Goal: Task Accomplishment & Management: Use online tool/utility

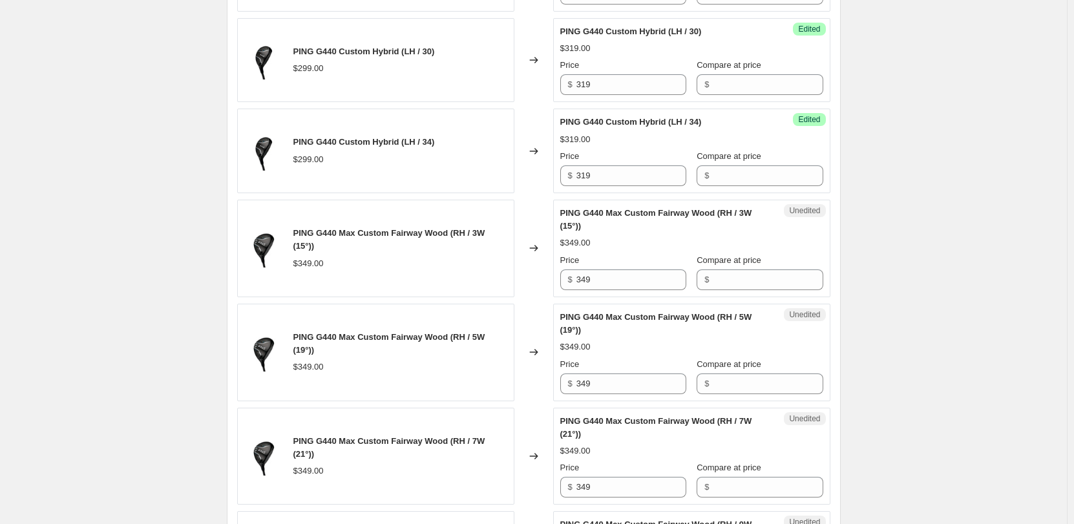
scroll to position [905, 0]
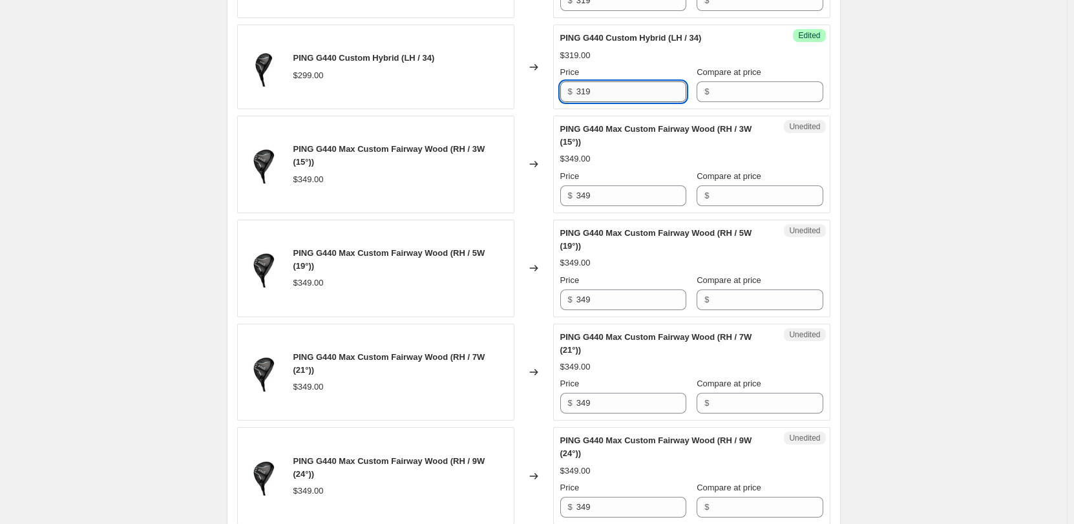
click at [452, 85] on input "319" at bounding box center [632, 91] width 110 height 21
type input "319"
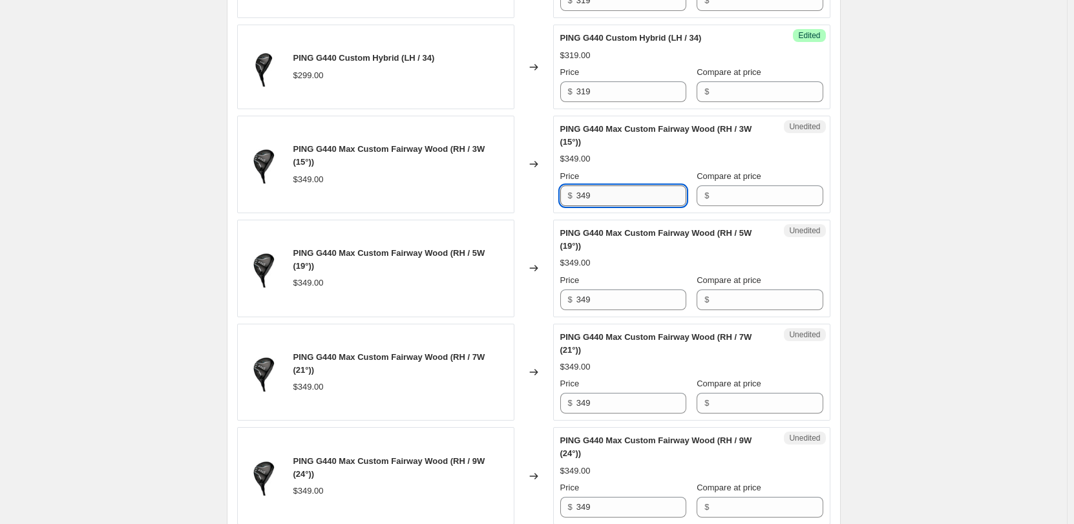
click at [452, 185] on input "349" at bounding box center [632, 196] width 110 height 21
type input "369"
click at [452, 185] on div "PING G440 Max Custom Fairway Wood (RH / 5W (19°)) $349.00 Price $ 349 Compare a…" at bounding box center [692, 268] width 263 height 83
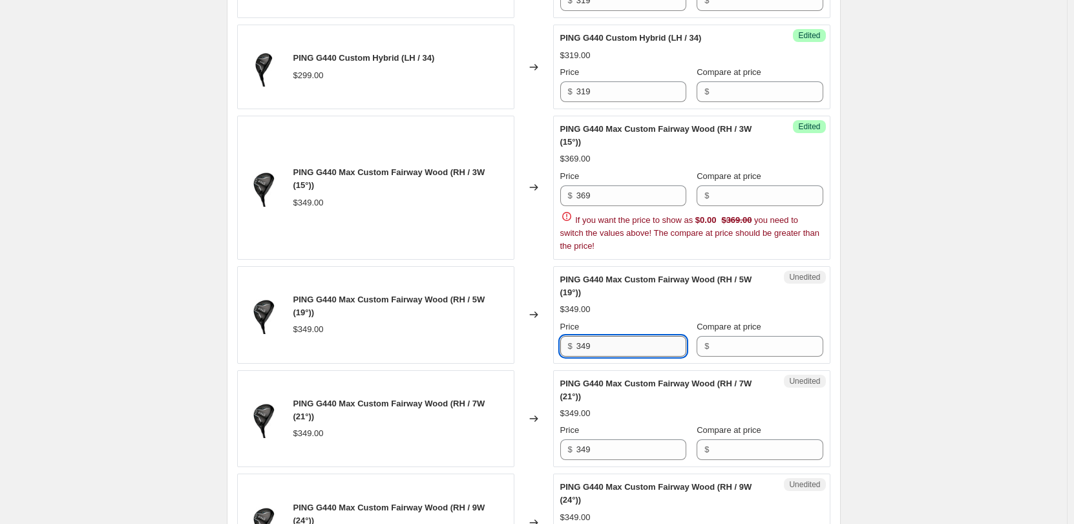
click at [452, 185] on div "PING G440 Max Custom Fairway Wood (RH / 5W (19°))" at bounding box center [666, 286] width 211 height 26
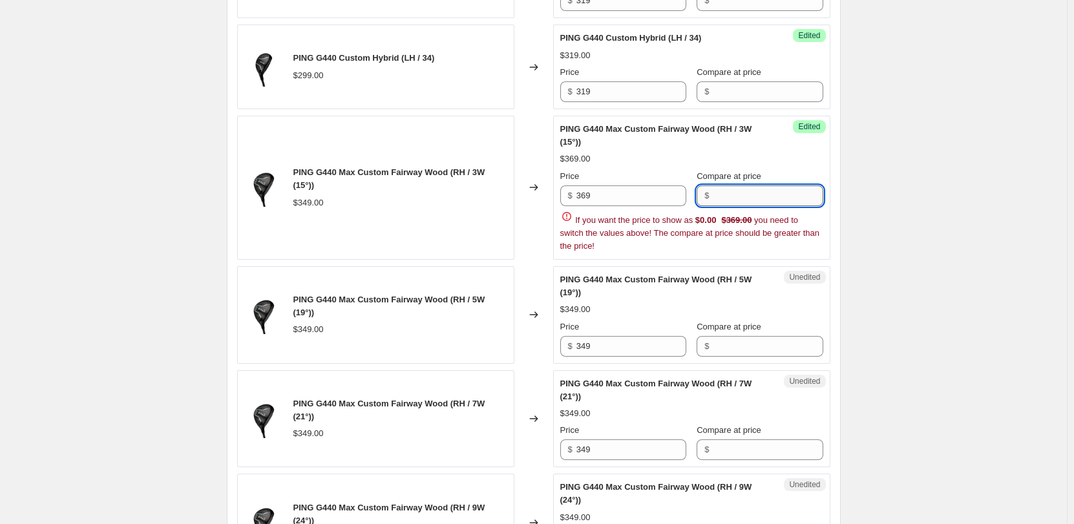
click at [452, 185] on input "Compare at price" at bounding box center [768, 196] width 110 height 21
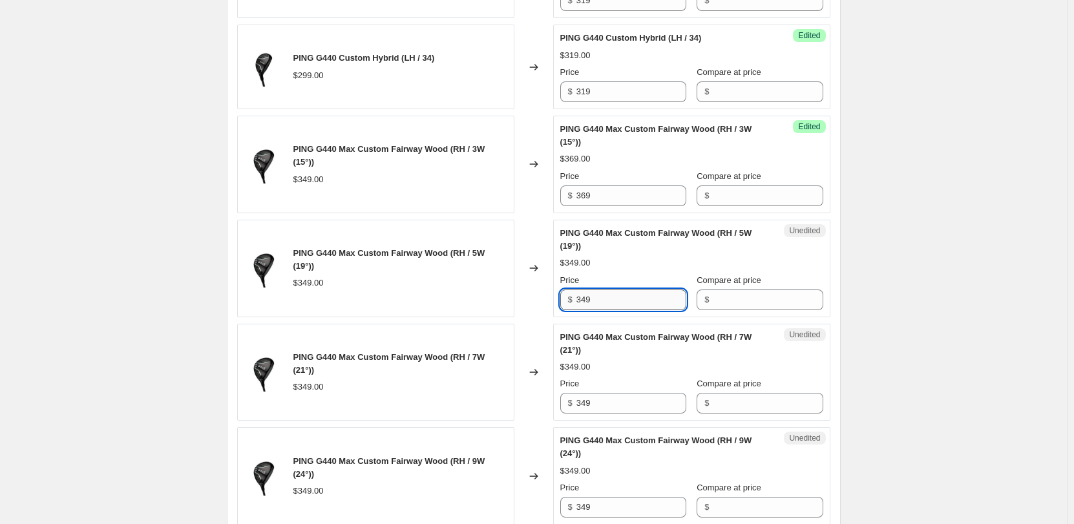
click at [452, 185] on input "349" at bounding box center [632, 300] width 110 height 21
type input "369"
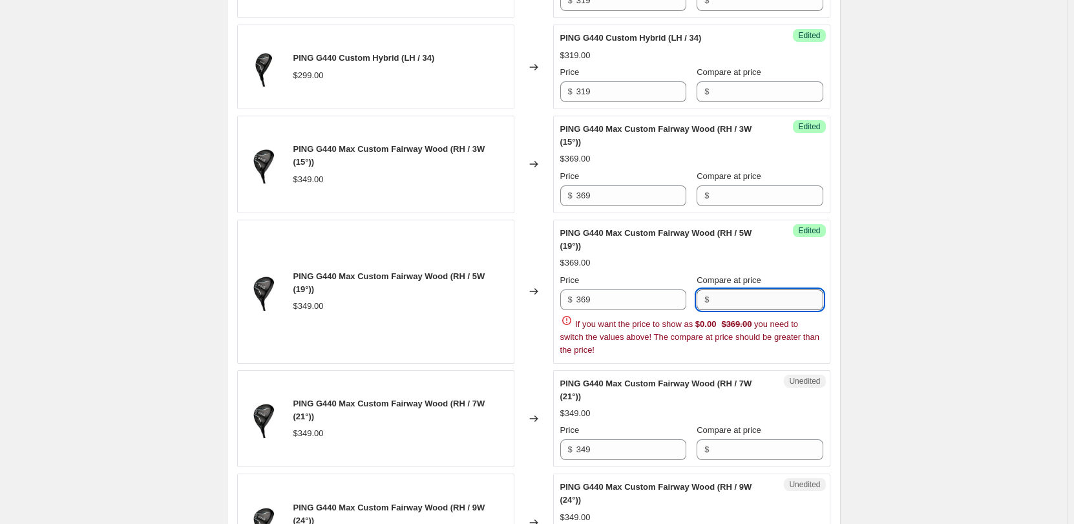
click at [452, 185] on input "Compare at price" at bounding box center [768, 300] width 110 height 21
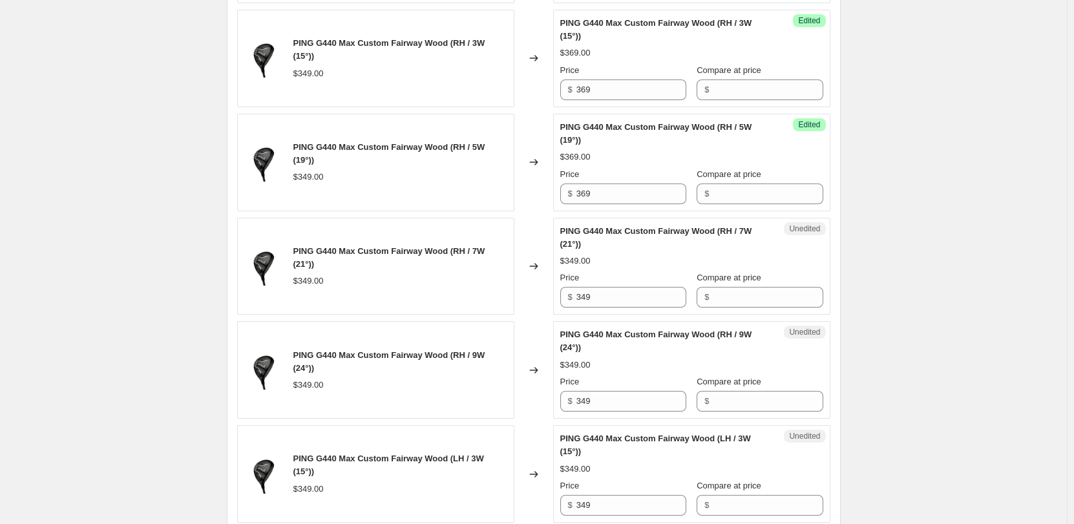
scroll to position [1034, 0]
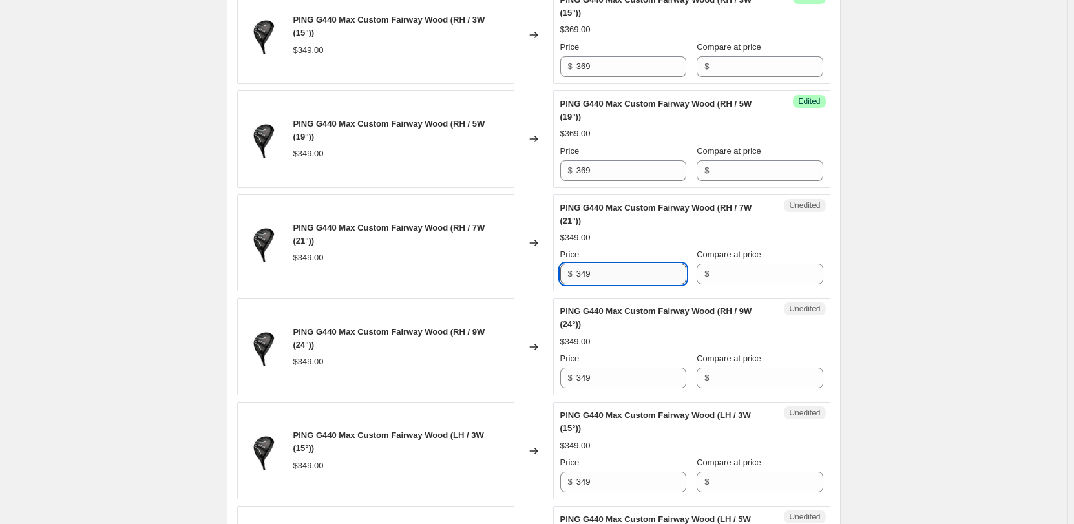
click at [452, 185] on input "349" at bounding box center [632, 274] width 110 height 21
type input "369"
click at [452, 185] on div "Create new price [MEDICAL_DATA]. This page is ready Create new price [MEDICAL_D…" at bounding box center [533, 415] width 1067 height 2899
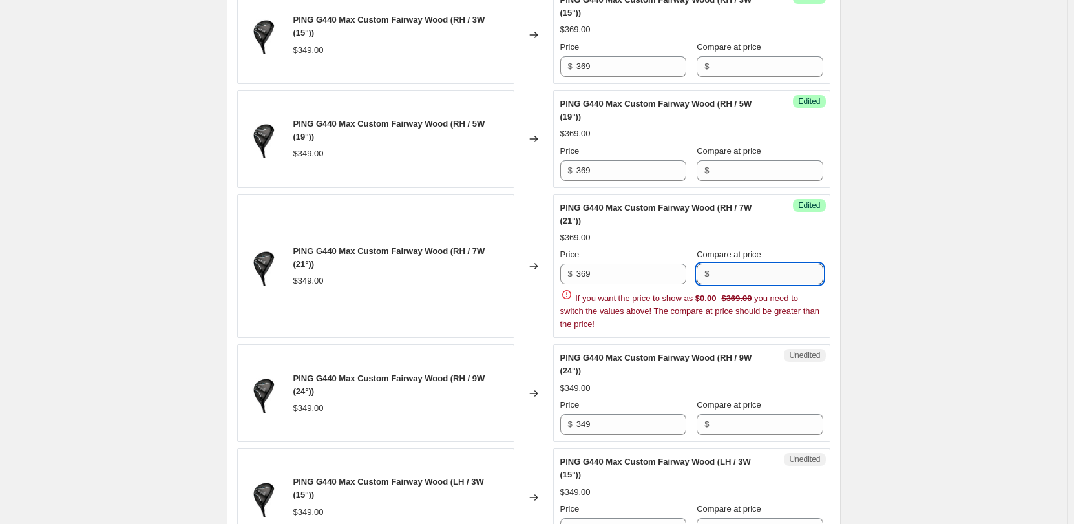
click at [452, 185] on input "Compare at price" at bounding box center [768, 274] width 110 height 21
click at [452, 185] on div "Create new price [MEDICAL_DATA]. This page is ready Create new price [MEDICAL_D…" at bounding box center [533, 438] width 645 height 2945
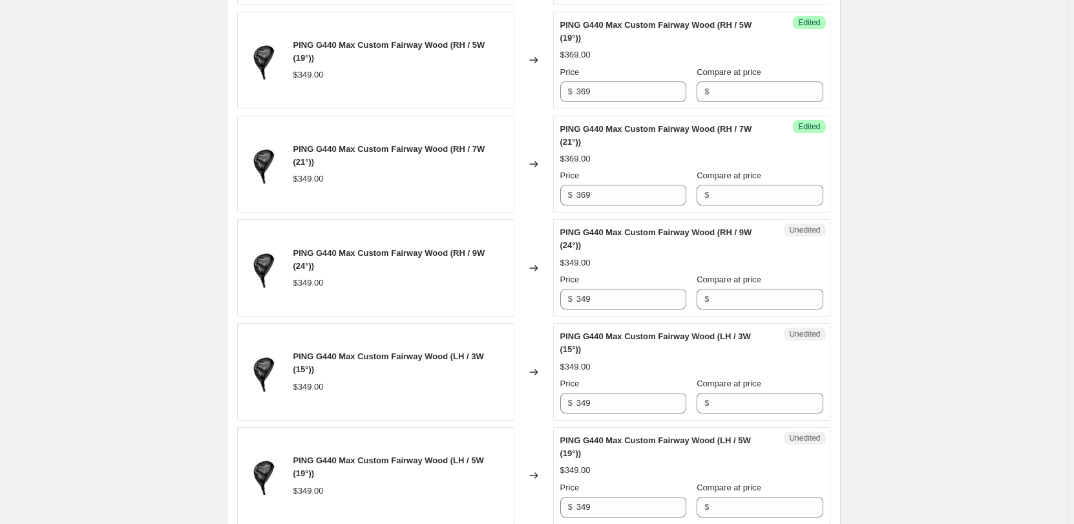
scroll to position [1164, 0]
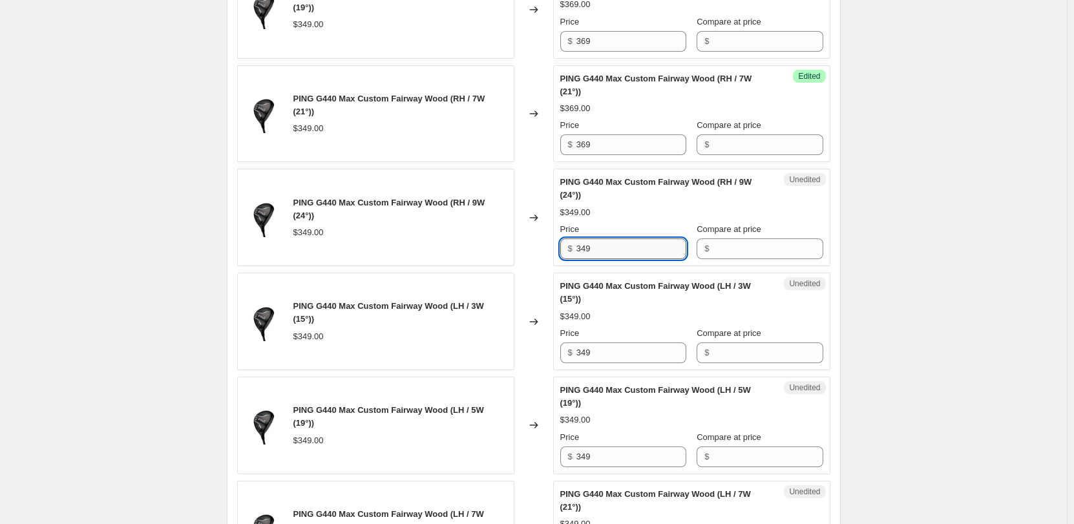
click at [452, 185] on input "349" at bounding box center [632, 249] width 110 height 21
type input "369"
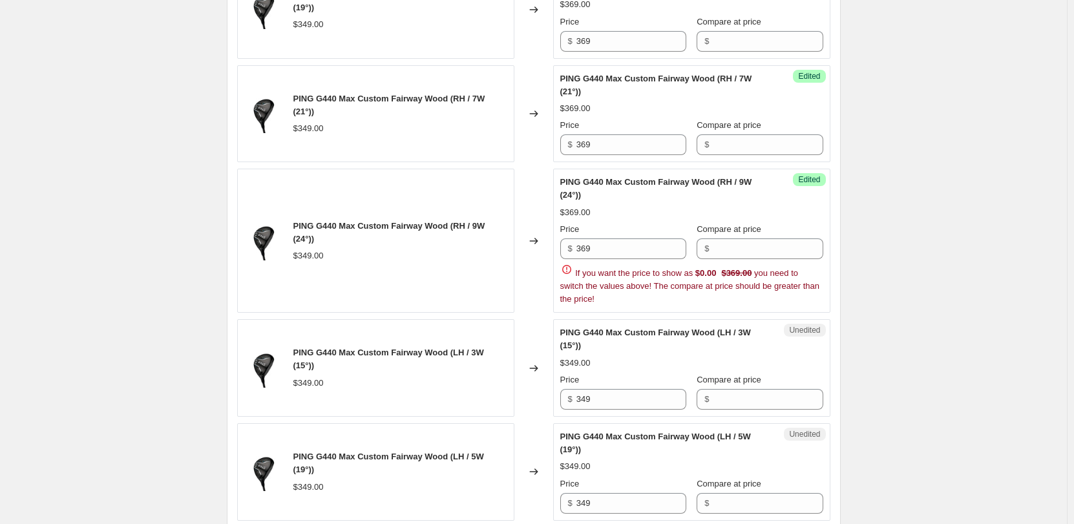
click at [452, 185] on div "Create new price [MEDICAL_DATA]. This page is ready Create new price [MEDICAL_D…" at bounding box center [533, 308] width 1067 height 2945
click at [452, 185] on input "Compare at price" at bounding box center [768, 249] width 110 height 21
click at [452, 185] on div "Create new price [MEDICAL_DATA]. This page is ready Create new price [MEDICAL_D…" at bounding box center [533, 308] width 1067 height 2945
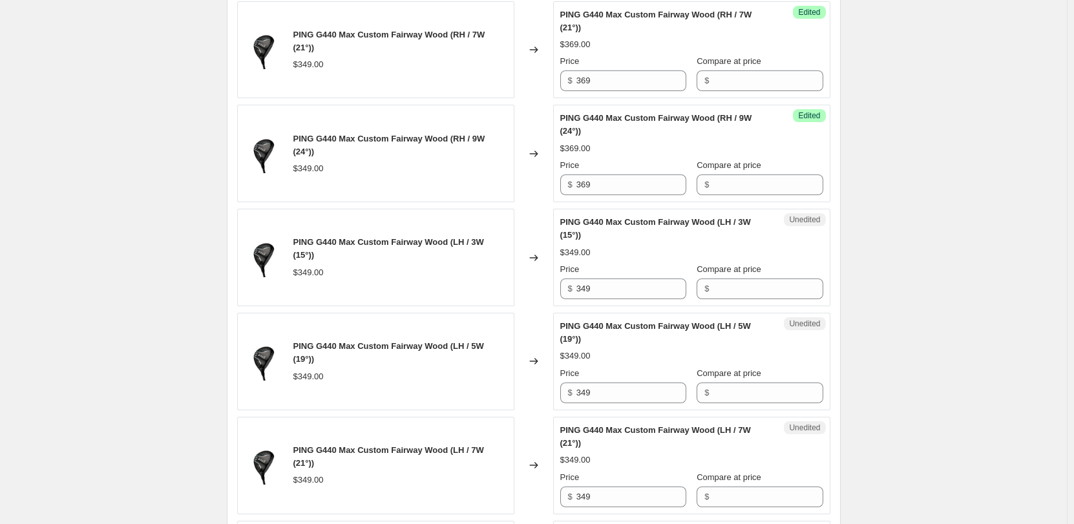
scroll to position [1228, 0]
click at [452, 185] on input "349" at bounding box center [632, 288] width 110 height 21
type input "369"
click at [452, 185] on div "Create new price [MEDICAL_DATA]. This page is ready Create new price [MEDICAL_D…" at bounding box center [533, 221] width 1067 height 2899
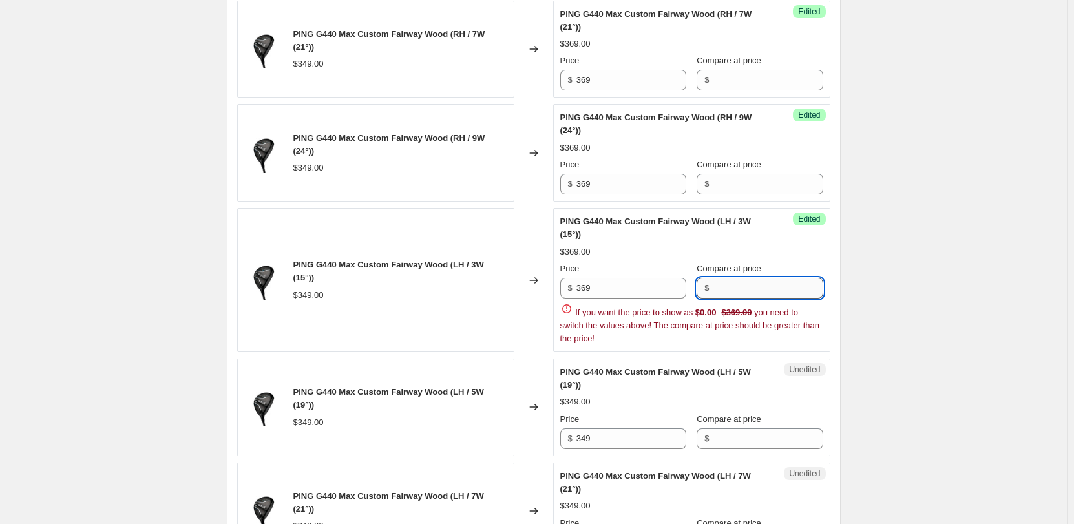
click at [452, 185] on input "Compare at price" at bounding box center [768, 288] width 110 height 21
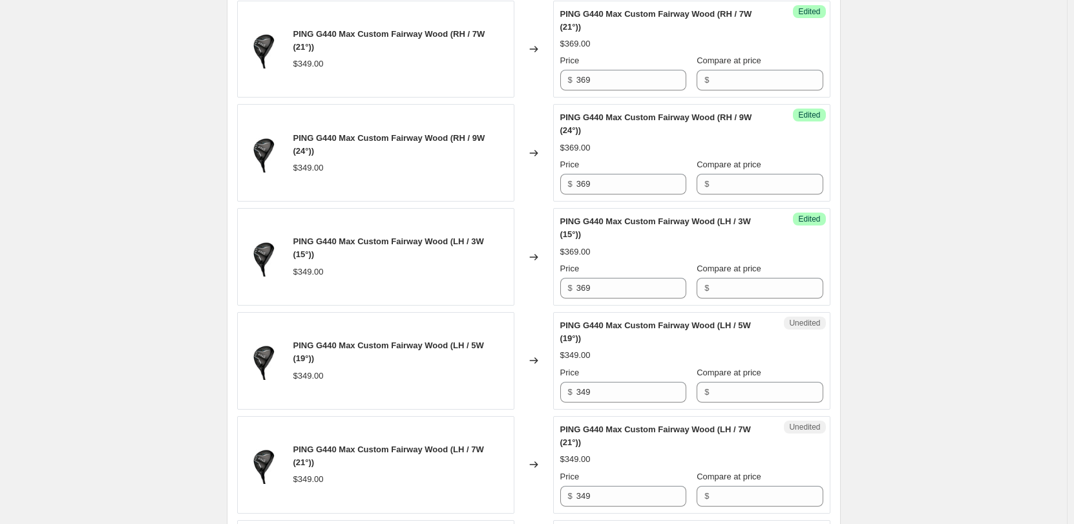
click at [452, 185] on div "Create new price [MEDICAL_DATA]. This page is ready Create new price [MEDICAL_D…" at bounding box center [533, 221] width 1067 height 2899
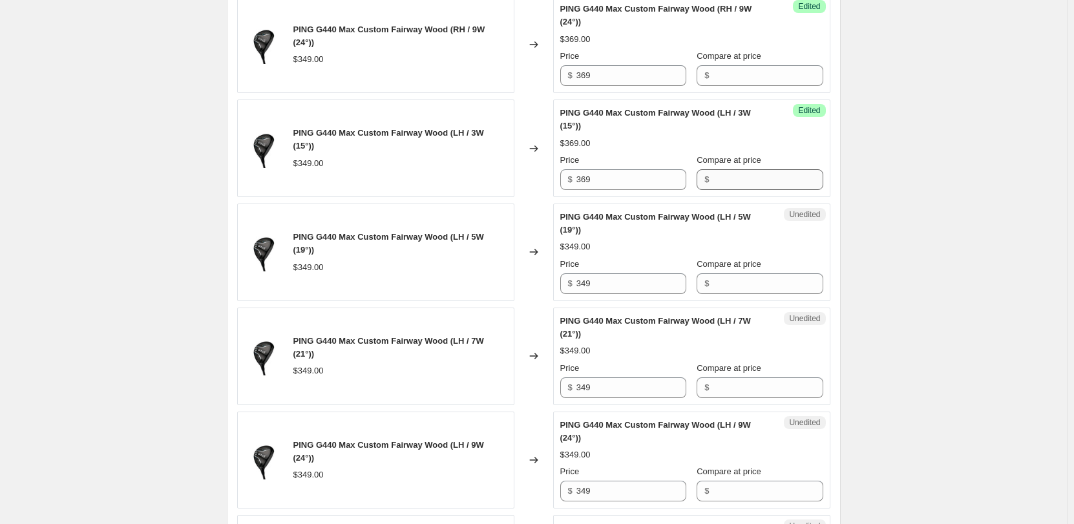
scroll to position [1358, 0]
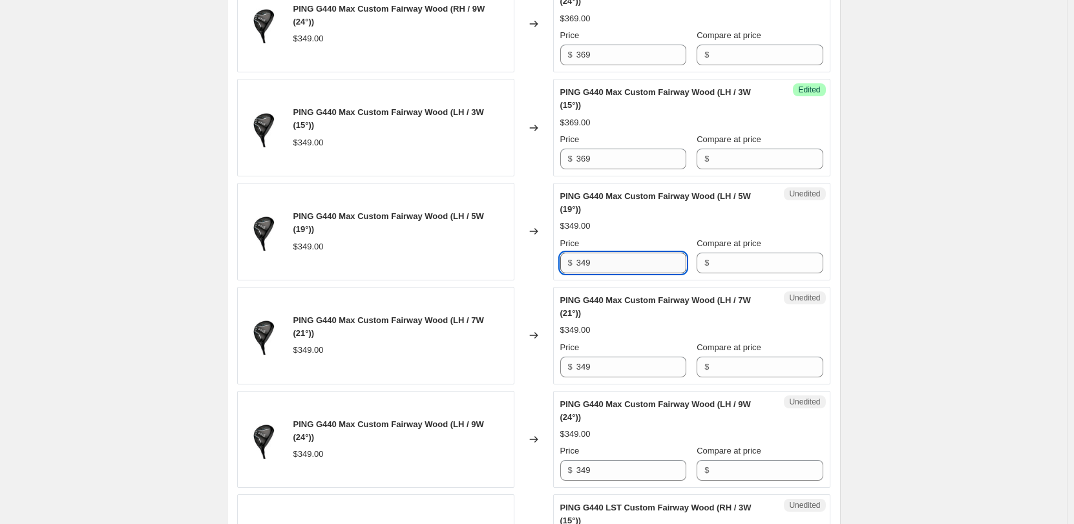
click at [452, 185] on input "349" at bounding box center [632, 263] width 110 height 21
type input "369"
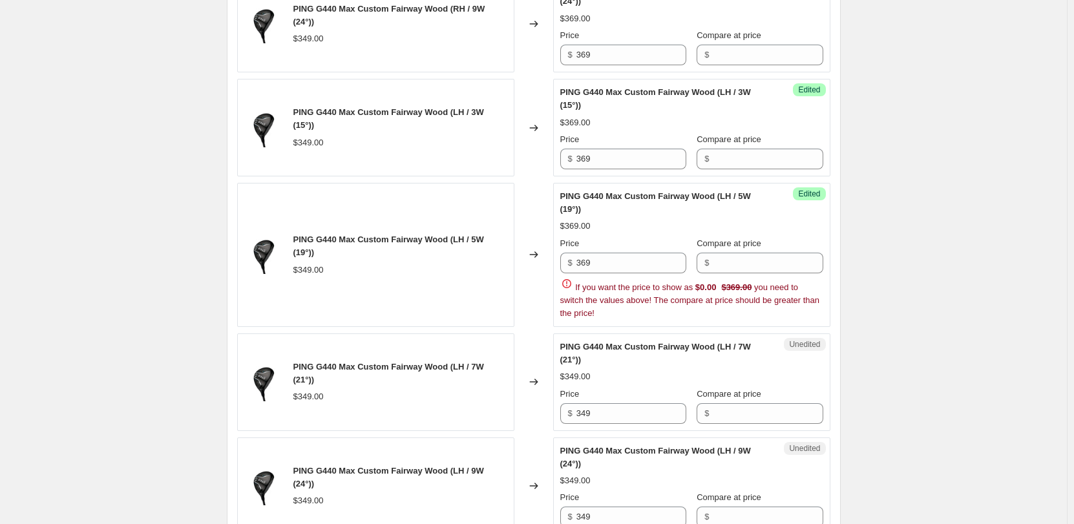
click at [452, 185] on div "Create new price [MEDICAL_DATA]. This page is ready Create new price [MEDICAL_D…" at bounding box center [533, 114] width 1067 height 2945
click at [452, 185] on input "Compare at price" at bounding box center [768, 263] width 110 height 21
click at [452, 185] on div "Create new price [MEDICAL_DATA]. This page is ready Create new price [MEDICAL_D…" at bounding box center [533, 114] width 1067 height 2945
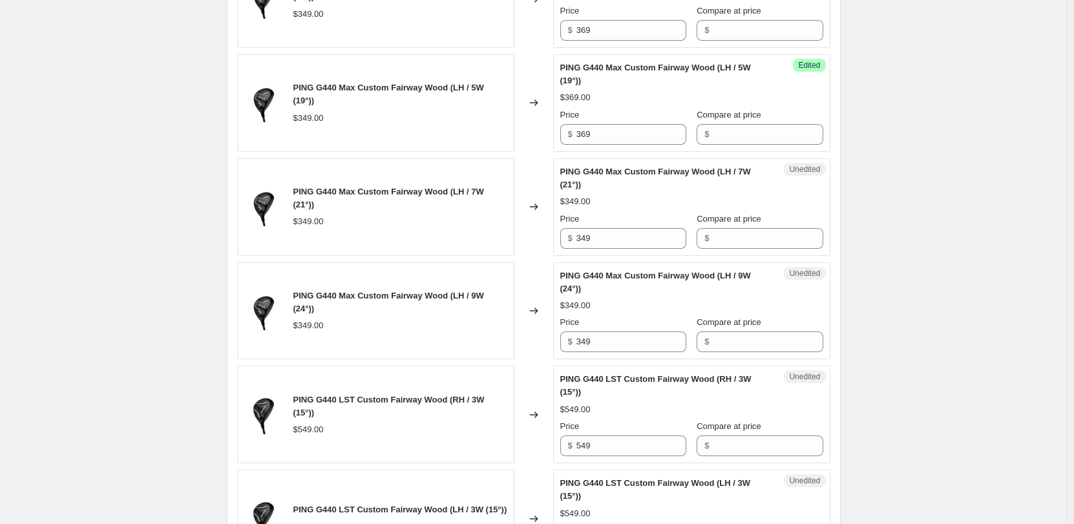
scroll to position [1487, 0]
click at [452, 185] on input "349" at bounding box center [632, 238] width 110 height 21
type input "369"
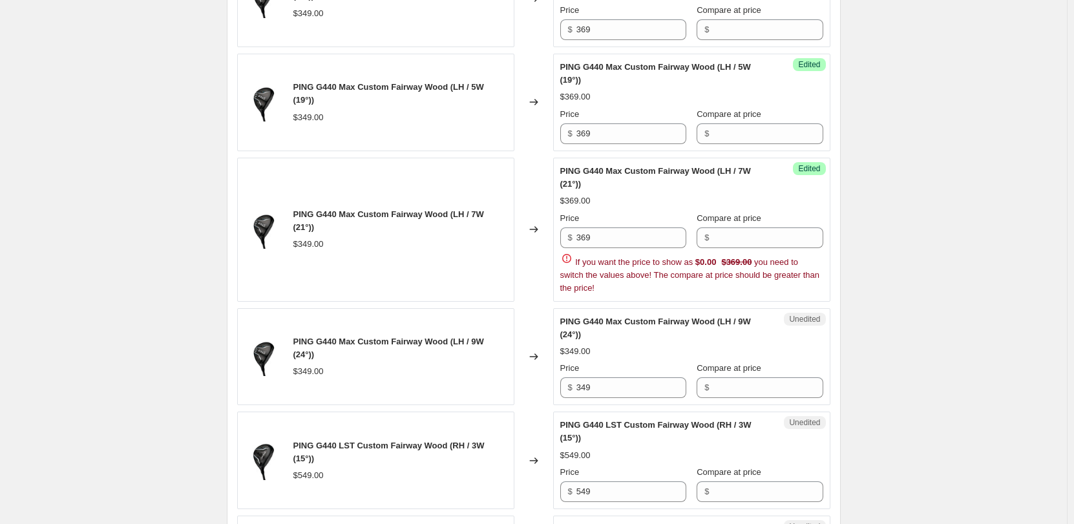
click at [452, 185] on input "Compare at price" at bounding box center [768, 238] width 110 height 21
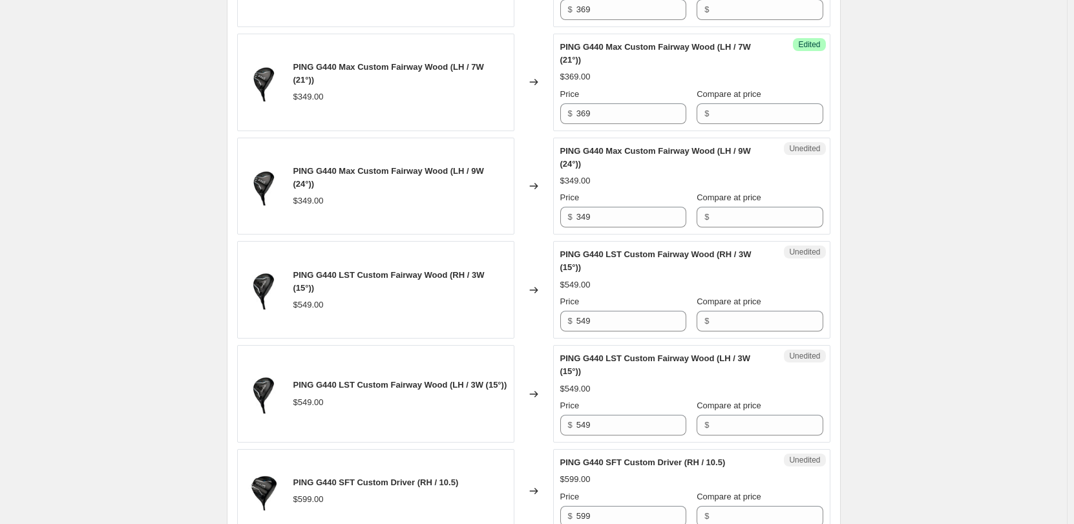
scroll to position [1616, 0]
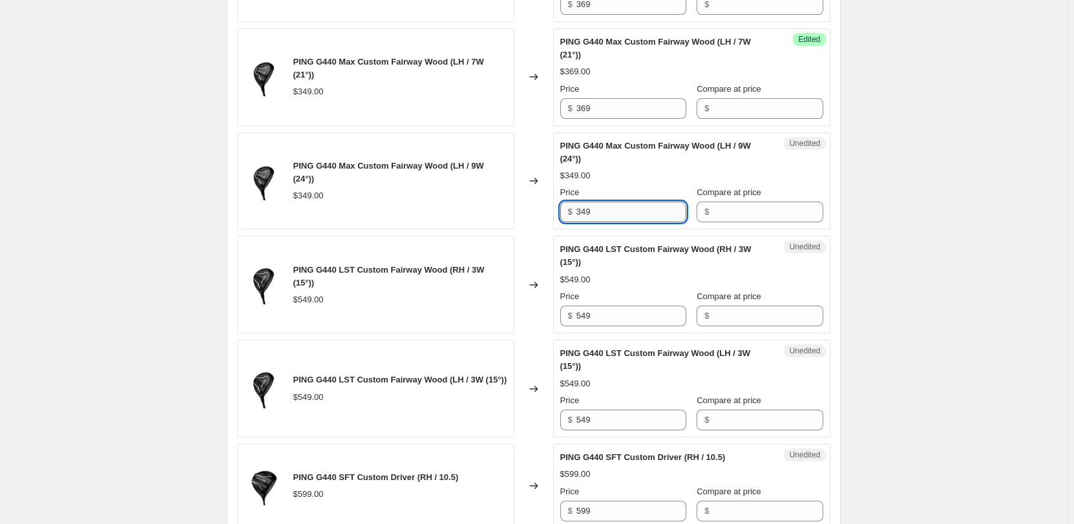
click at [452, 185] on input "349" at bounding box center [632, 212] width 110 height 21
type input "369"
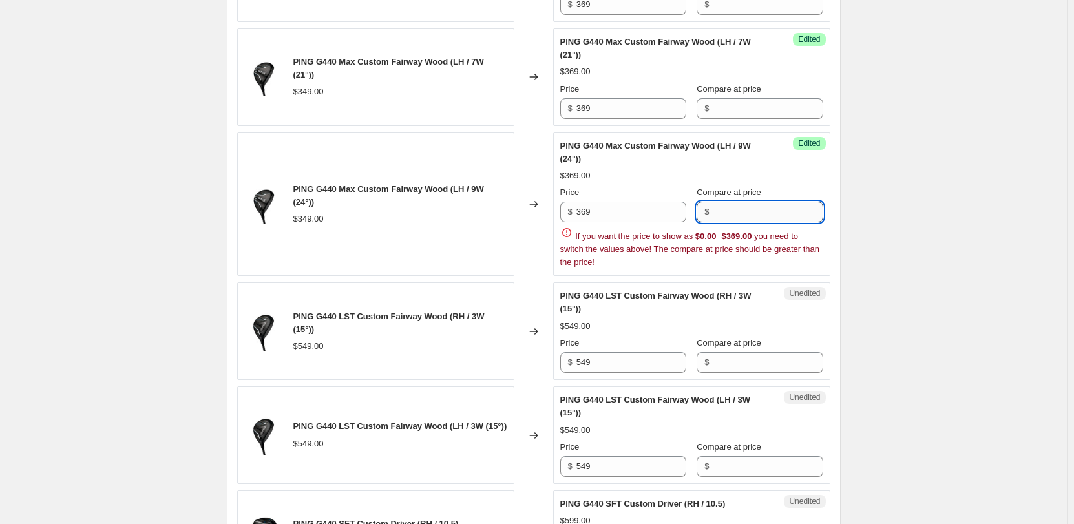
click at [452, 185] on input "Compare at price" at bounding box center [768, 212] width 110 height 21
drag, startPoint x: 923, startPoint y: 239, endPoint x: 755, endPoint y: 358, distance: 205.5
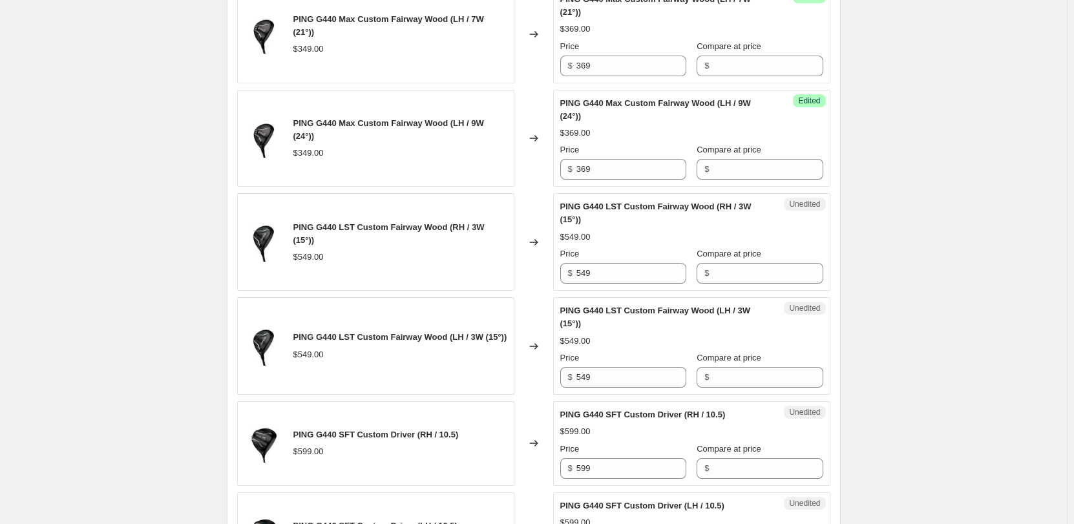
scroll to position [1681, 0]
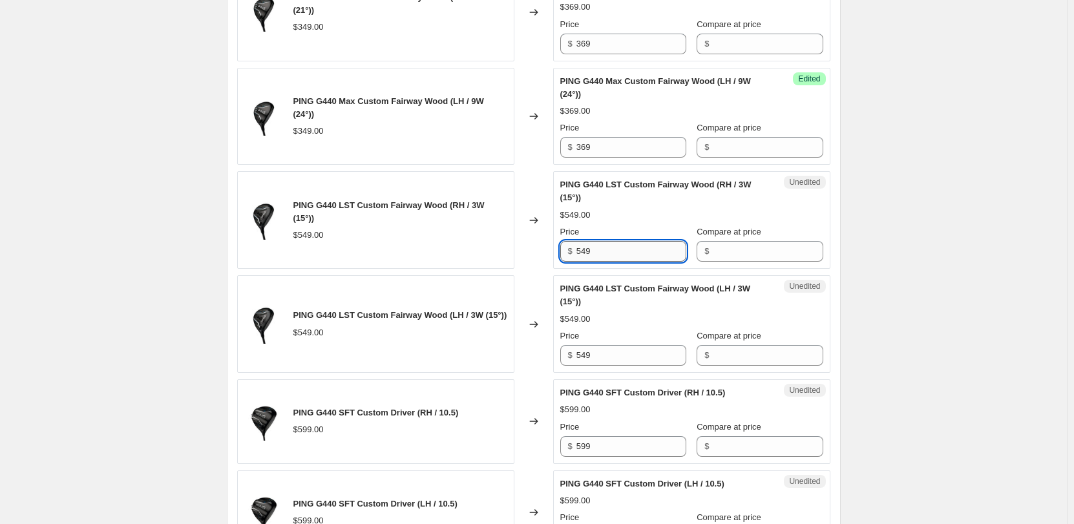
click at [452, 185] on input "549" at bounding box center [632, 251] width 110 height 21
type input "579"
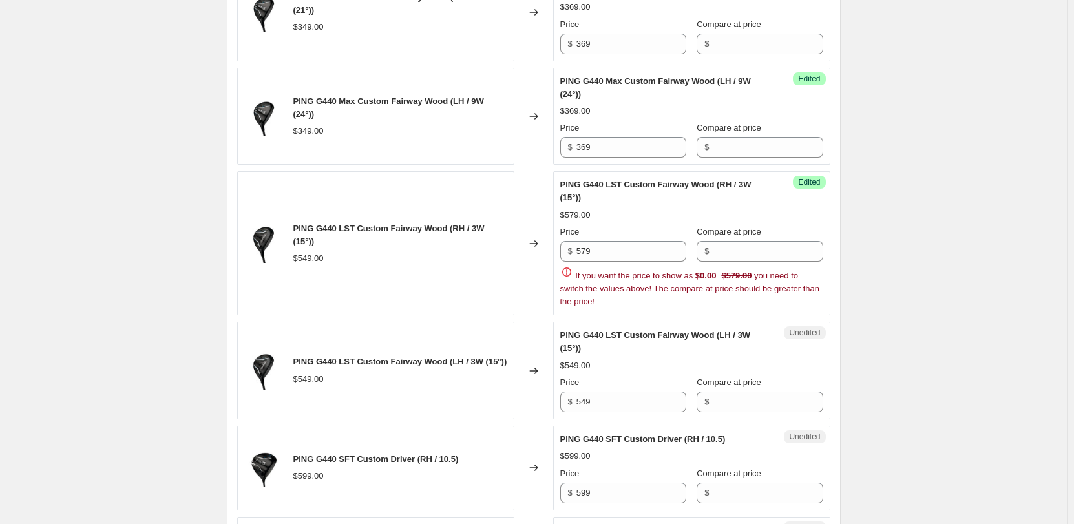
click at [452, 185] on input "Compare at price" at bounding box center [768, 251] width 110 height 21
drag, startPoint x: 904, startPoint y: 256, endPoint x: 855, endPoint y: 270, distance: 51.0
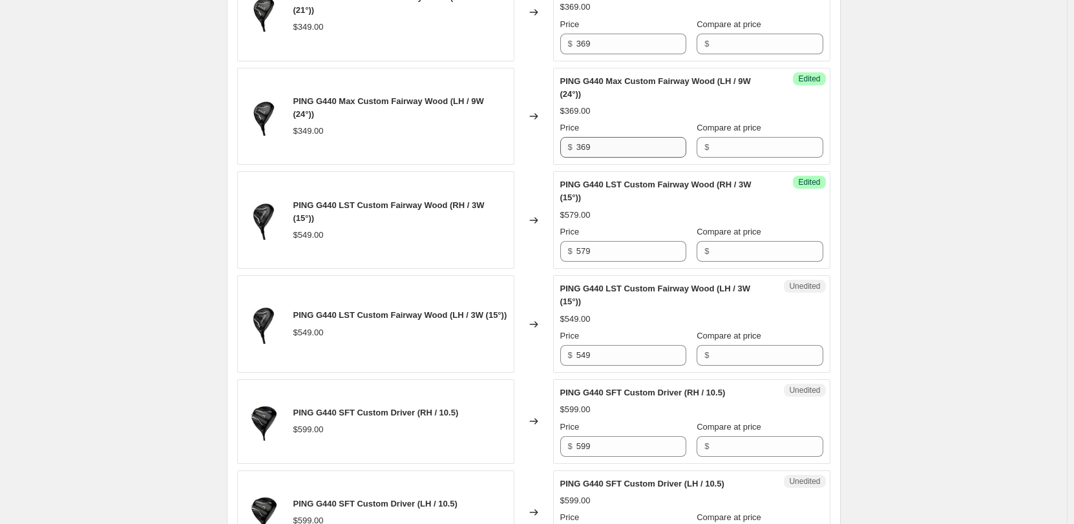
scroll to position [1746, 0]
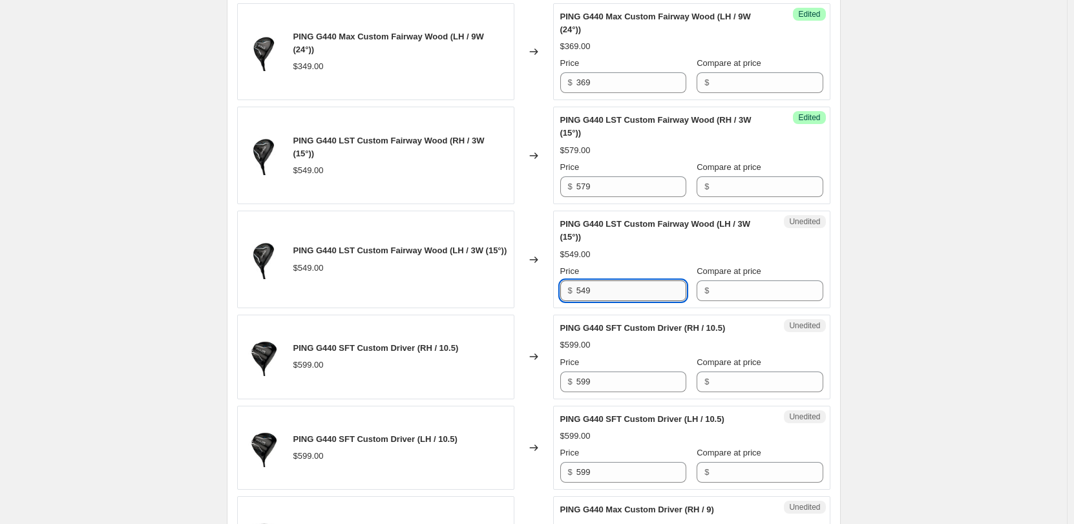
click at [452, 185] on input "549" at bounding box center [632, 291] width 110 height 21
type input "579"
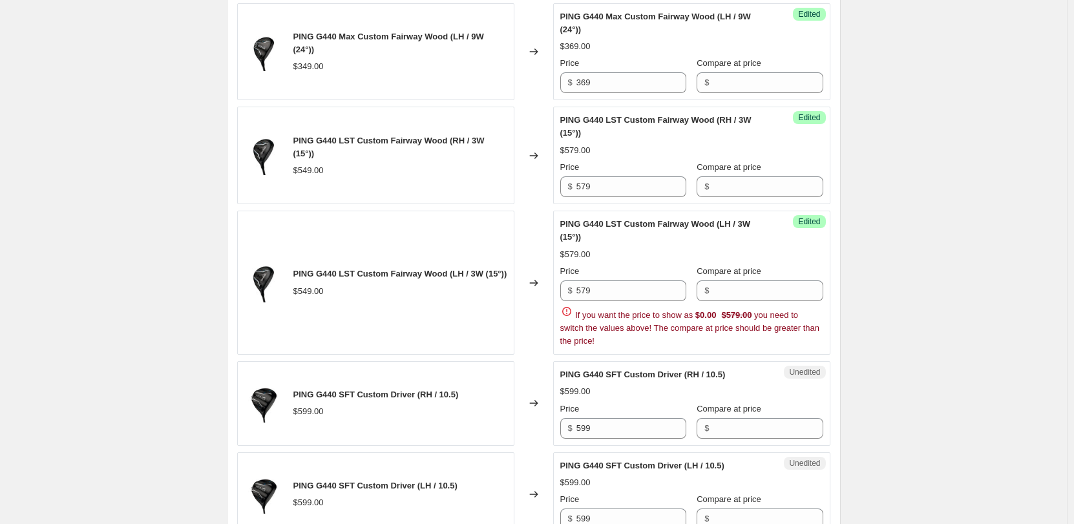
click at [452, 185] on div "Price $ 579 Compare at price $ If you want the price to show as $0.00 $579.00 y…" at bounding box center [692, 306] width 263 height 83
click at [452, 185] on input "Compare at price" at bounding box center [768, 291] width 110 height 21
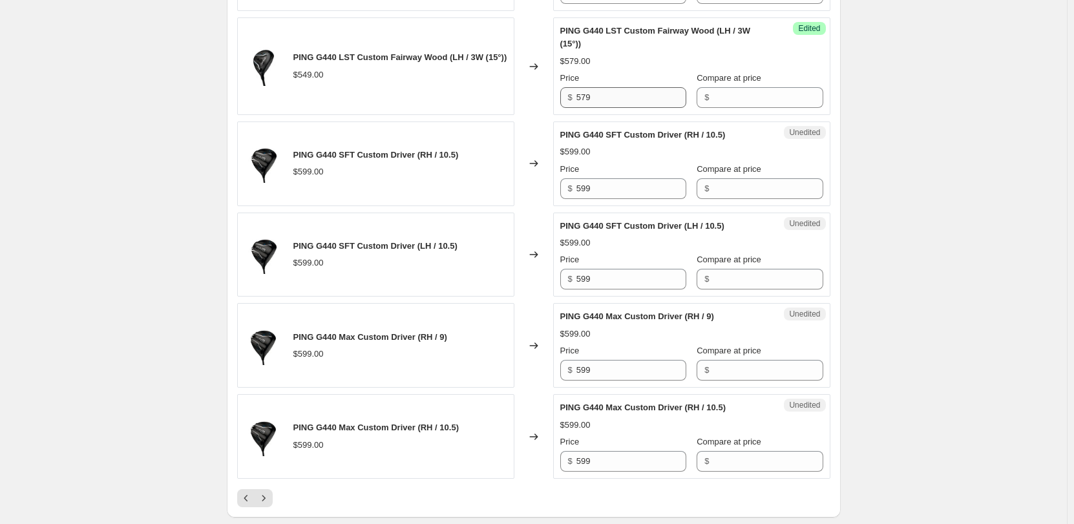
scroll to position [1939, 0]
click at [452, 185] on input "599" at bounding box center [632, 188] width 110 height 21
click at [452, 183] on input "599" at bounding box center [632, 188] width 110 height 21
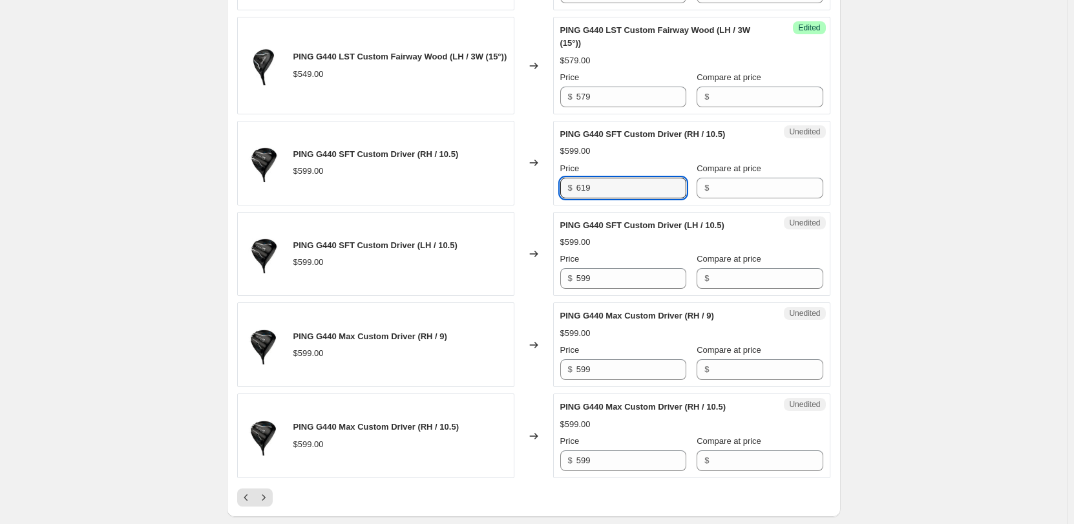
type input "619"
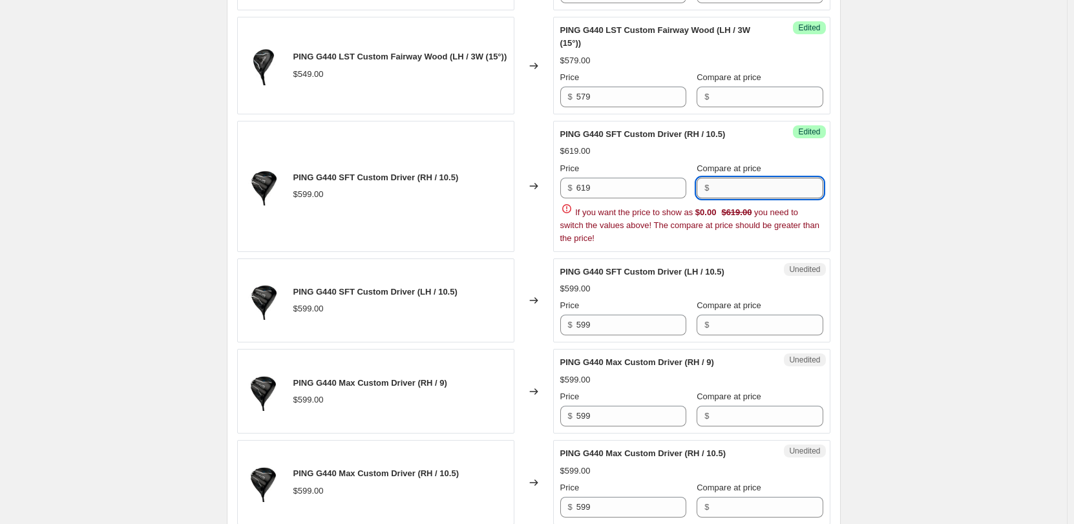
click at [452, 185] on input "Compare at price" at bounding box center [768, 188] width 110 height 21
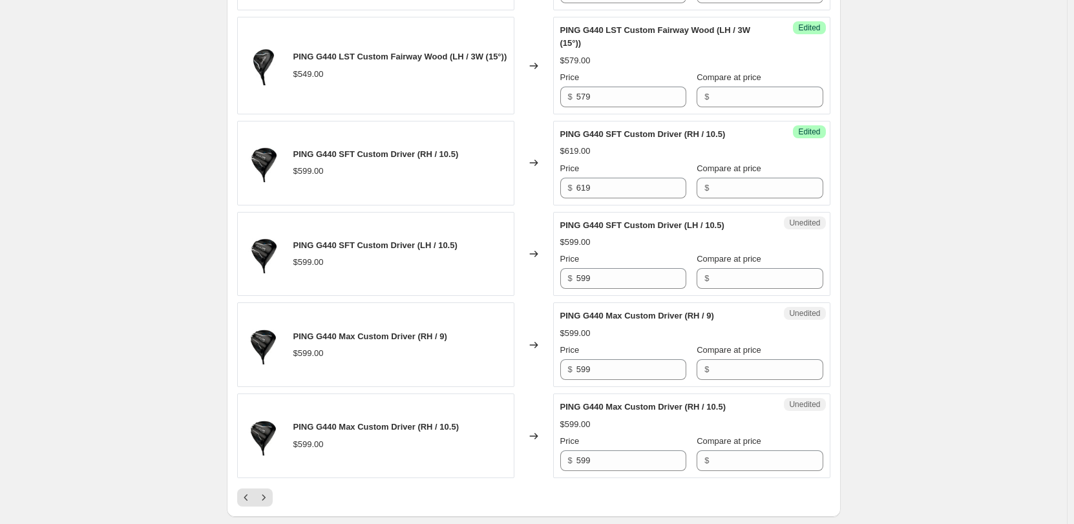
click at [452, 185] on input "599" at bounding box center [632, 278] width 110 height 21
type input "619"
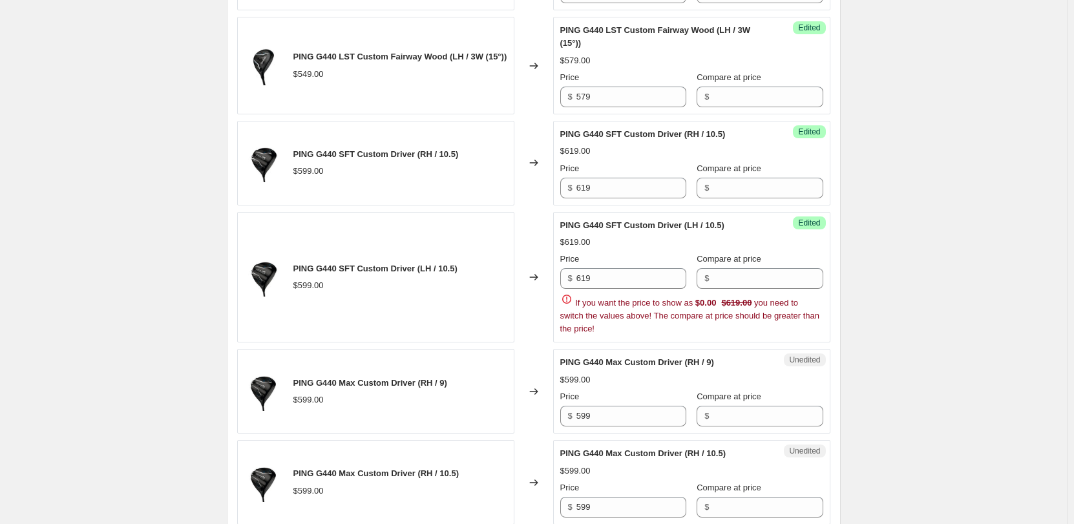
drag, startPoint x: 928, startPoint y: 279, endPoint x: 910, endPoint y: 279, distance: 18.1
click at [452, 185] on input "Compare at price" at bounding box center [768, 278] width 110 height 21
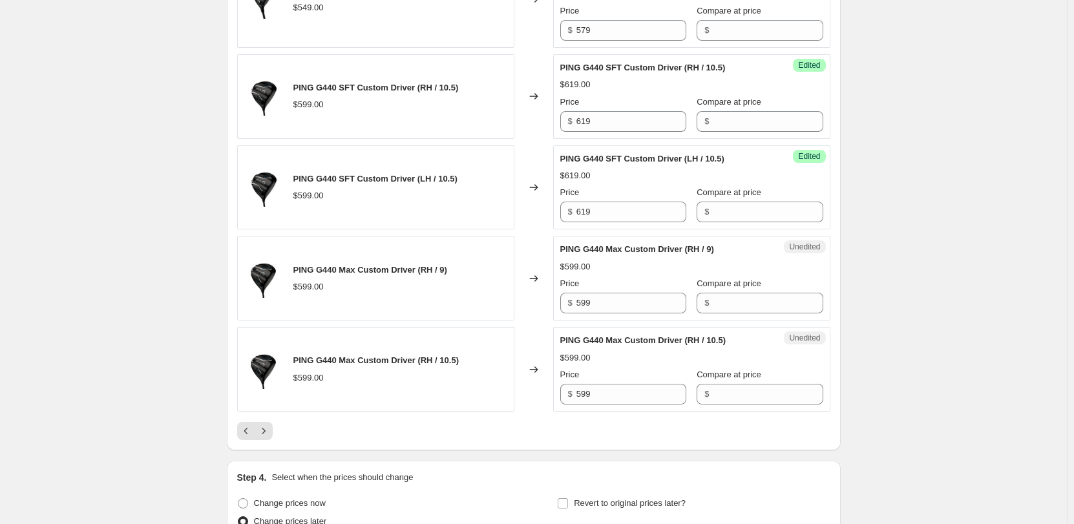
scroll to position [2069, 0]
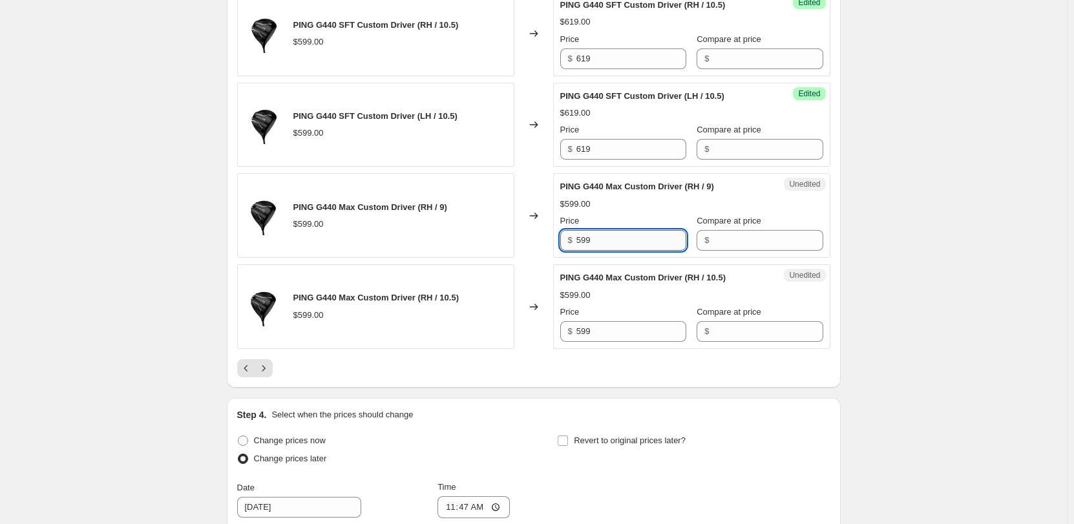
click at [452, 185] on input "599" at bounding box center [632, 240] width 110 height 21
type input "619"
click at [452, 185] on div "PING G440 Max Custom Driver (RH / 10.5) $599.00 Price $ 599 Compare at price $" at bounding box center [692, 307] width 263 height 70
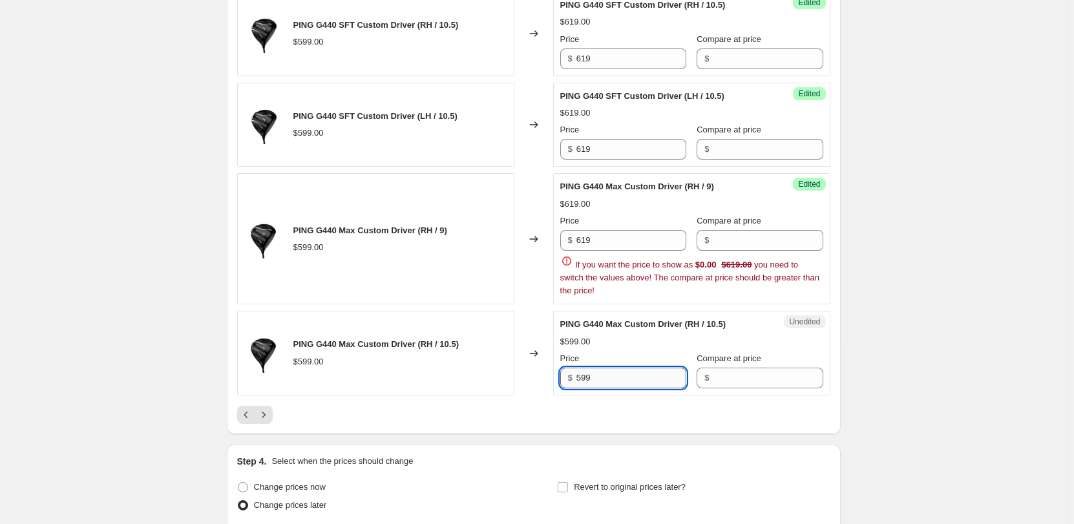
click at [452, 185] on div "PING G440 Max Custom Driver (RH / 10.5) $599.00 Price $ 599 Compare at price $" at bounding box center [692, 353] width 263 height 70
click at [452, 185] on input "599" at bounding box center [632, 378] width 110 height 21
type input "619"
click at [452, 185] on input "Compare at price" at bounding box center [768, 240] width 110 height 21
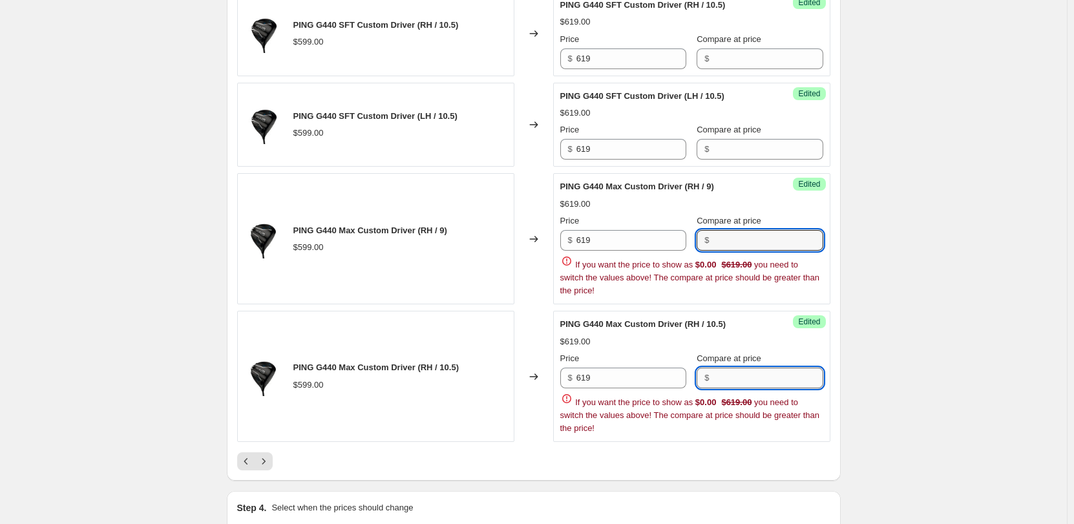
click at [452, 185] on div "Price $ 619 Compare at price $ If you want the price to show as $0.00 $619.00 y…" at bounding box center [692, 393] width 263 height 83
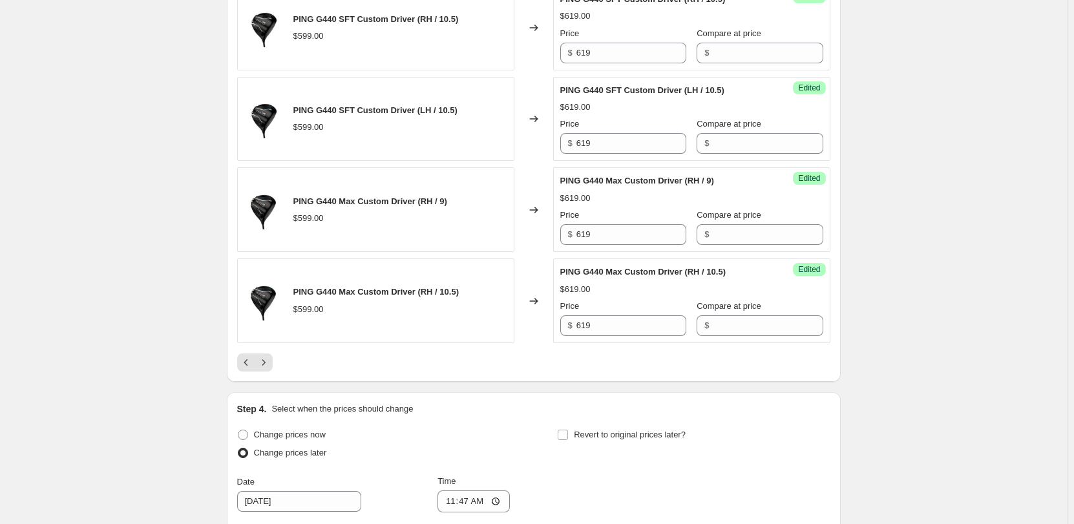
scroll to position [2116, 0]
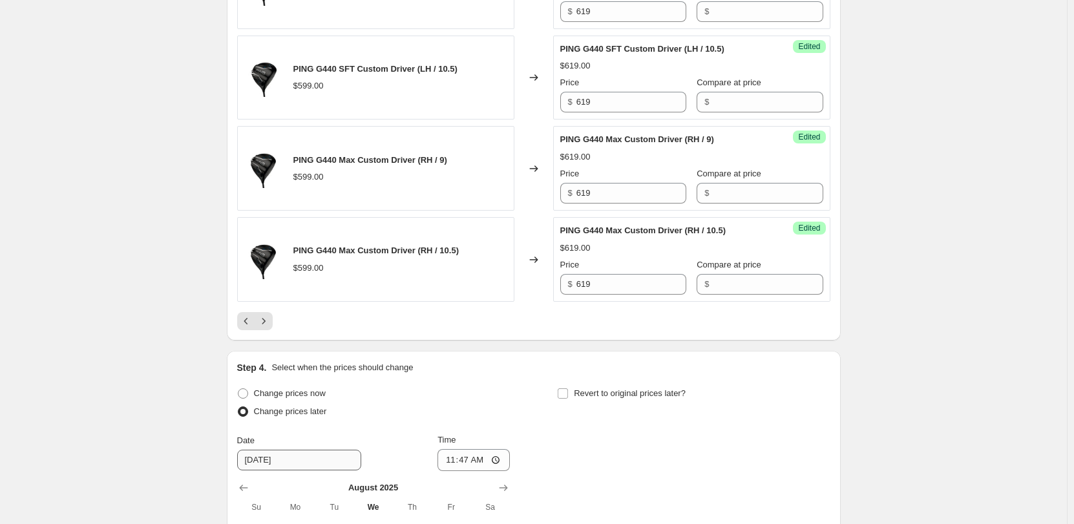
click at [262, 185] on icon "Next" at bounding box center [263, 321] width 13 height 13
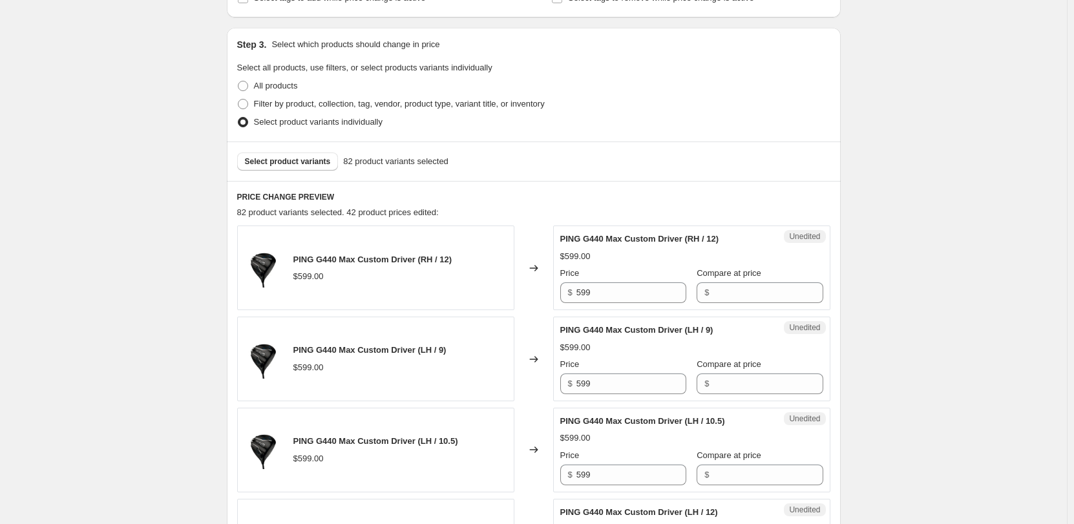
scroll to position [441, 0]
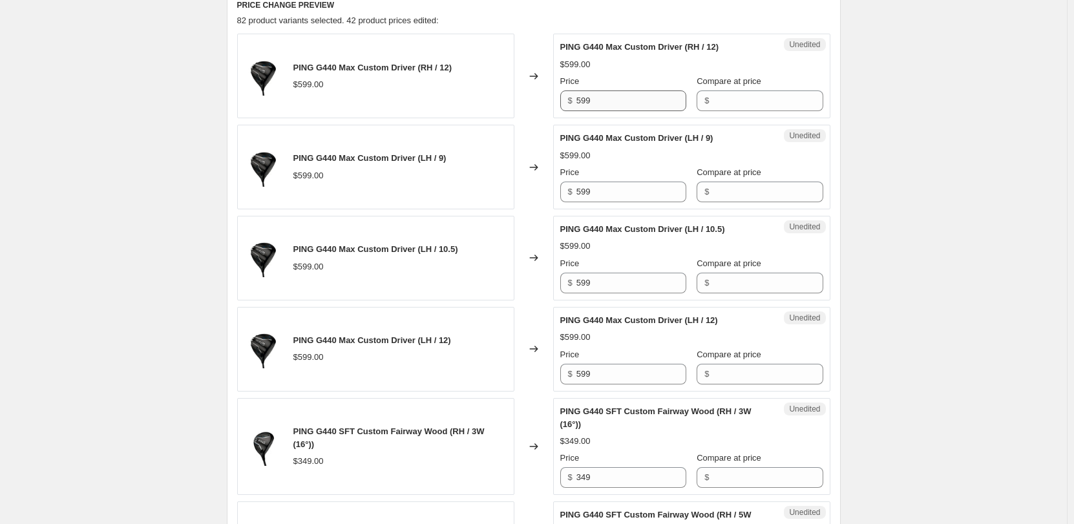
drag, startPoint x: 688, startPoint y: 125, endPoint x: 670, endPoint y: 109, distance: 23.4
click at [452, 125] on div "Unedited PING G440 Max Custom Driver (LH / 9) $599.00 Price $ 599 Compare at pr…" at bounding box center [691, 167] width 277 height 85
click at [452, 109] on input "599" at bounding box center [632, 101] width 110 height 21
type input "619"
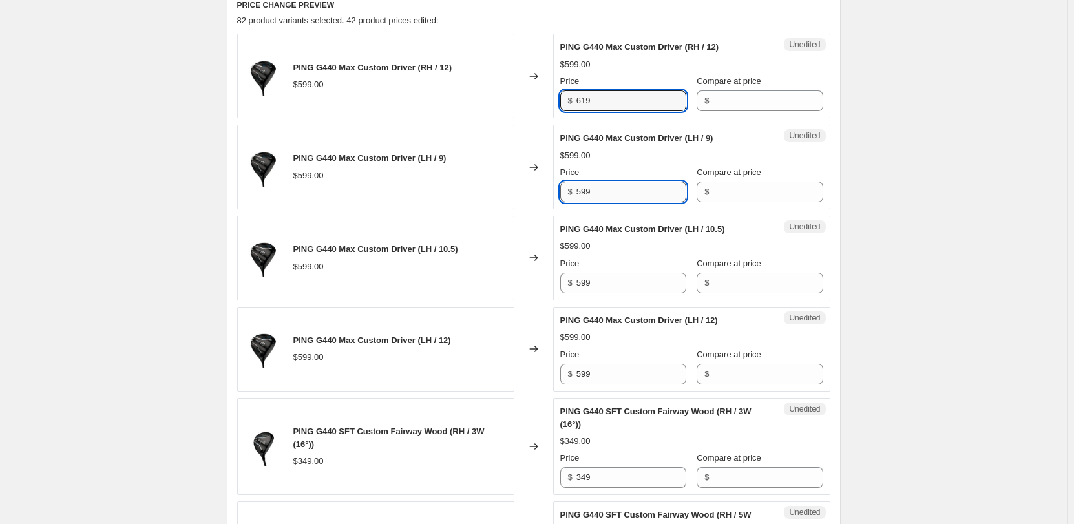
click at [452, 185] on div "PING G440 Max Custom Driver (LH / 9) $599.00 Price $ 599 Compare at price $" at bounding box center [692, 167] width 263 height 70
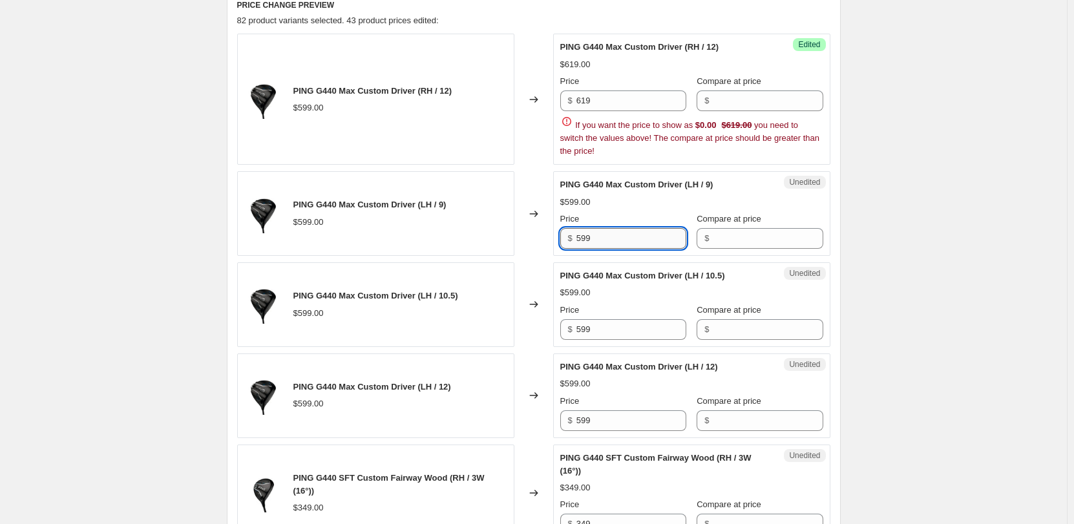
click at [452, 185] on input "599" at bounding box center [632, 238] width 110 height 21
type input "1"
type input "619"
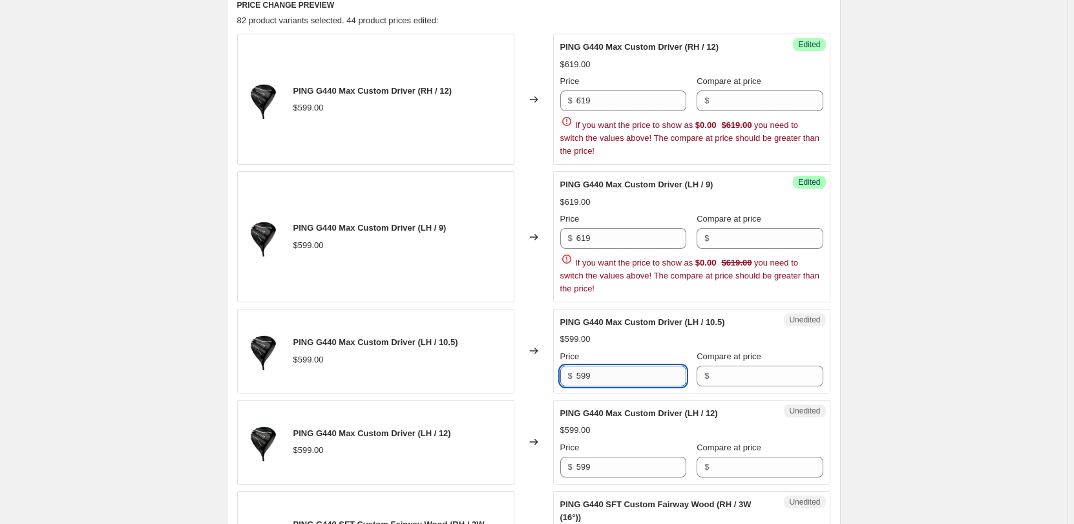
click at [452, 185] on div "PING G440 Max Custom Driver (LH / 10.5) $599.00 Price $ 599 Compare at price $" at bounding box center [692, 351] width 263 height 70
click at [452, 185] on span "PING G440 Max Custom Driver (LH / 10.5)" at bounding box center [643, 322] width 165 height 10
click at [452, 185] on input "599" at bounding box center [632, 376] width 110 height 21
type input "619"
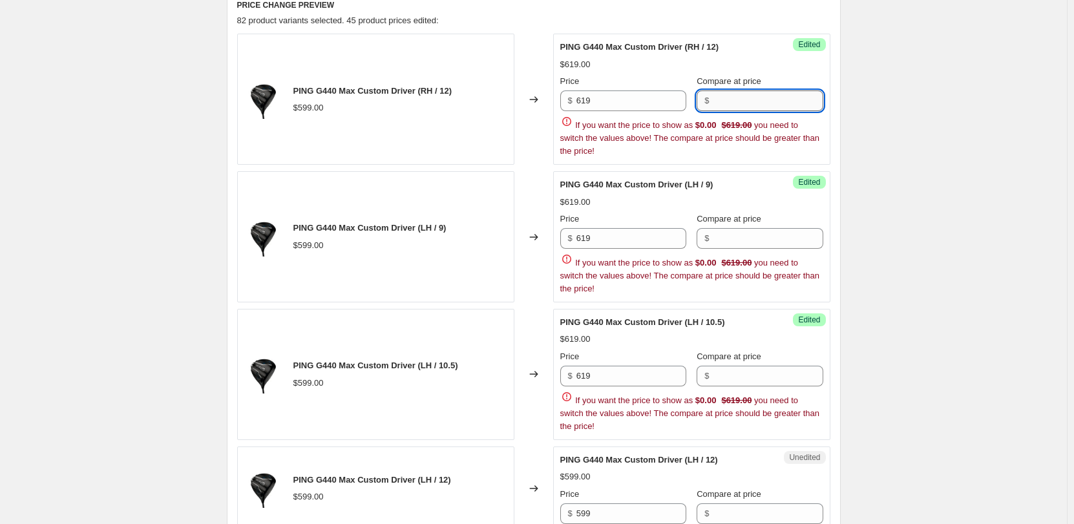
click at [452, 96] on input "Compare at price" at bounding box center [768, 101] width 110 height 21
click at [452, 185] on div "Success Edited PING G440 Max Custom Driver (LH / 9) $619.00 Price $ 619 Compare…" at bounding box center [691, 236] width 277 height 131
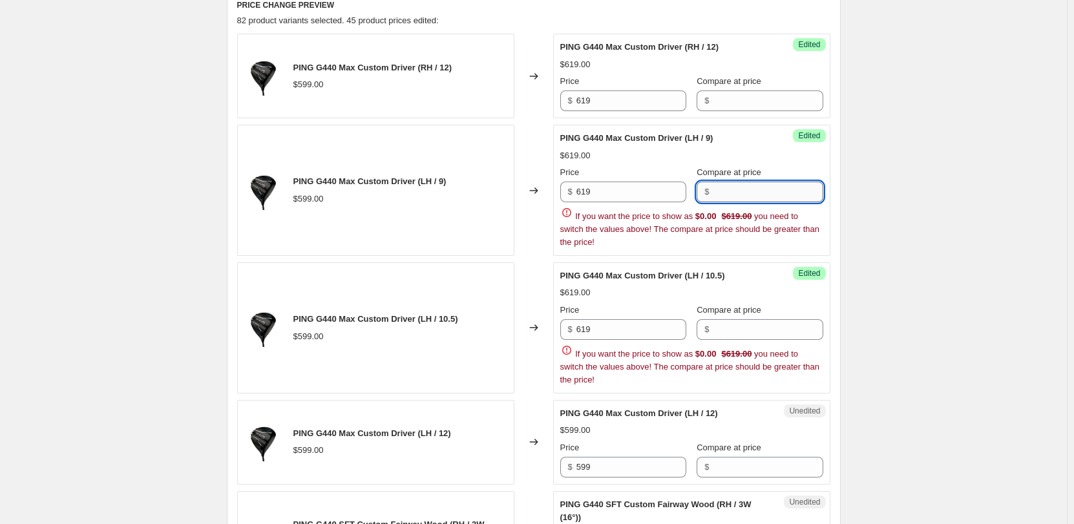
click at [452, 185] on input "Compare at price" at bounding box center [768, 192] width 110 height 21
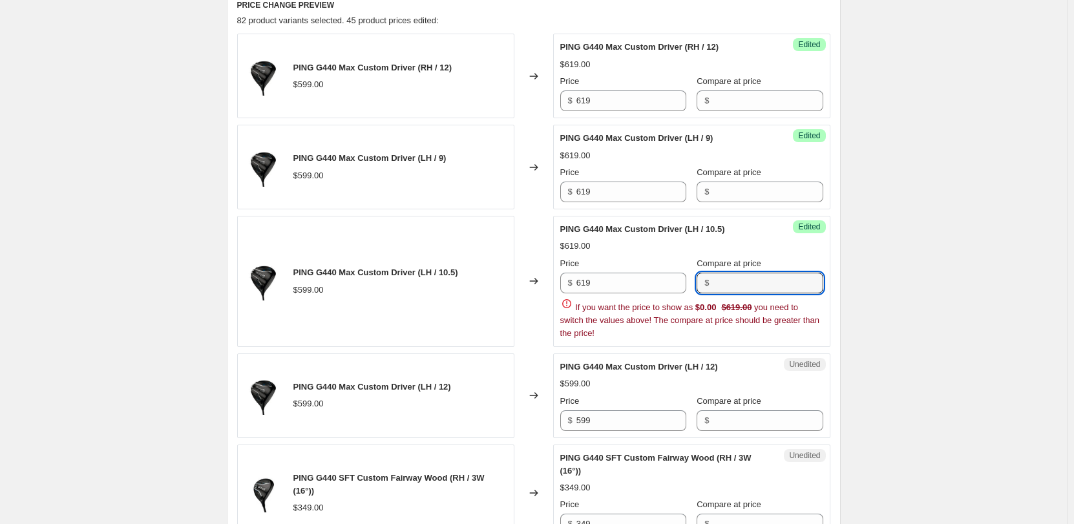
drag, startPoint x: 732, startPoint y: 323, endPoint x: 740, endPoint y: 323, distance: 7.1
click at [452, 185] on div "Price $ 619 Compare at price $ If you want the price to show as $0.00 $619.00 y…" at bounding box center [692, 298] width 263 height 83
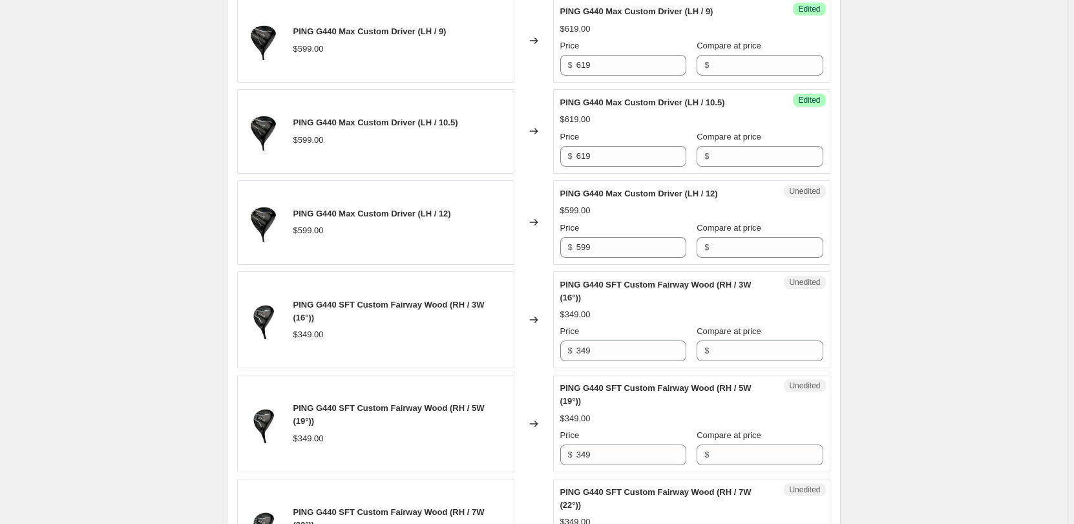
scroll to position [570, 0]
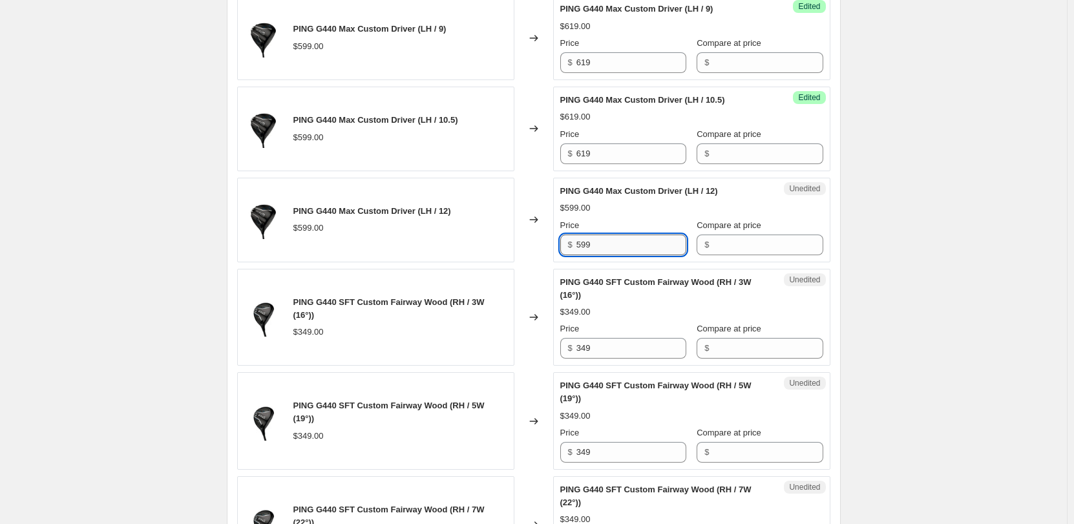
click at [452, 185] on input "599" at bounding box center [632, 245] width 110 height 21
click at [452, 185] on input "Compare at price" at bounding box center [768, 245] width 110 height 21
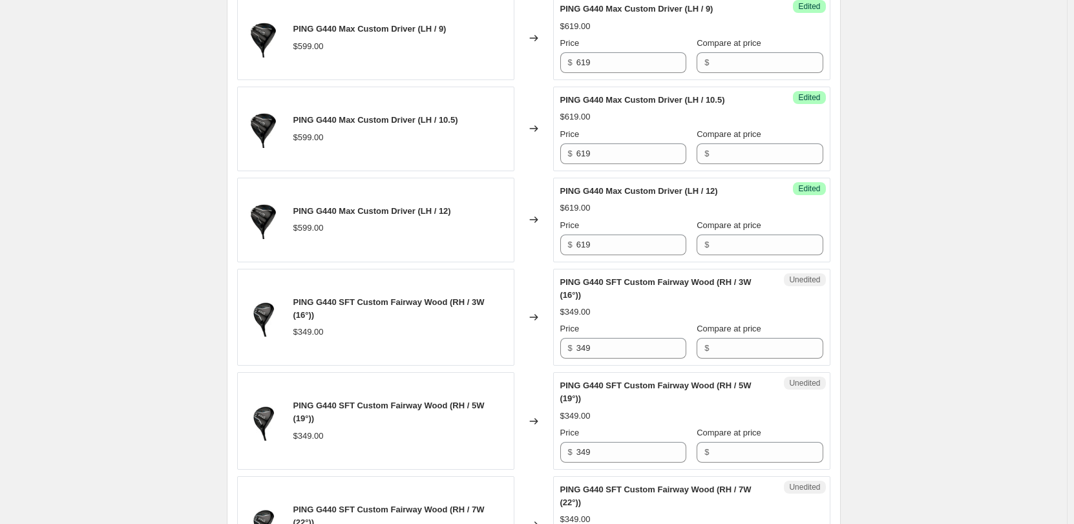
click at [452, 185] on input "619" at bounding box center [632, 245] width 110 height 21
type input "619"
click at [452, 185] on div "Price $ 349" at bounding box center [624, 341] width 126 height 36
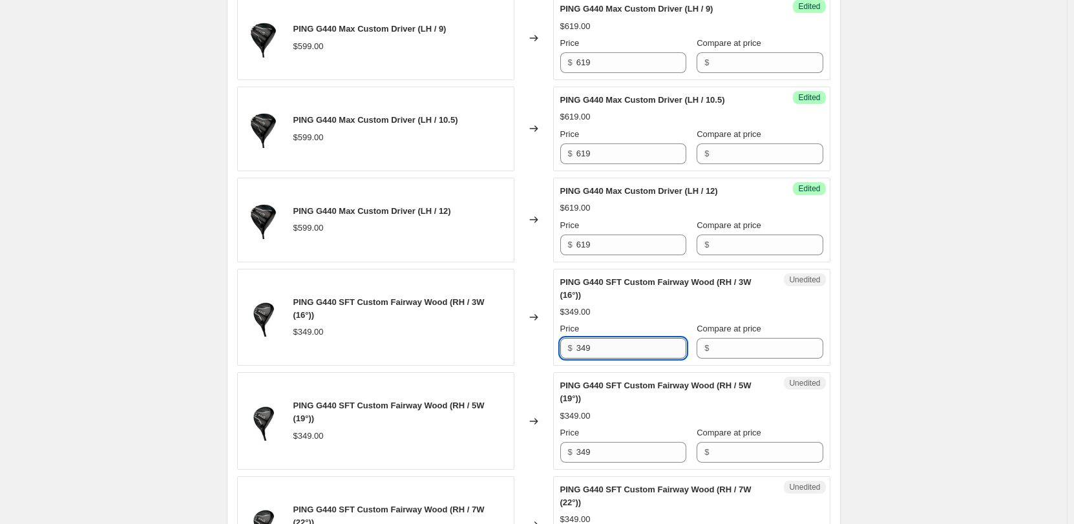
click at [452, 185] on input "349" at bounding box center [632, 348] width 110 height 21
type input "369"
click at [452, 185] on input "Compare at price" at bounding box center [768, 348] width 110 height 21
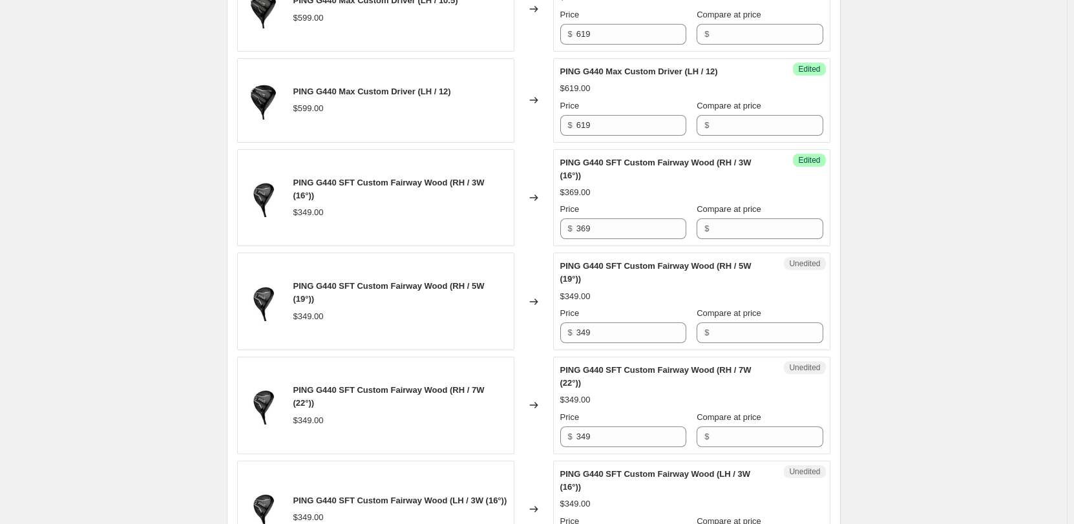
scroll to position [700, 0]
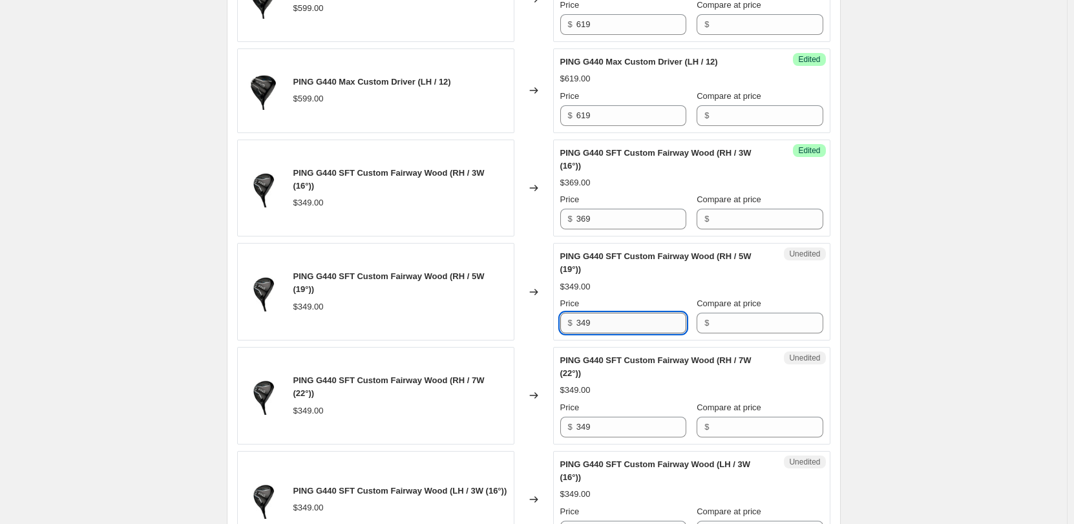
click at [452, 185] on input "349" at bounding box center [632, 323] width 110 height 21
type input "369"
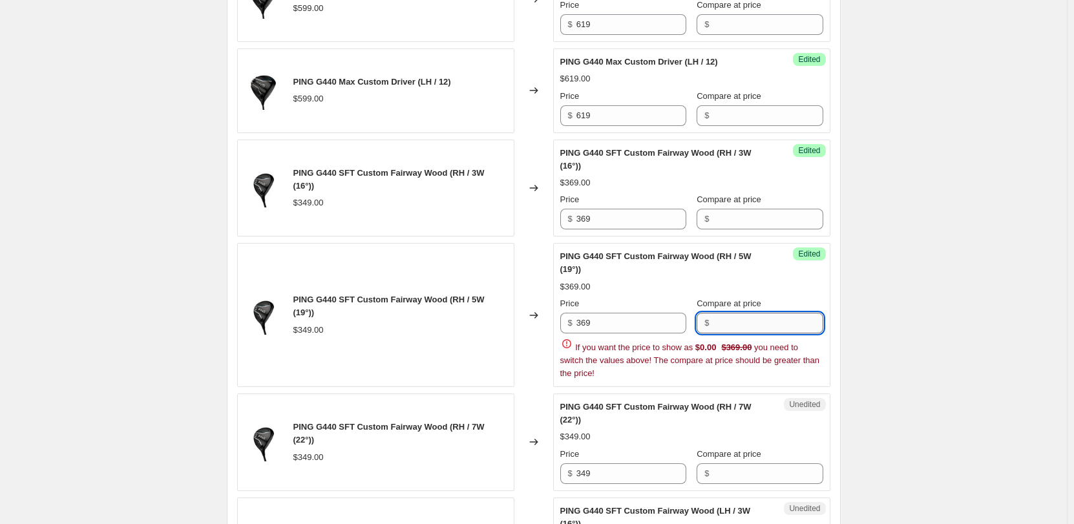
click at [452, 185] on input "Compare at price" at bounding box center [768, 323] width 110 height 21
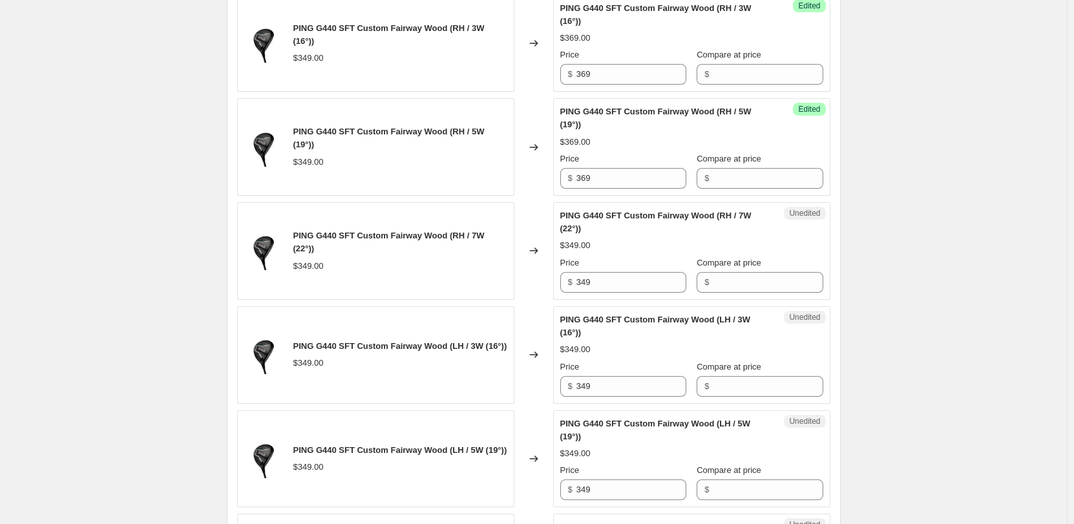
scroll to position [893, 0]
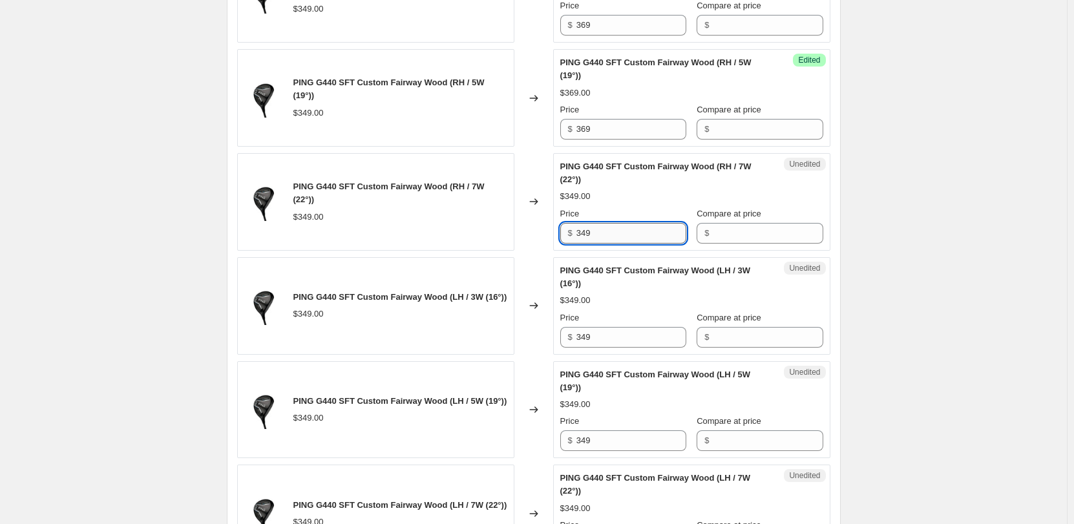
click at [452, 185] on input "349" at bounding box center [632, 233] width 110 height 21
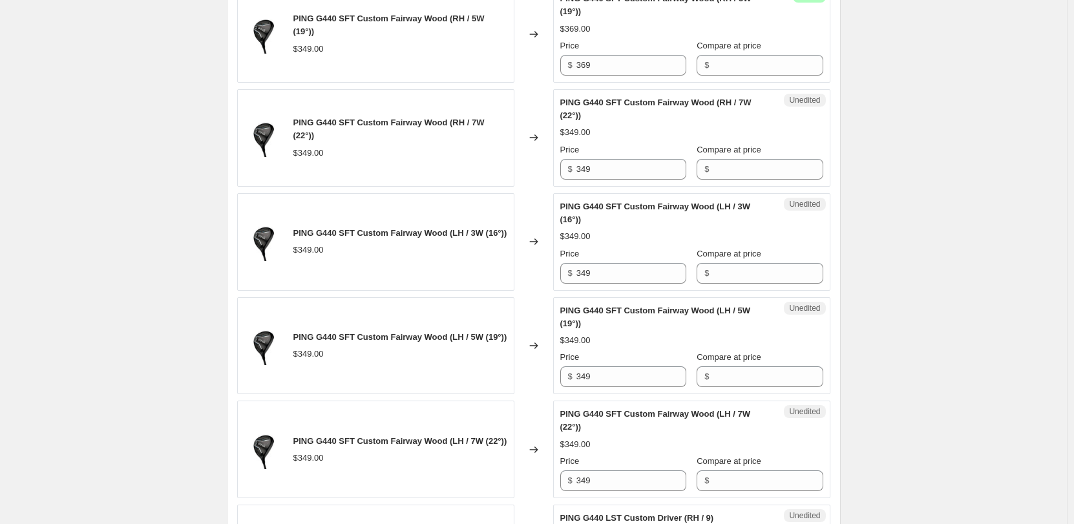
scroll to position [958, 0]
click at [452, 178] on input "349" at bounding box center [632, 168] width 110 height 21
type input "369"
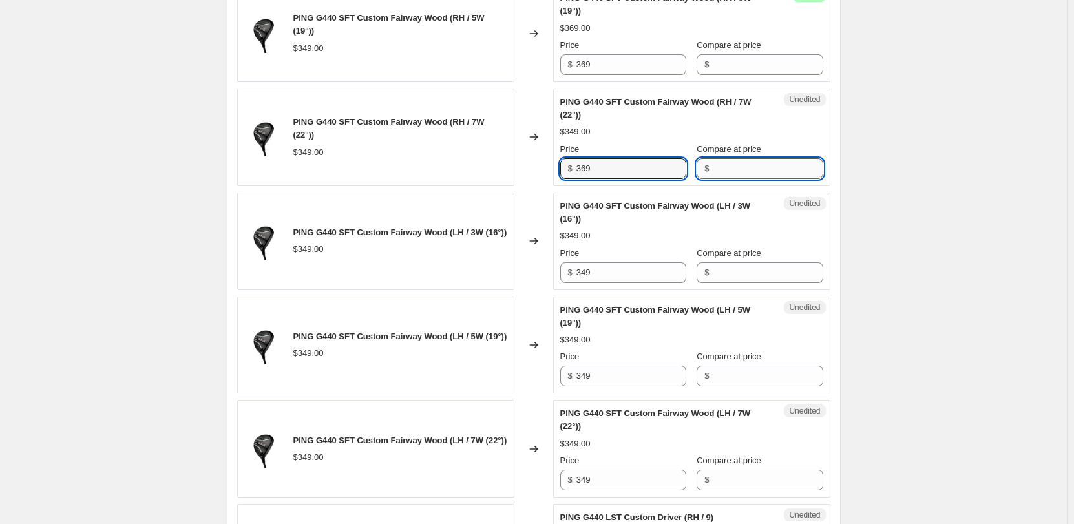
click at [452, 165] on input "Compare at price" at bounding box center [768, 168] width 110 height 21
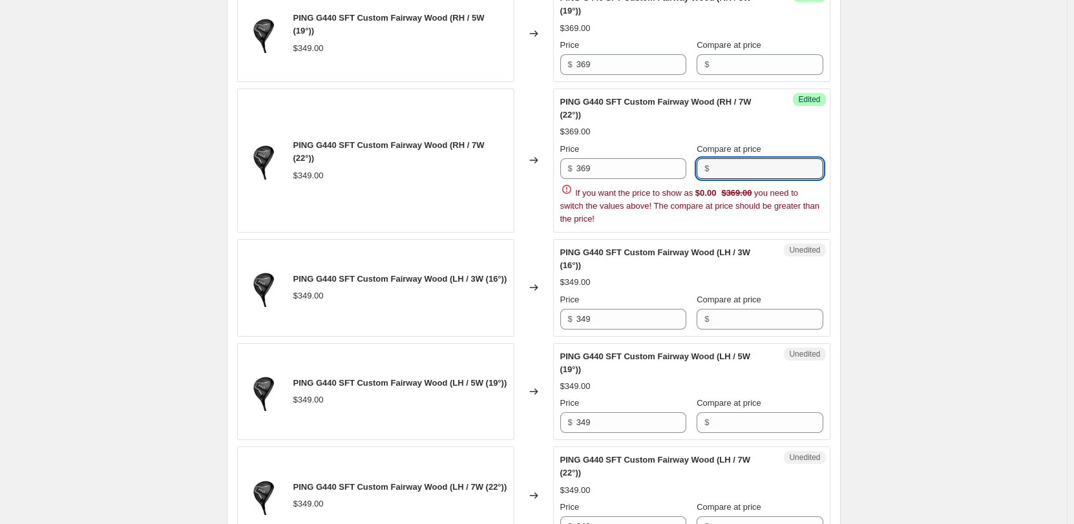
click at [452, 165] on div "Create new price [MEDICAL_DATA]. This page is ready Create new price [MEDICAL_D…" at bounding box center [533, 514] width 1067 height 2945
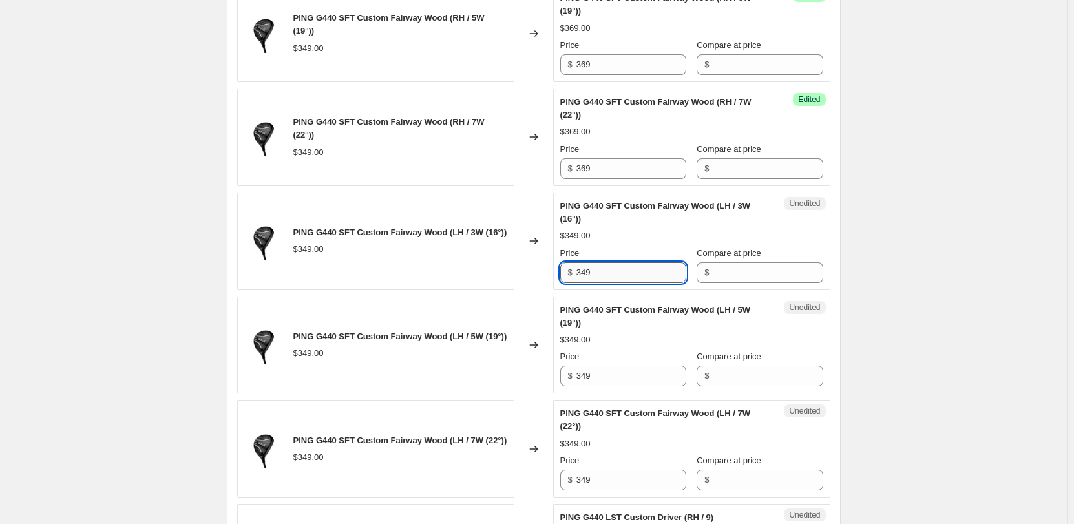
click at [452, 185] on input "349" at bounding box center [632, 272] width 110 height 21
type input "369"
click at [452, 185] on input "Compare at price" at bounding box center [768, 272] width 110 height 21
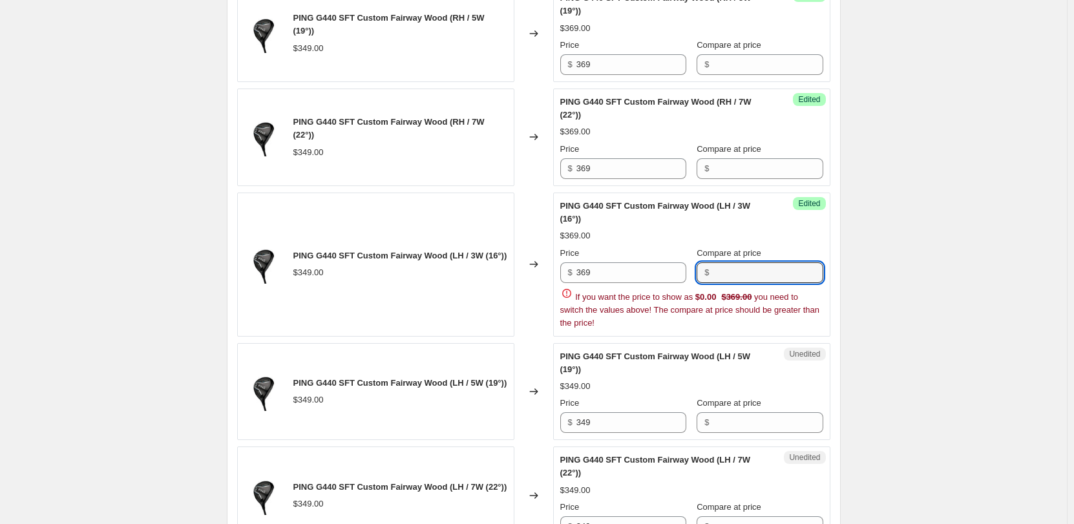
click at [452, 185] on div "Create new price [MEDICAL_DATA]. This page is ready Create new price [MEDICAL_D…" at bounding box center [533, 514] width 645 height 2945
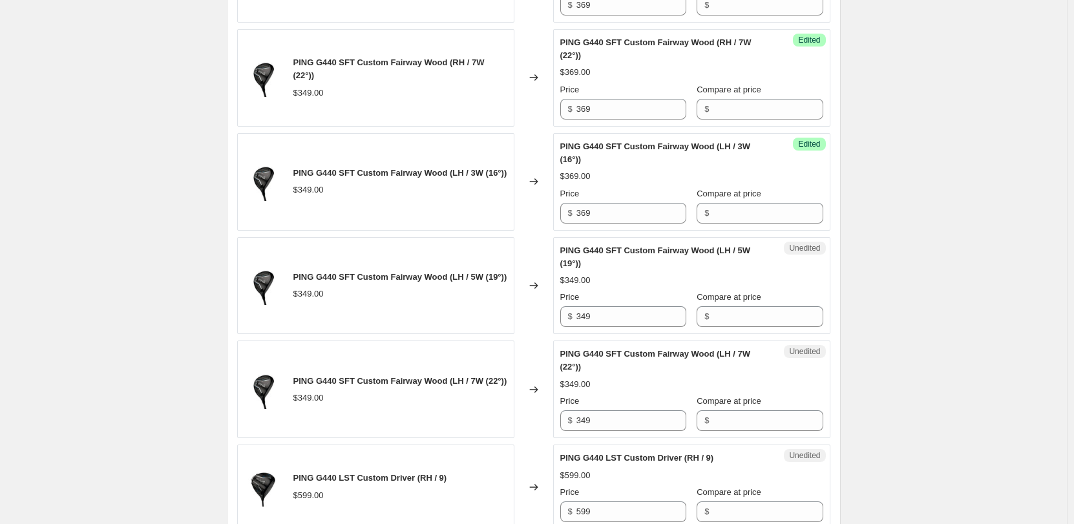
scroll to position [1087, 0]
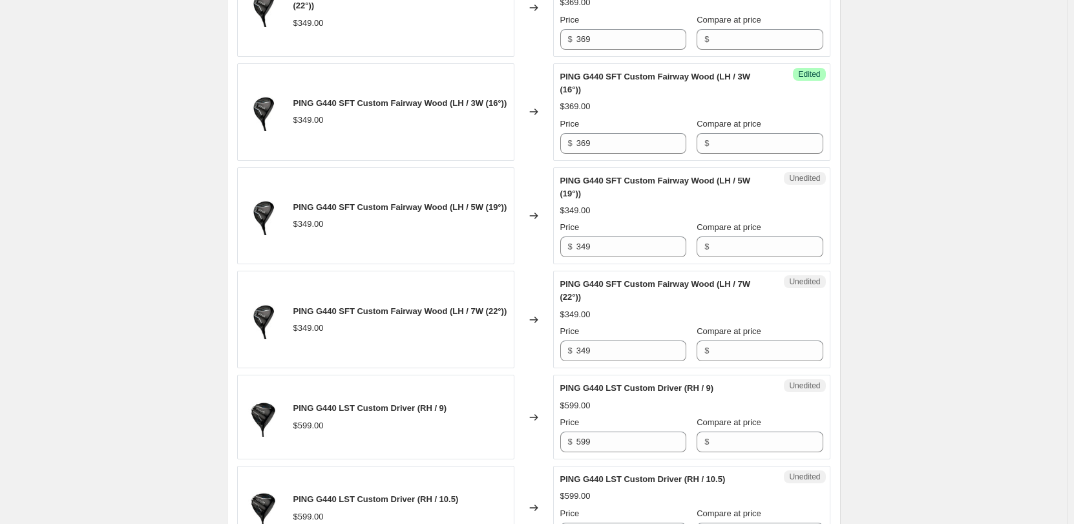
click at [452, 185] on div "Price $ 349" at bounding box center [624, 239] width 126 height 36
click at [452, 185] on input "349" at bounding box center [632, 247] width 110 height 21
type input "369"
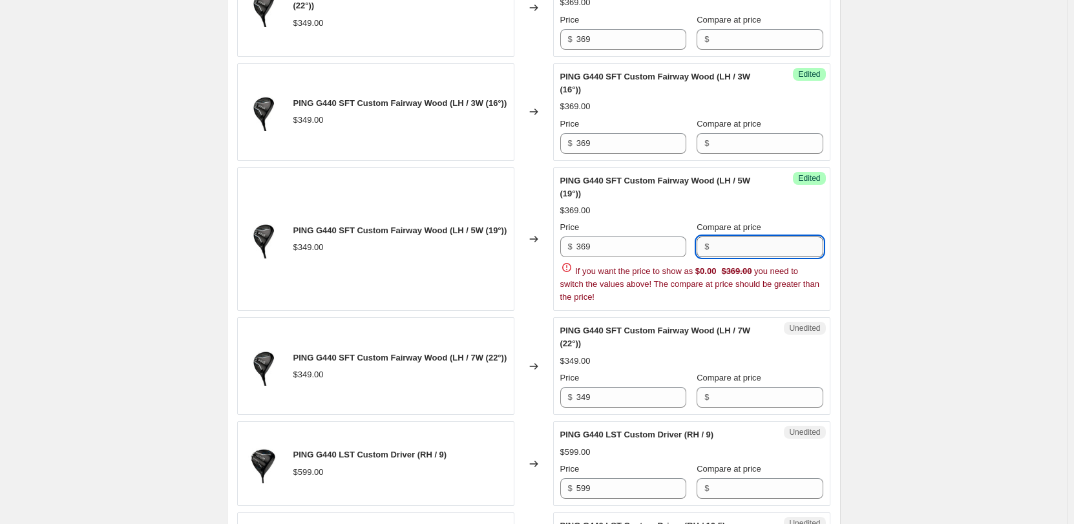
click at [452, 185] on input "Compare at price" at bounding box center [768, 247] width 110 height 21
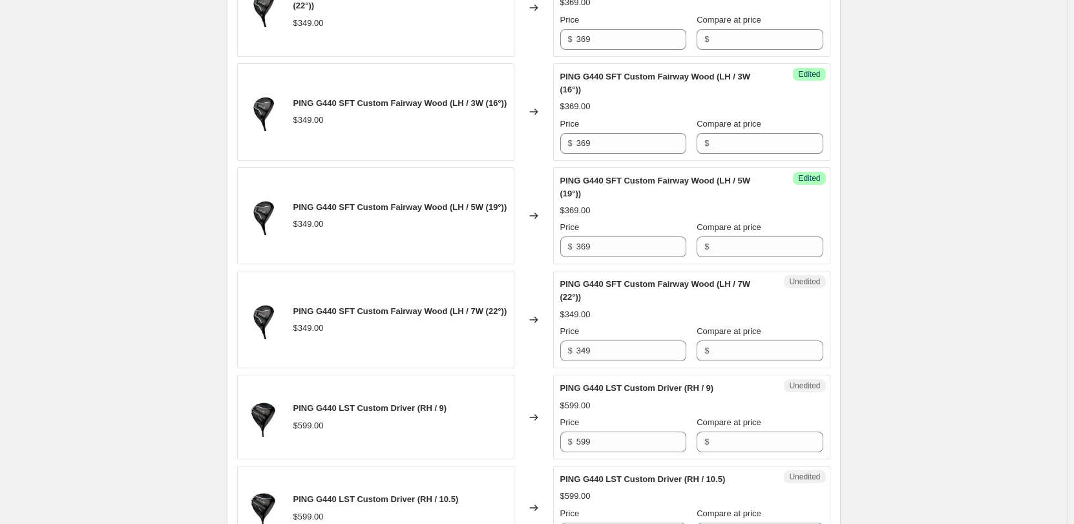
click at [452, 185] on div "Create new price [MEDICAL_DATA]. This page is ready Create new price [MEDICAL_D…" at bounding box center [533, 362] width 1067 height 2899
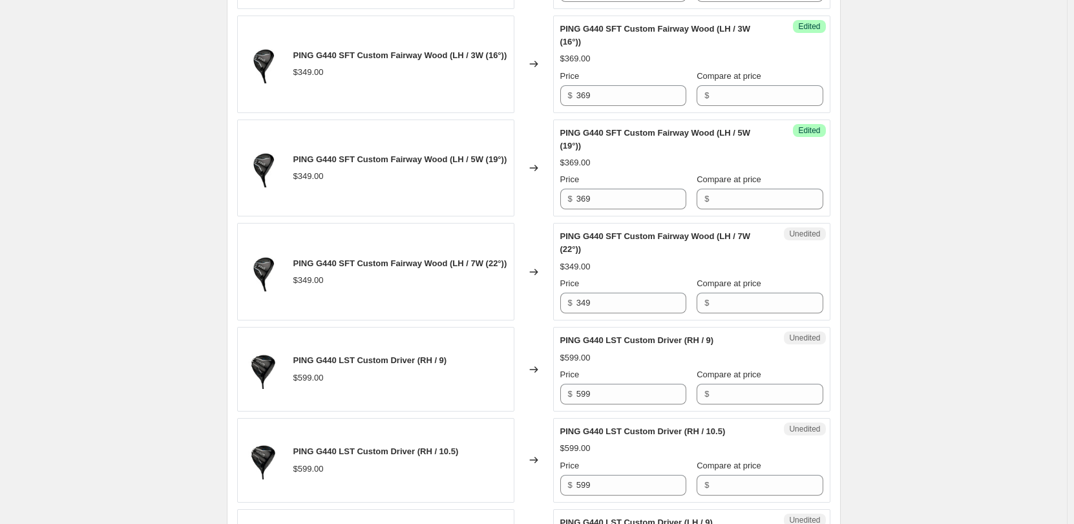
scroll to position [1217, 0]
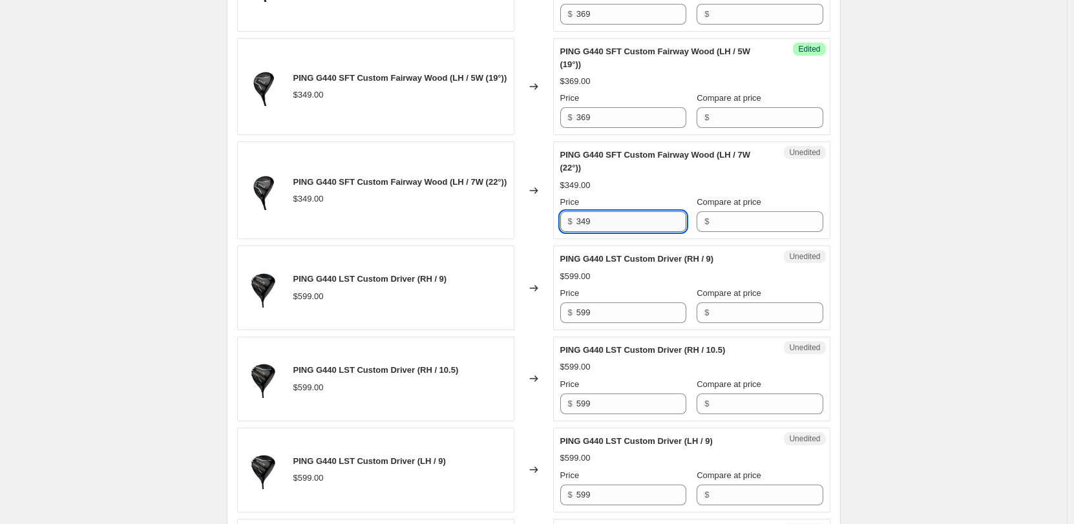
click at [452, 185] on input "349" at bounding box center [632, 221] width 110 height 21
type input "369"
click at [452, 185] on input "Compare at price" at bounding box center [768, 221] width 110 height 21
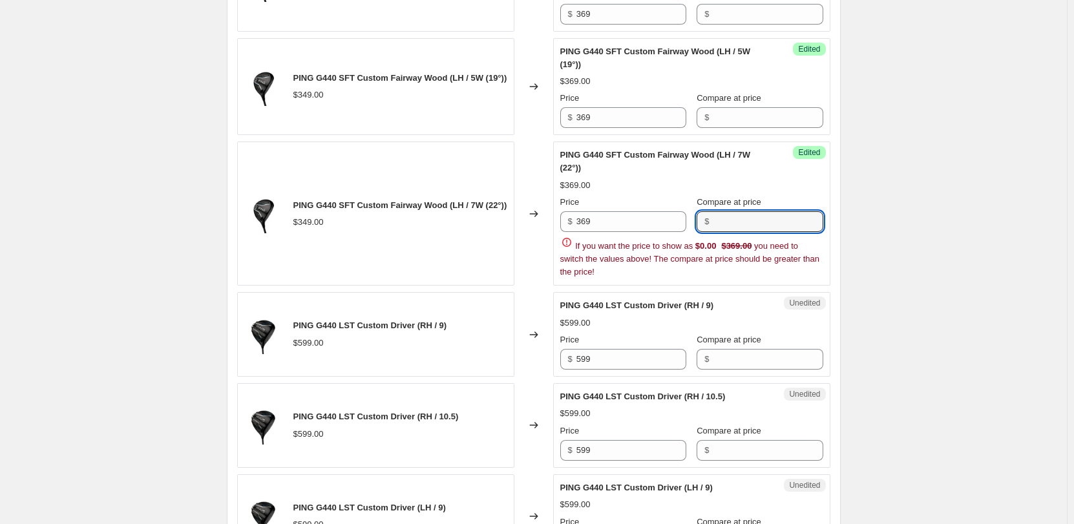
click at [452, 185] on div "Create new price [MEDICAL_DATA]. This page is ready Create new price [MEDICAL_D…" at bounding box center [533, 255] width 1067 height 2945
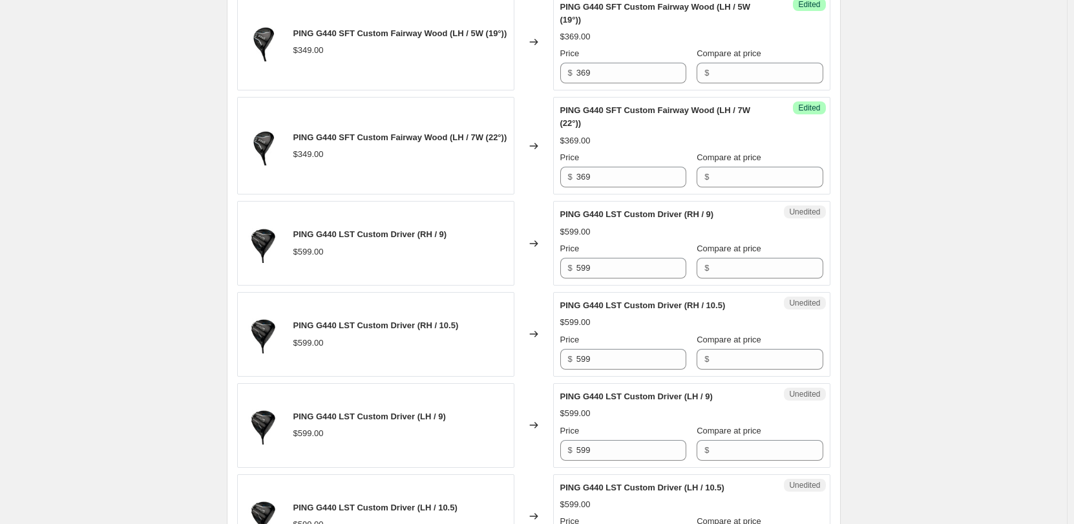
scroll to position [1281, 0]
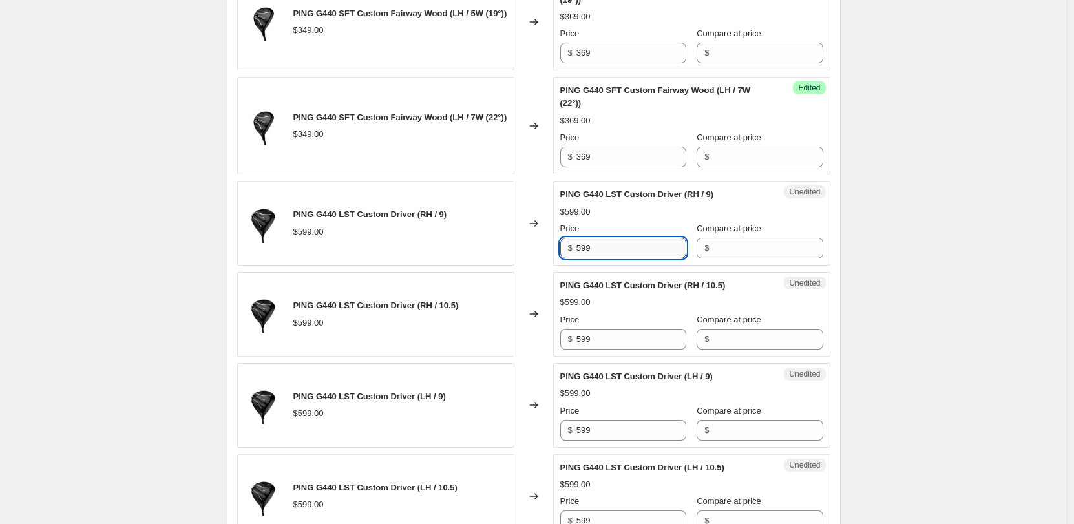
click at [452, 185] on input "599" at bounding box center [632, 248] width 110 height 21
type input "619"
click at [452, 185] on label "Compare at price" at bounding box center [729, 228] width 65 height 13
click at [452, 185] on input "Compare at price" at bounding box center [768, 248] width 110 height 21
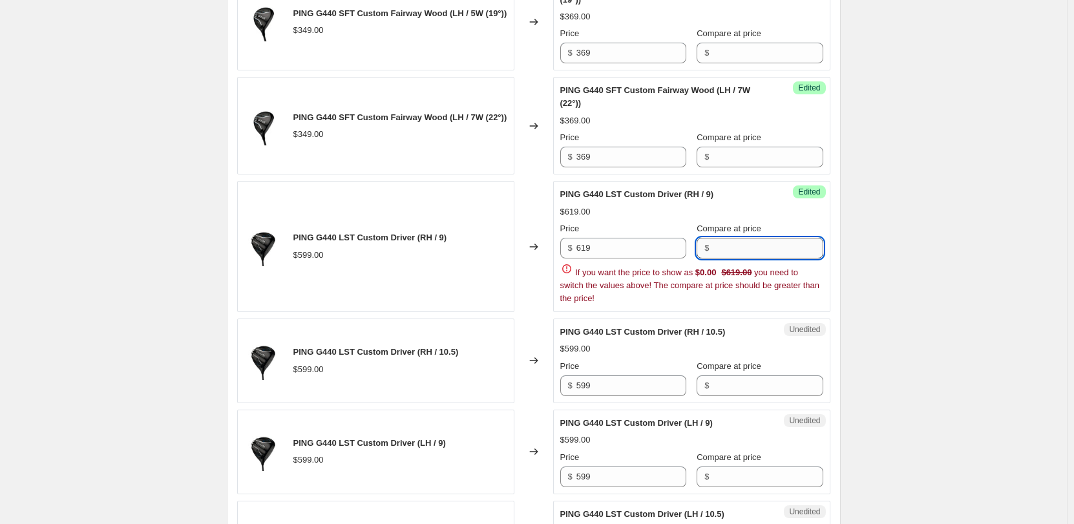
click at [452, 185] on input "Compare at price" at bounding box center [768, 248] width 110 height 21
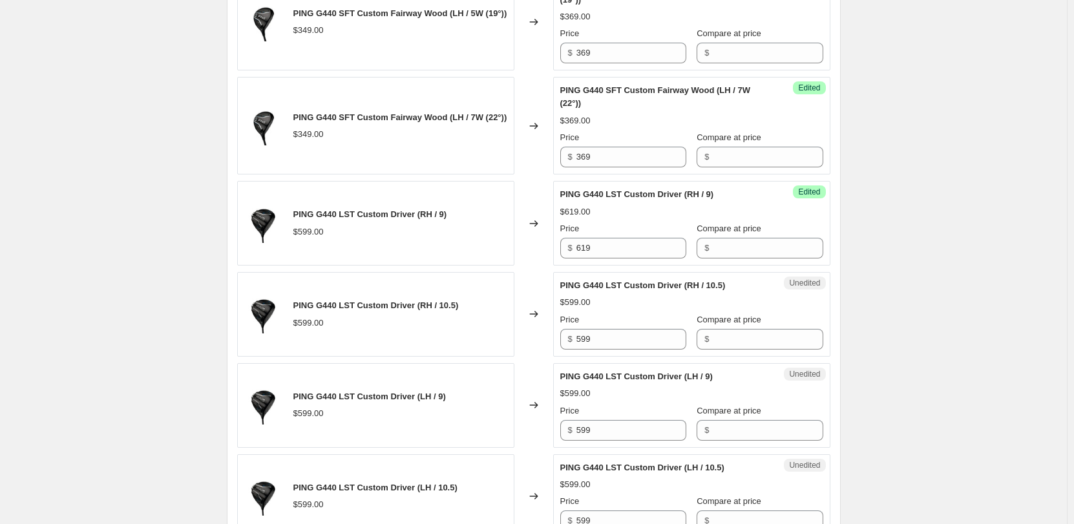
click at [452, 185] on div "Create new price [MEDICAL_DATA]. This page is ready Create new price [MEDICAL_D…" at bounding box center [533, 168] width 1067 height 2899
click at [452, 185] on input "599" at bounding box center [632, 339] width 110 height 21
type input "619"
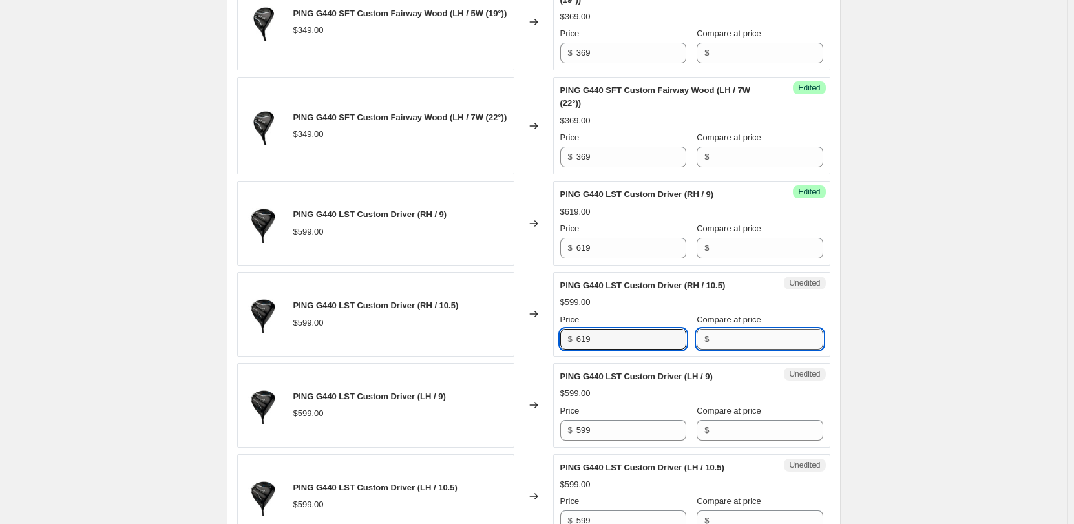
click at [452, 185] on input "Compare at price" at bounding box center [768, 339] width 110 height 21
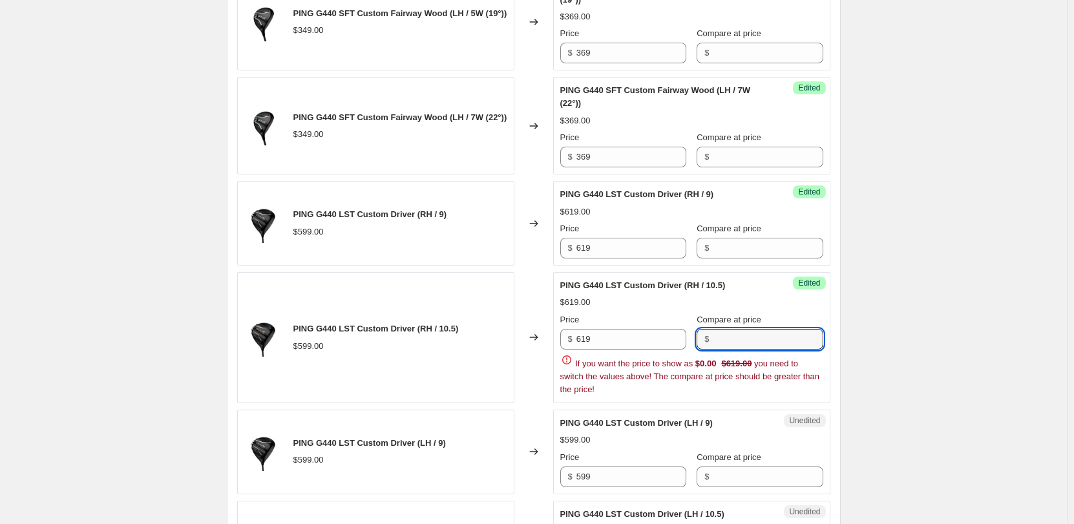
click at [452, 185] on div "Create new price [MEDICAL_DATA]. This page is ready Create new price [MEDICAL_D…" at bounding box center [533, 191] width 1067 height 2945
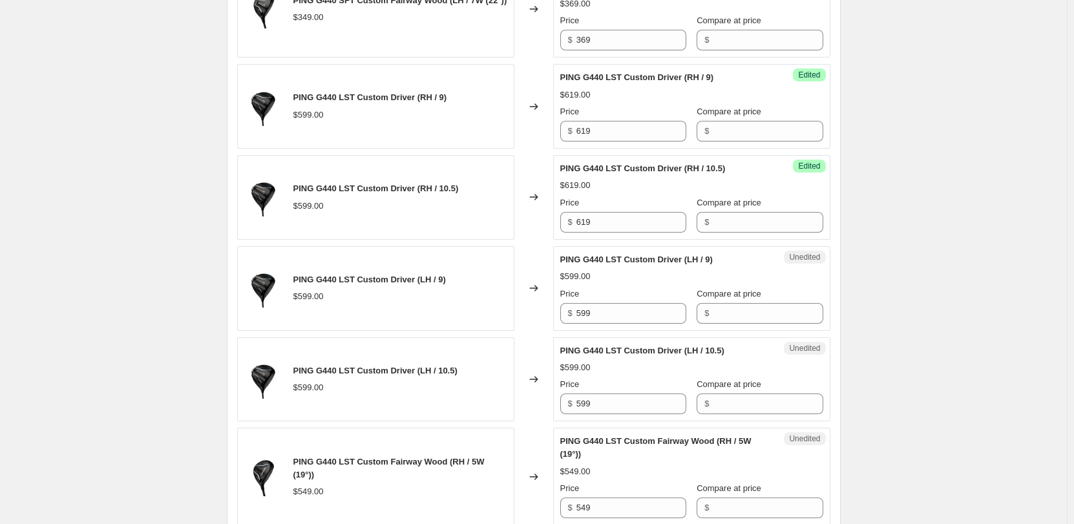
scroll to position [1411, 0]
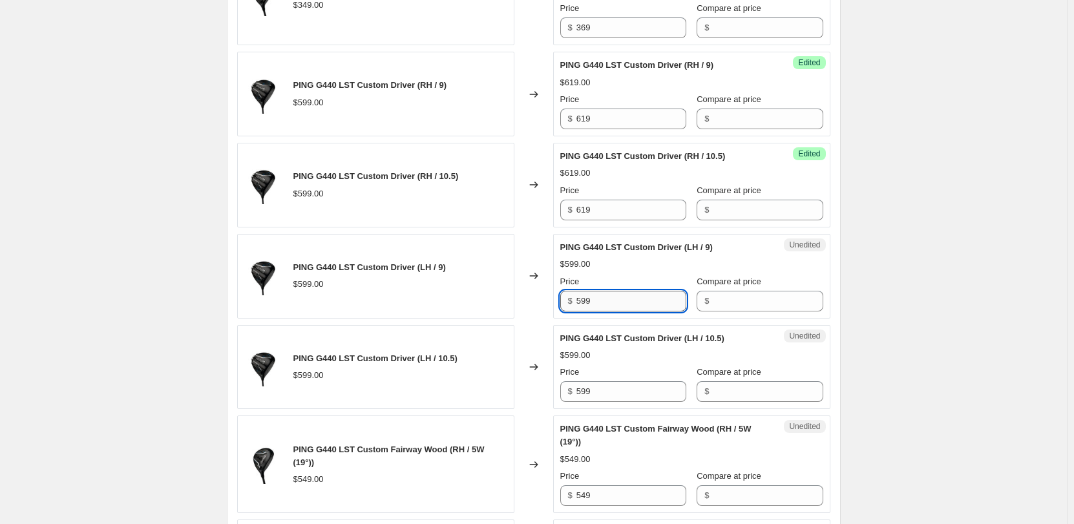
click at [452, 185] on input "599" at bounding box center [632, 301] width 110 height 21
type input "619"
click at [452, 185] on input "Compare at price" at bounding box center [768, 301] width 110 height 21
click at [452, 185] on div "Create new price [MEDICAL_DATA]. This page is ready Create new price [MEDICAL_D…" at bounding box center [533, 38] width 1067 height 2899
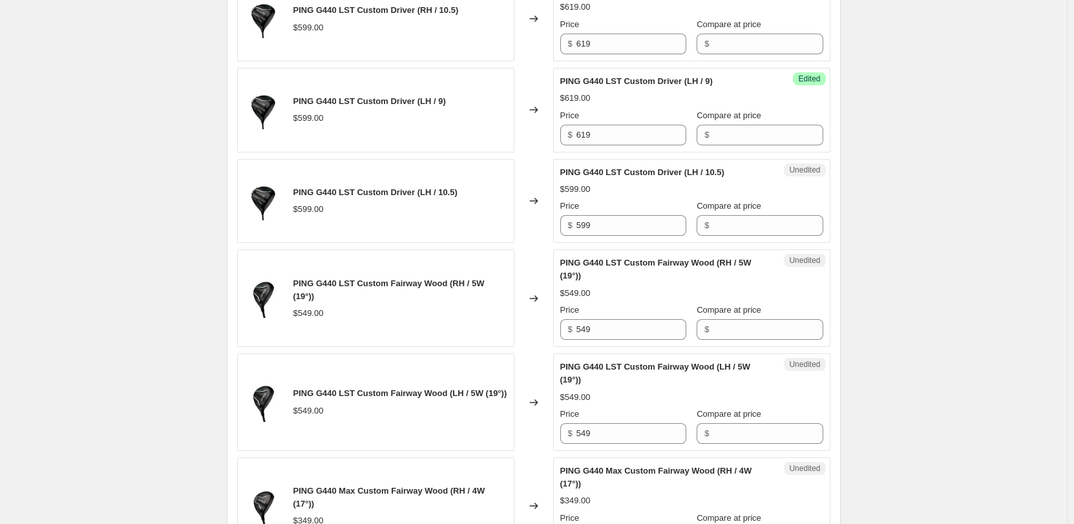
scroll to position [1605, 0]
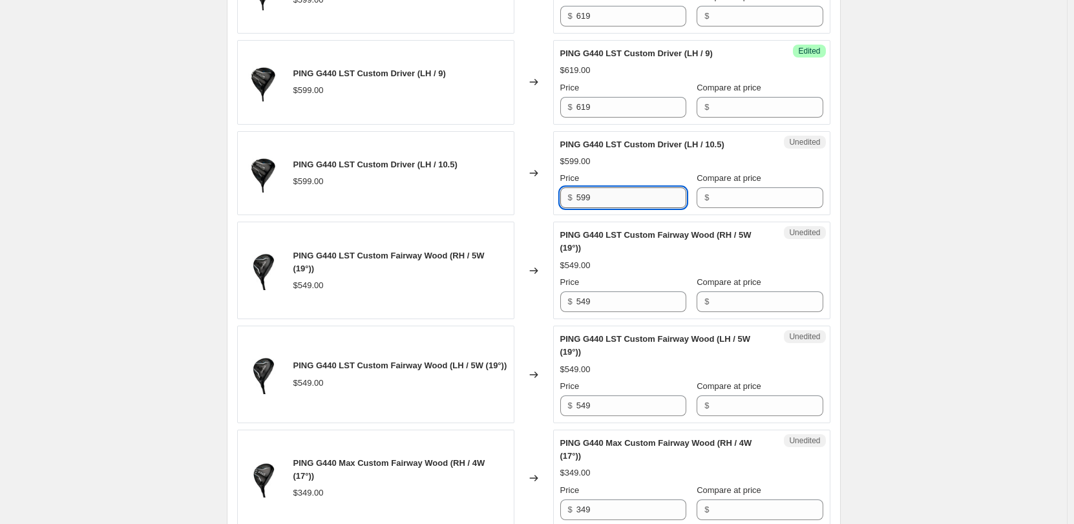
click at [452, 185] on input "599" at bounding box center [632, 197] width 110 height 21
type input "619"
click at [452, 185] on div "$" at bounding box center [760, 197] width 126 height 21
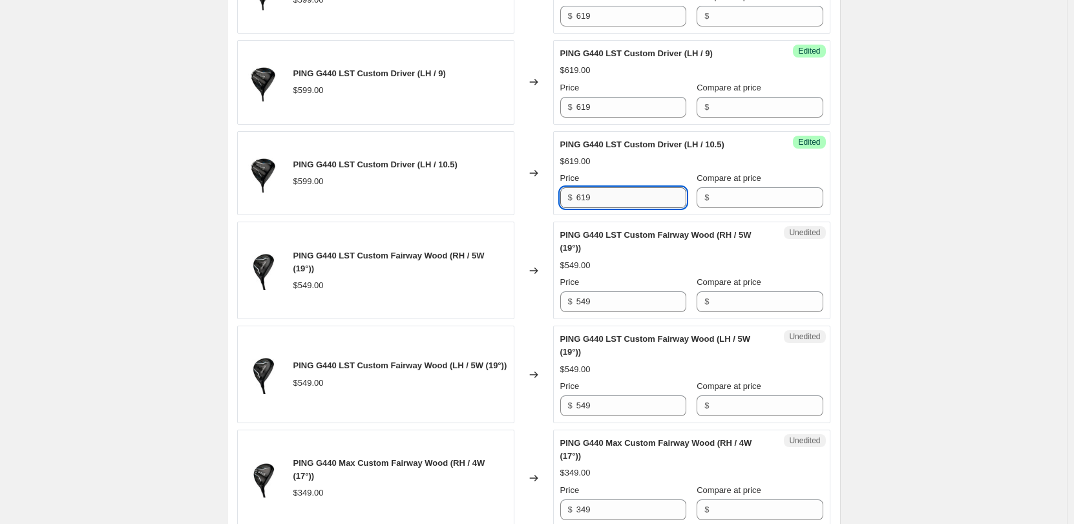
click at [452, 185] on input "619" at bounding box center [632, 197] width 110 height 21
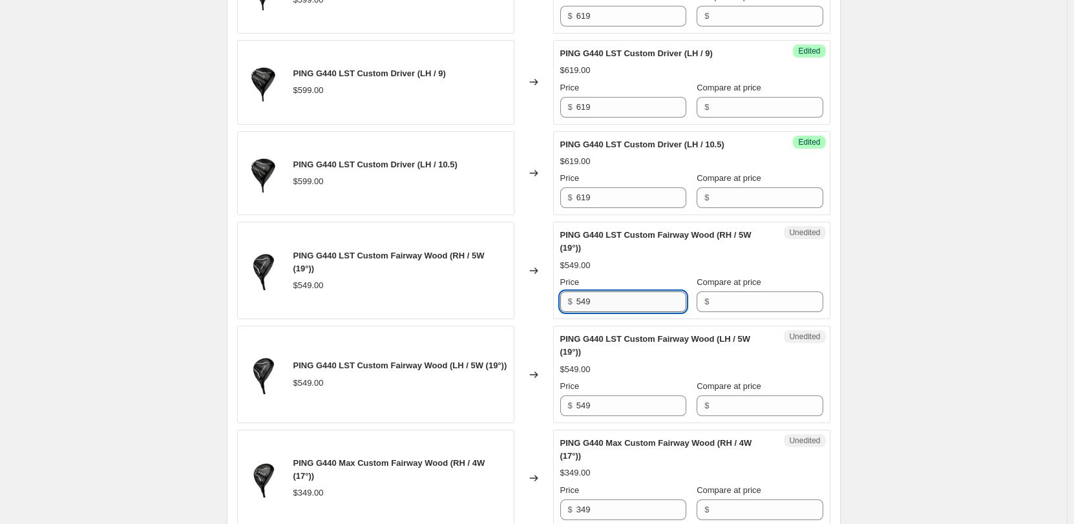
click at [452, 185] on input "549" at bounding box center [632, 302] width 110 height 21
type input "579"
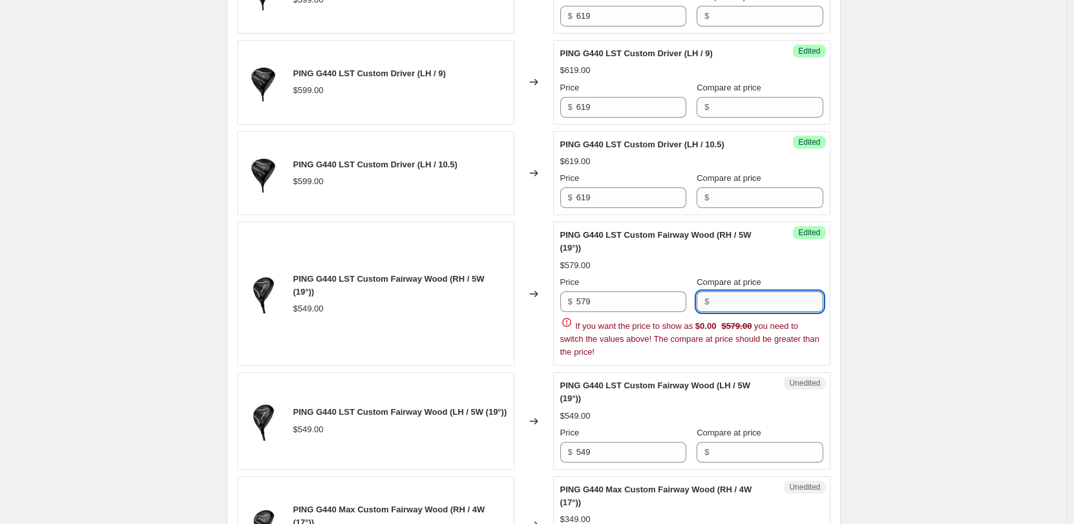
click at [452, 185] on input "Compare at price" at bounding box center [768, 302] width 110 height 21
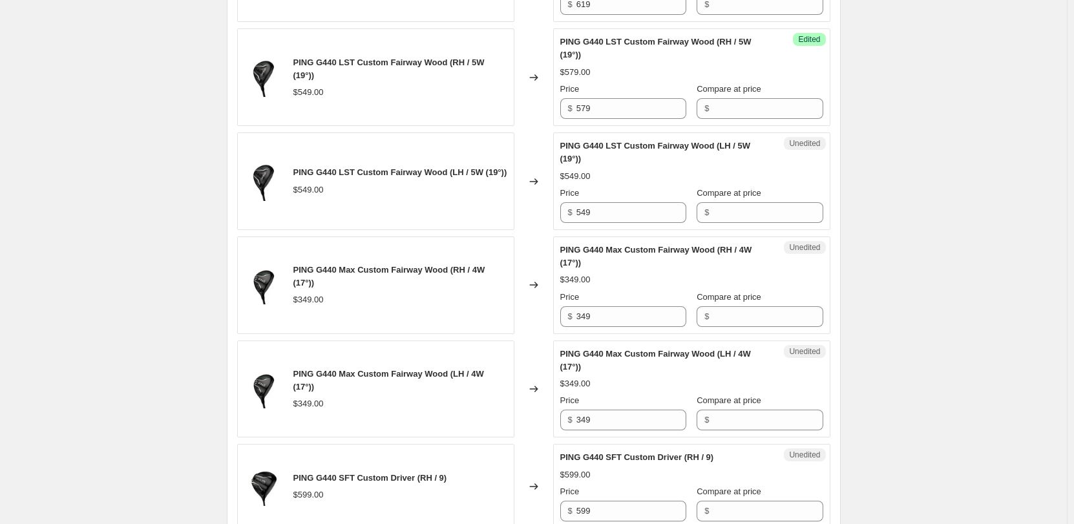
scroll to position [1799, 0]
click at [452, 185] on input "549" at bounding box center [632, 212] width 110 height 21
type input "579"
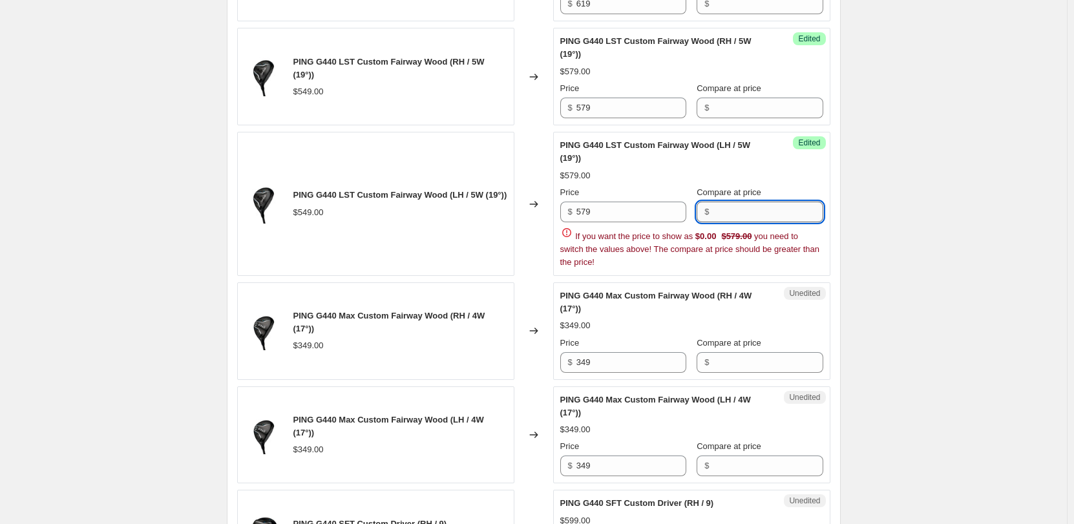
click at [452, 185] on input "Compare at price" at bounding box center [768, 212] width 110 height 21
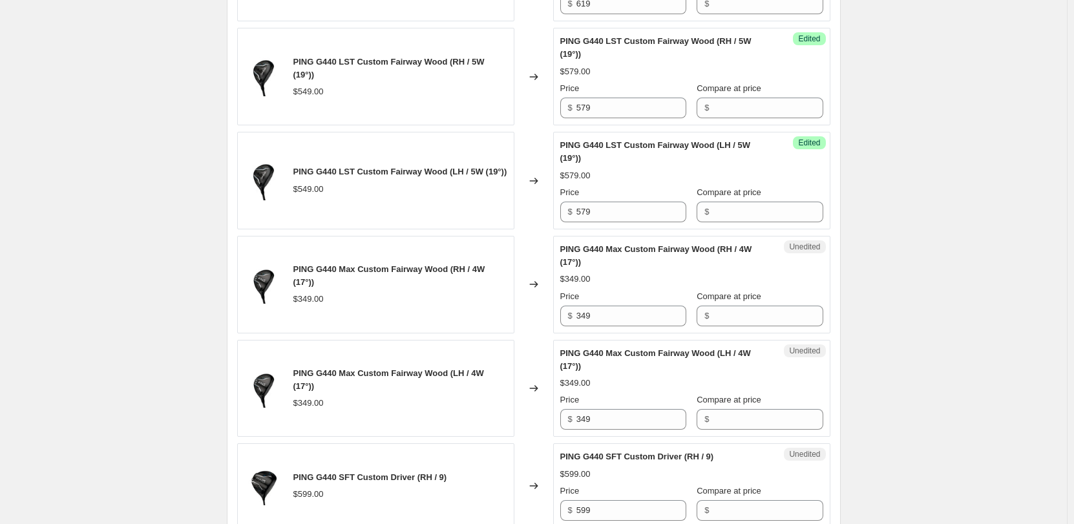
click at [452, 185] on input "349" at bounding box center [632, 316] width 110 height 21
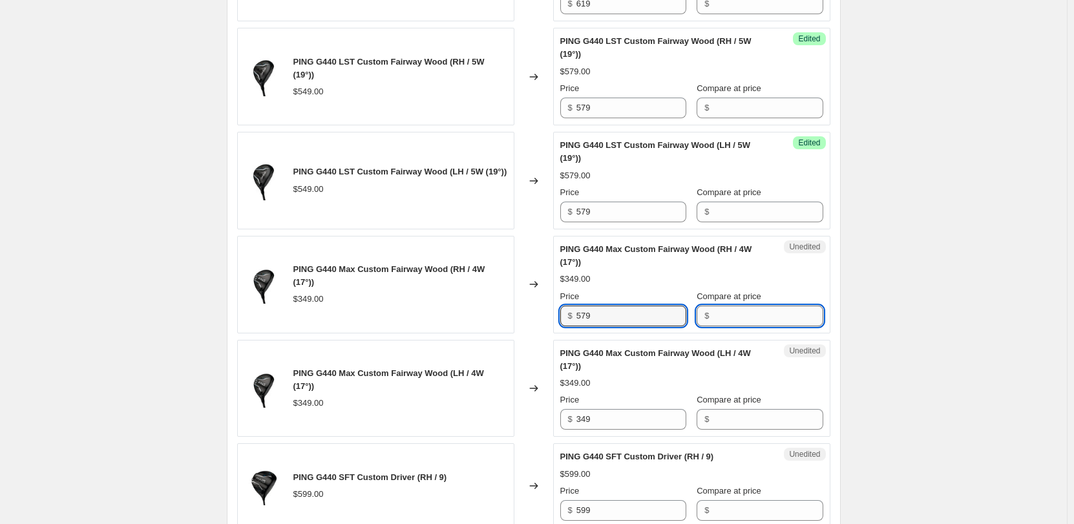
click at [452, 185] on input "Compare at price" at bounding box center [768, 316] width 110 height 21
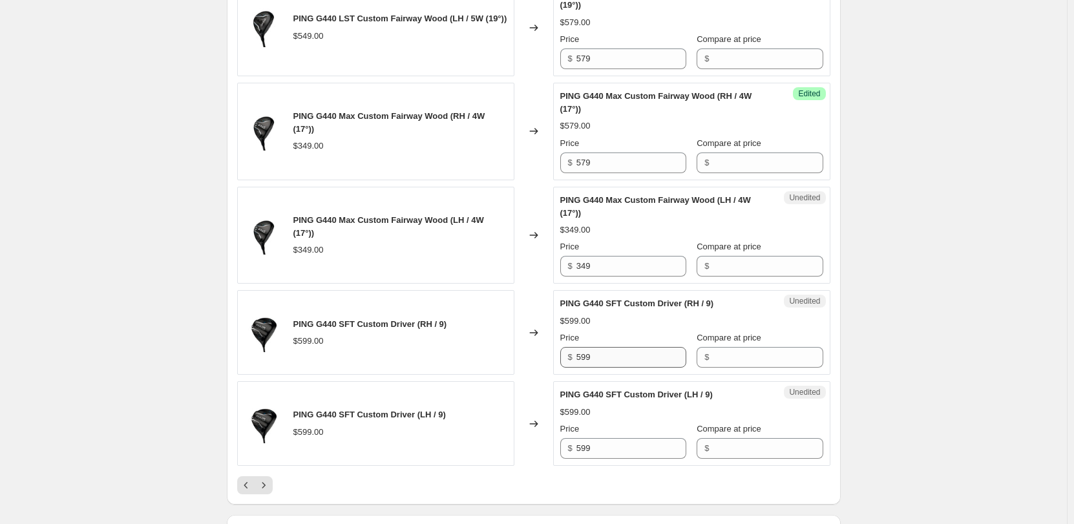
scroll to position [1863, 0]
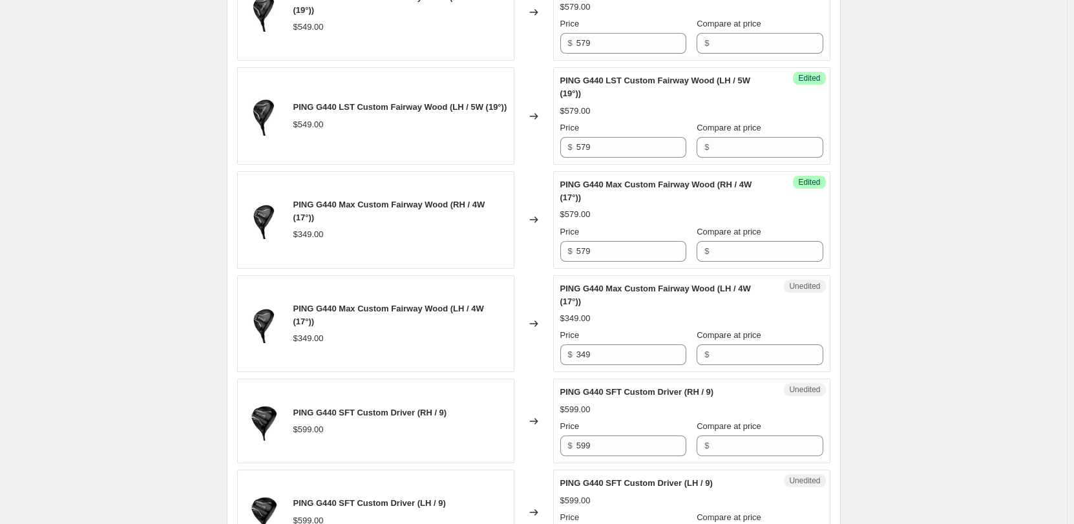
click at [452, 185] on div "Success Edited PING G440 Max Custom Fairway Wood (RH / 4W (17°)) $579.00 Price …" at bounding box center [691, 220] width 277 height 98
click at [452, 185] on input "579" at bounding box center [632, 251] width 110 height 21
type input "369"
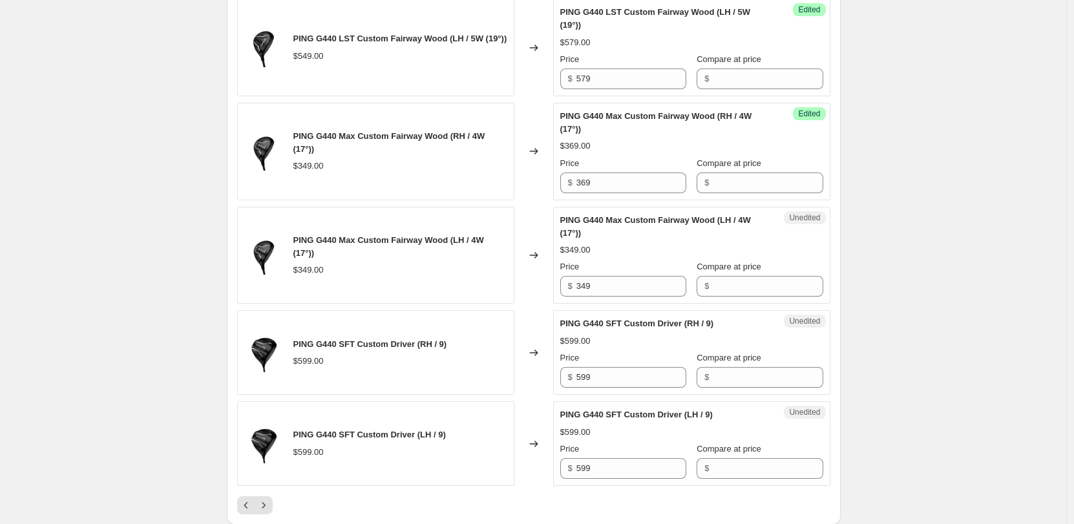
scroll to position [1928, 0]
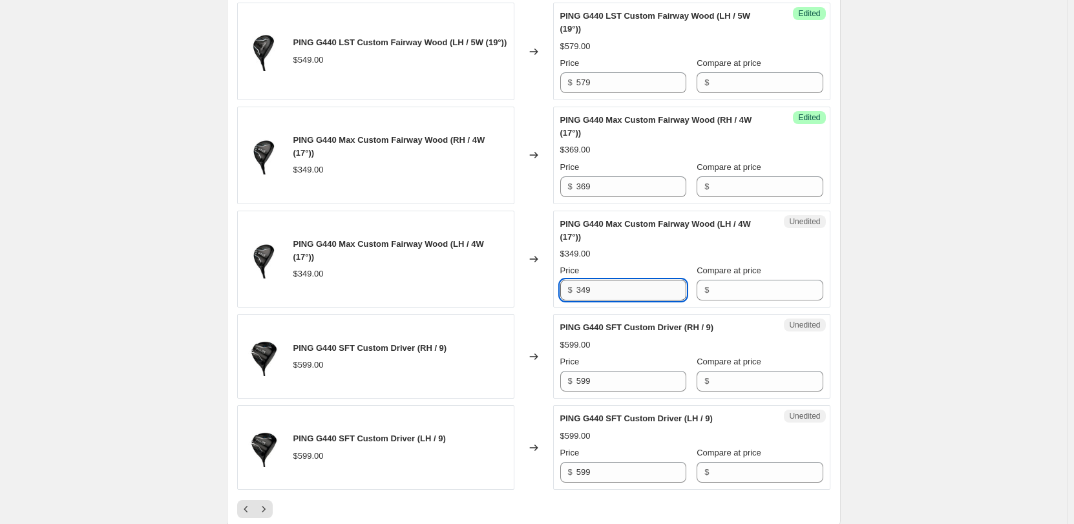
click at [452, 185] on input "349" at bounding box center [632, 290] width 110 height 21
type input "369"
click at [452, 185] on input "Compare at price" at bounding box center [768, 290] width 110 height 21
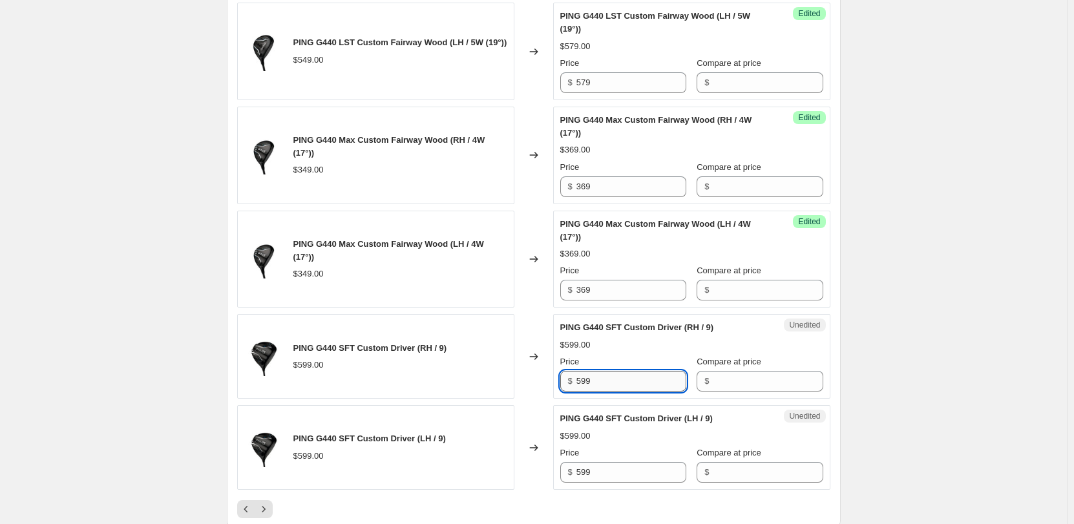
click at [452, 185] on input "599" at bounding box center [632, 381] width 110 height 21
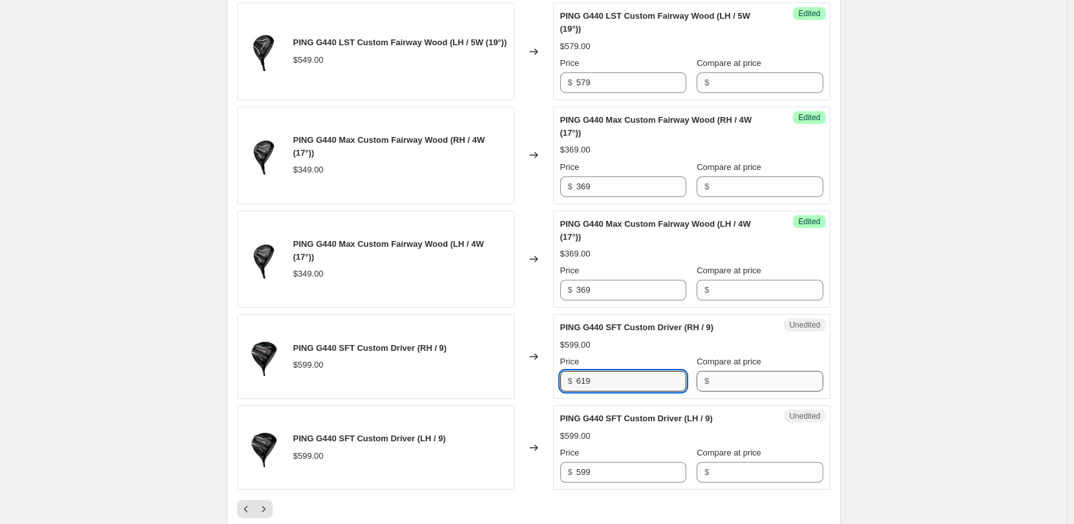
type input "619"
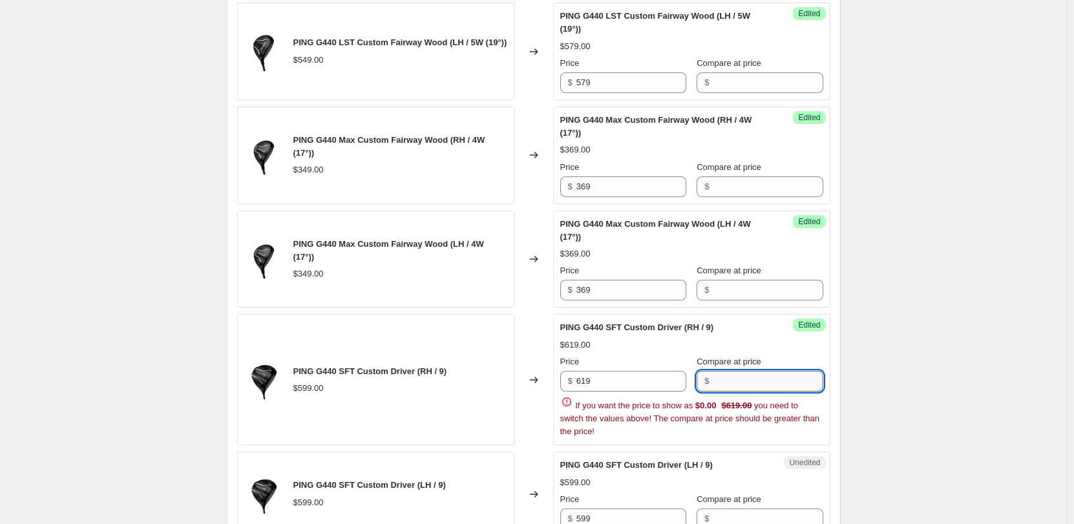
click at [452, 185] on input "Compare at price" at bounding box center [768, 381] width 110 height 21
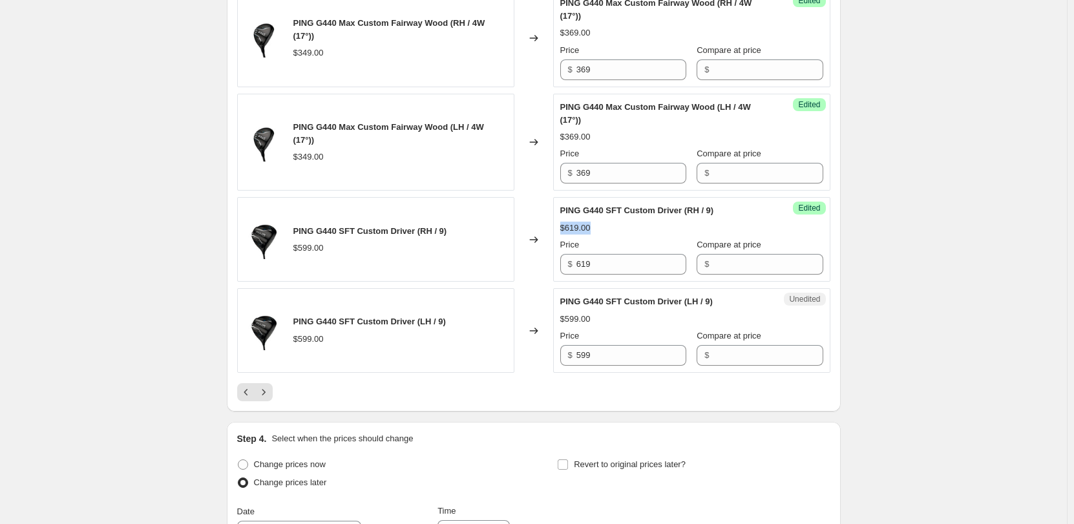
scroll to position [2057, 0]
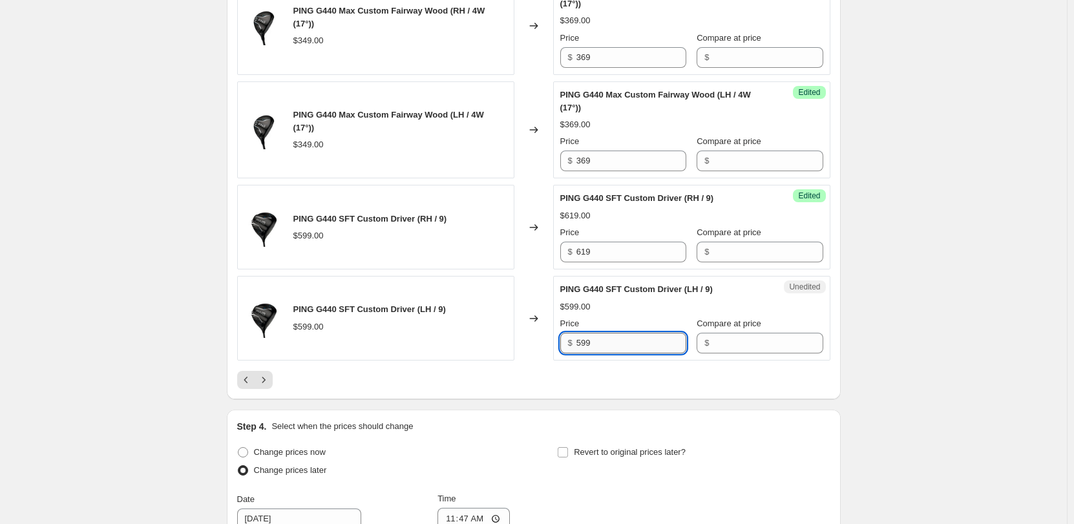
click at [452, 185] on input "599" at bounding box center [632, 343] width 110 height 21
type input "619"
click at [452, 185] on input "Compare at price" at bounding box center [768, 343] width 110 height 21
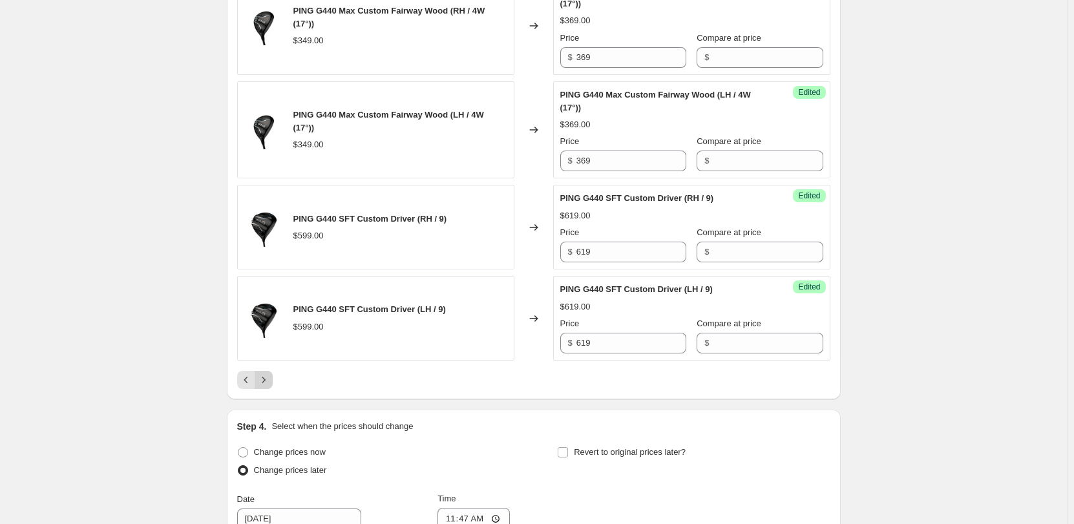
click at [266, 185] on icon "Next" at bounding box center [263, 380] width 13 height 13
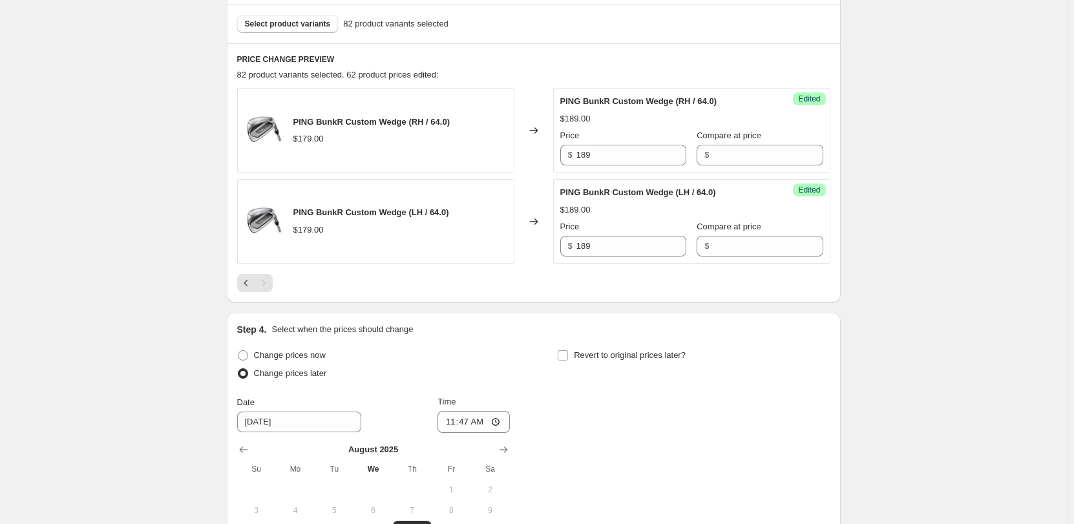
scroll to position [388, 0]
click at [246, 185] on icon "Previous" at bounding box center [246, 281] width 13 height 13
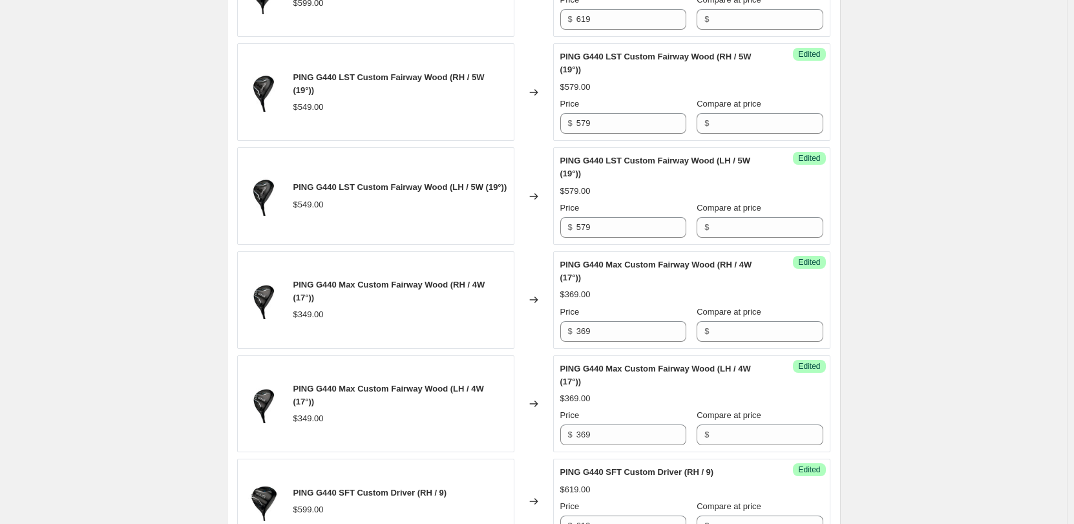
scroll to position [2069, 0]
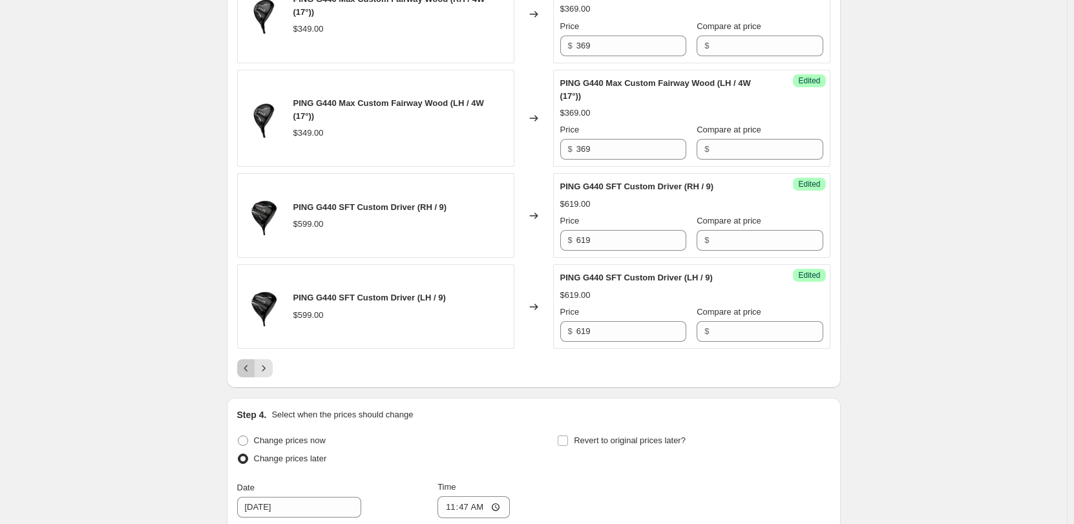
click at [245, 185] on icon "Previous" at bounding box center [246, 368] width 13 height 13
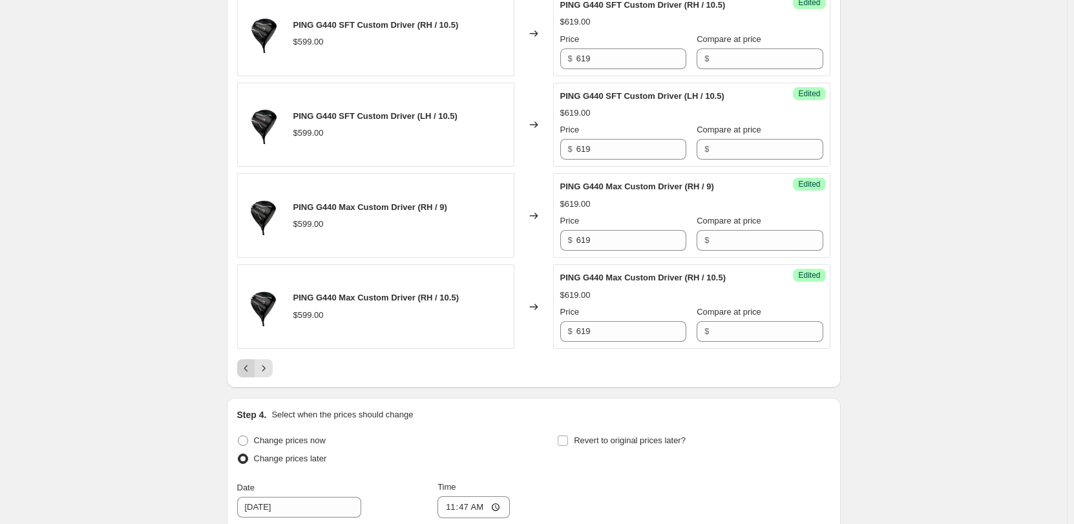
click at [248, 185] on icon "Previous" at bounding box center [246, 368] width 13 height 13
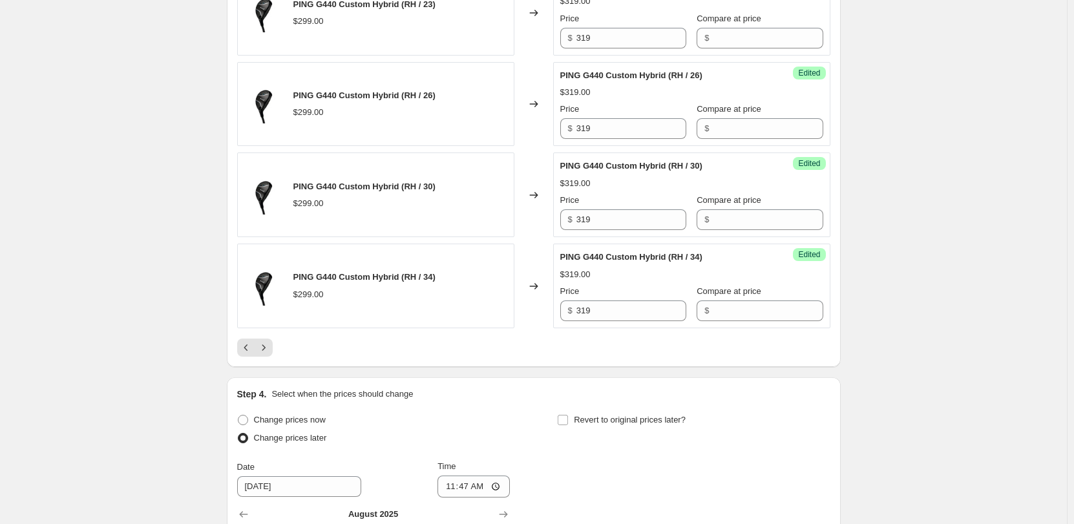
scroll to position [1948, 0]
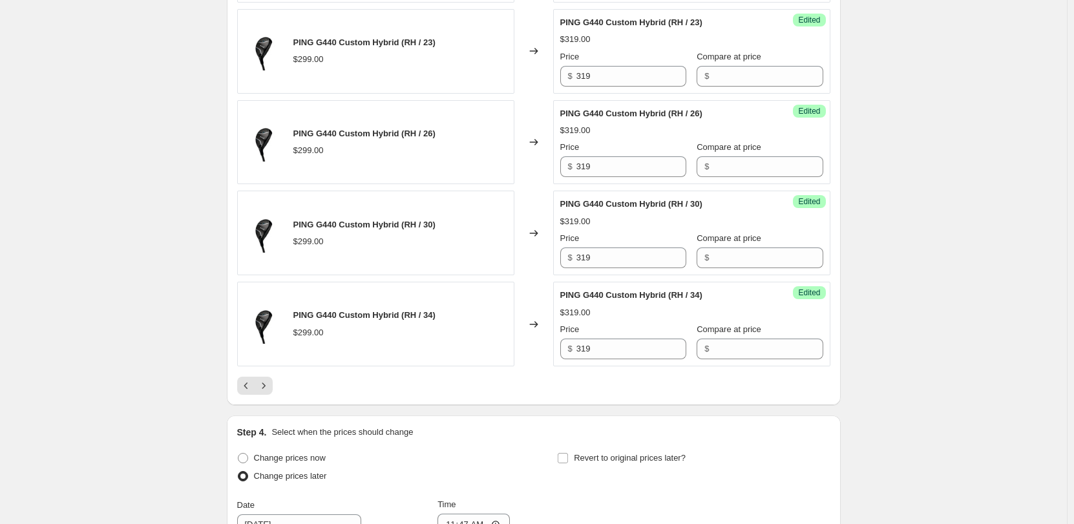
click at [245, 185] on icon "Previous" at bounding box center [246, 385] width 13 height 13
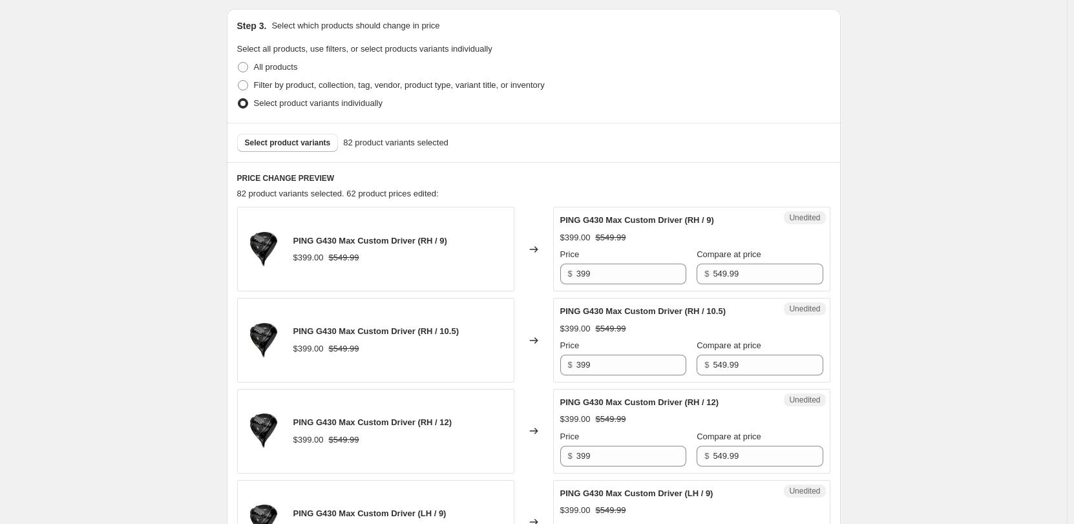
scroll to position [267, 0]
click at [452, 185] on input "399" at bounding box center [632, 274] width 110 height 21
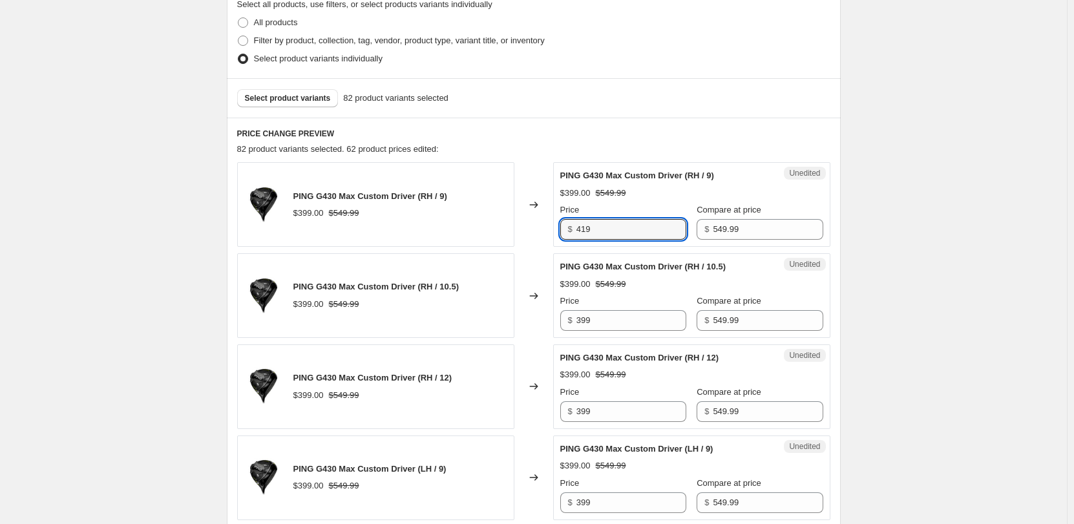
scroll to position [332, 0]
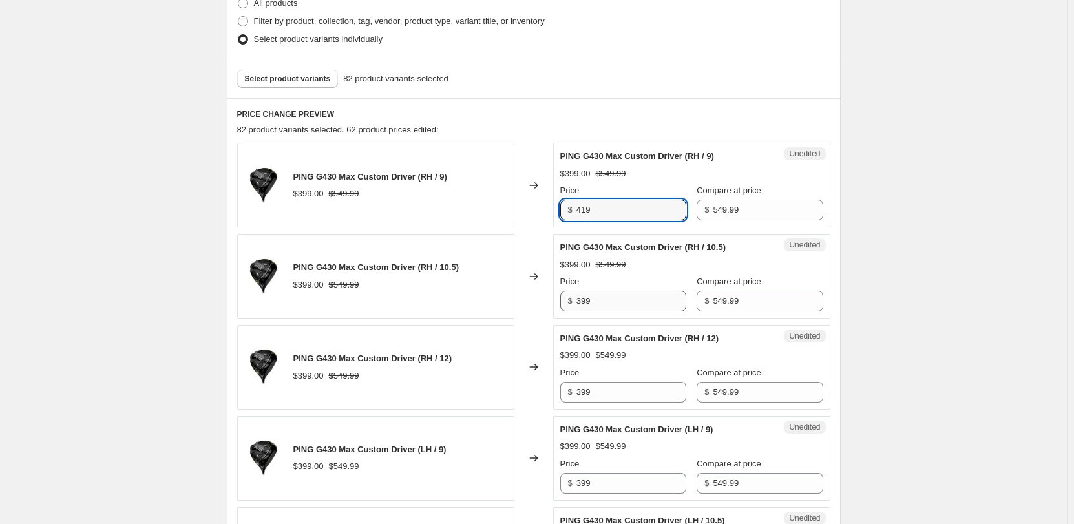
type input "419"
click at [452, 185] on input "399" at bounding box center [632, 301] width 110 height 21
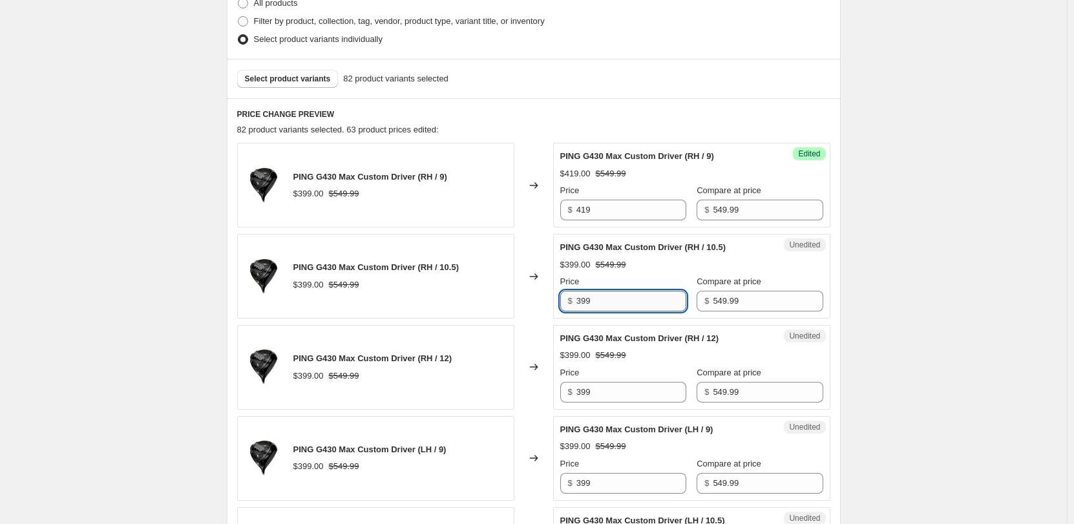
click at [452, 185] on input "399" at bounding box center [632, 301] width 110 height 21
type input "419"
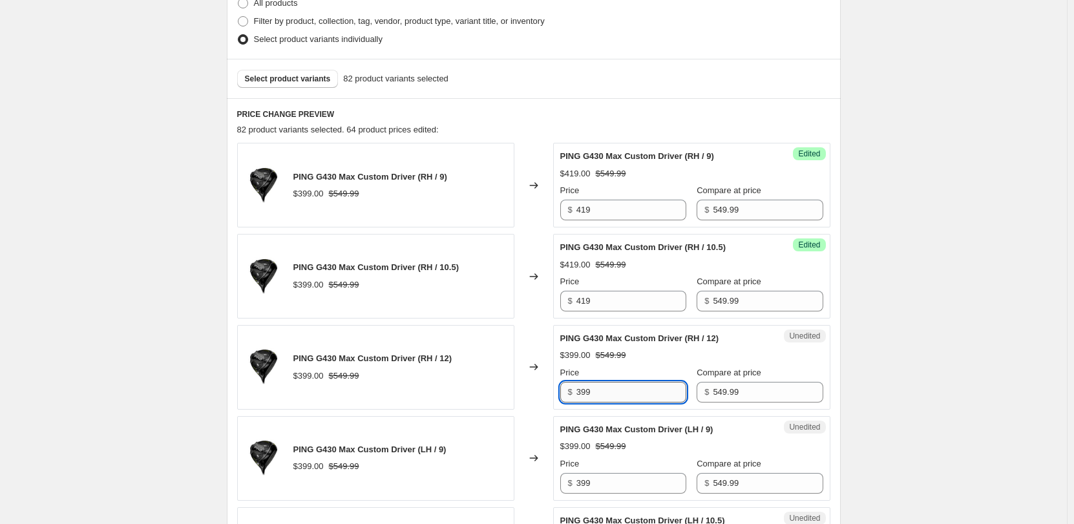
click at [452, 185] on input "399" at bounding box center [632, 392] width 110 height 21
type input "419"
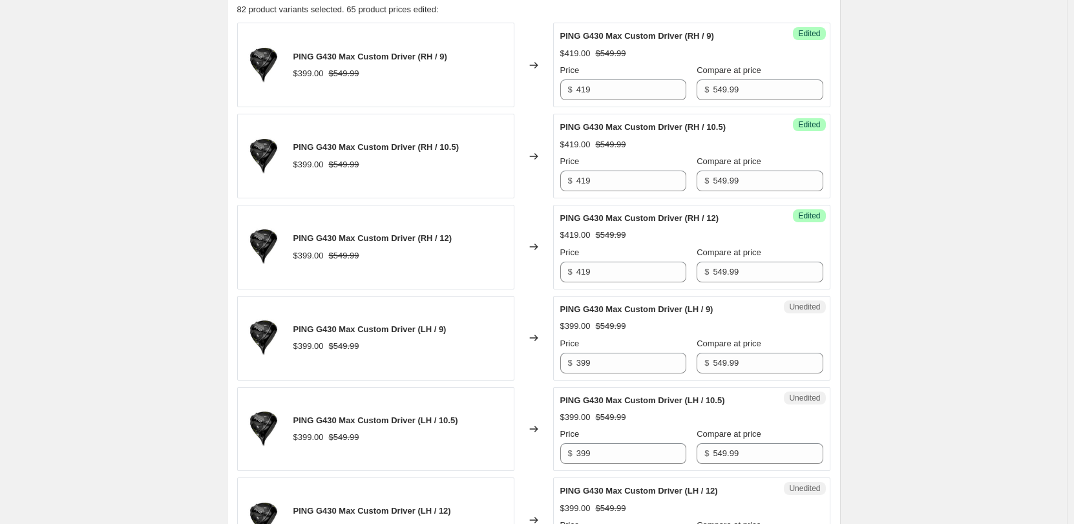
scroll to position [461, 0]
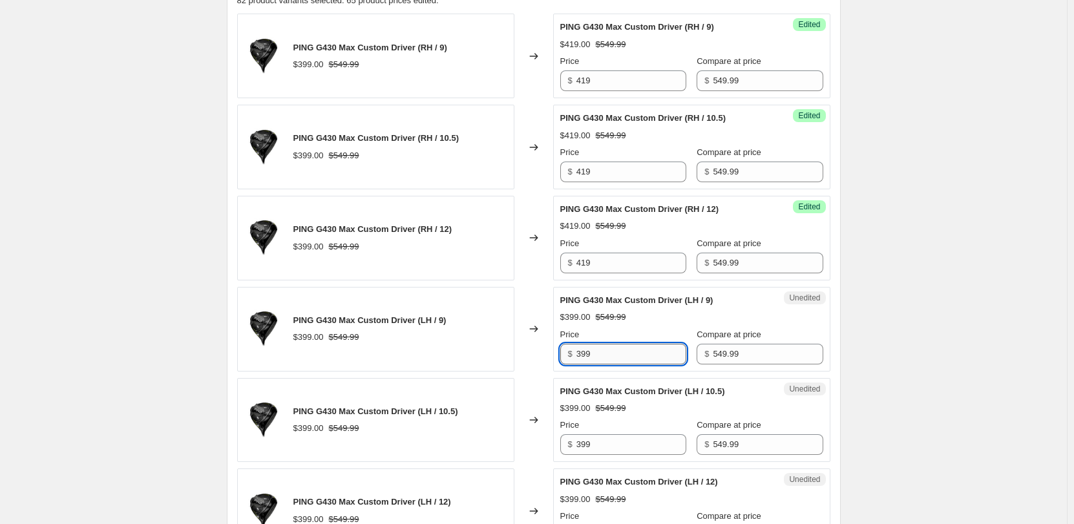
click at [452, 185] on input "399" at bounding box center [632, 354] width 110 height 21
type input "419"
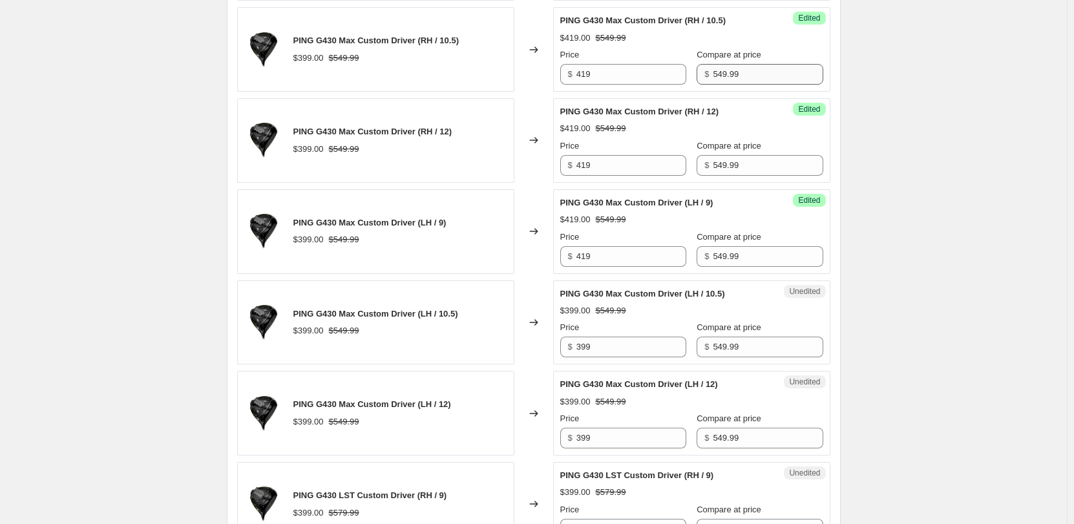
scroll to position [590, 0]
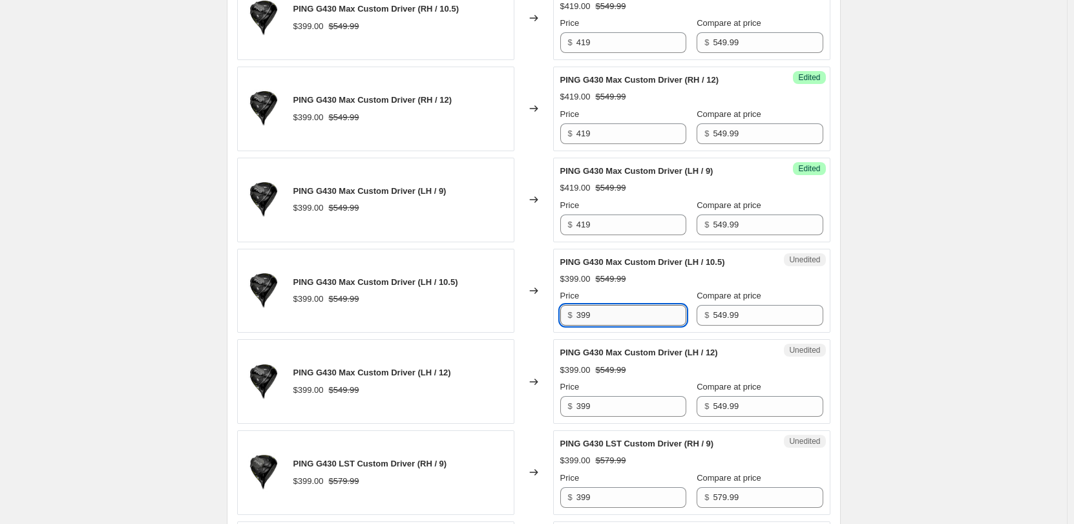
click at [452, 185] on input "399" at bounding box center [632, 315] width 110 height 21
type input "419"
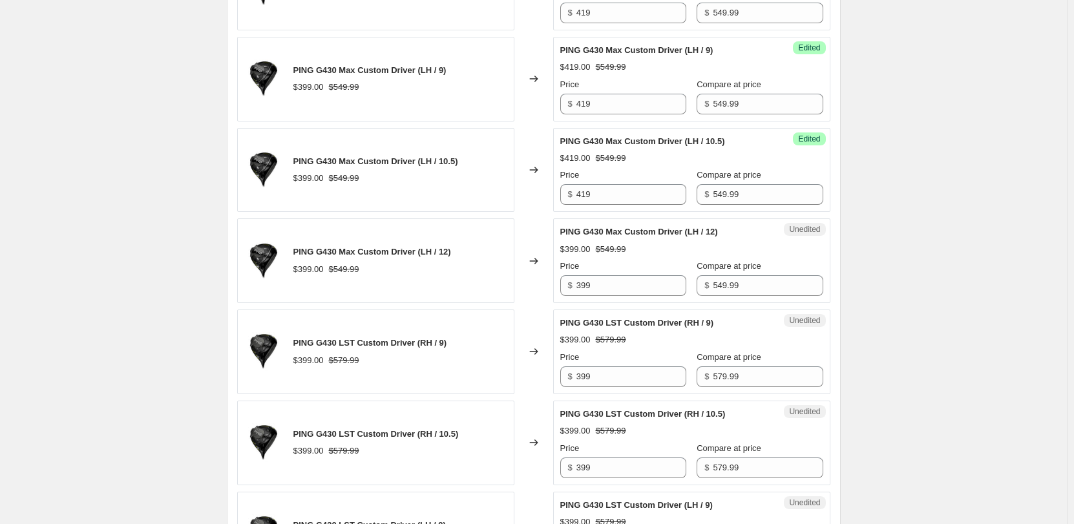
scroll to position [720, 0]
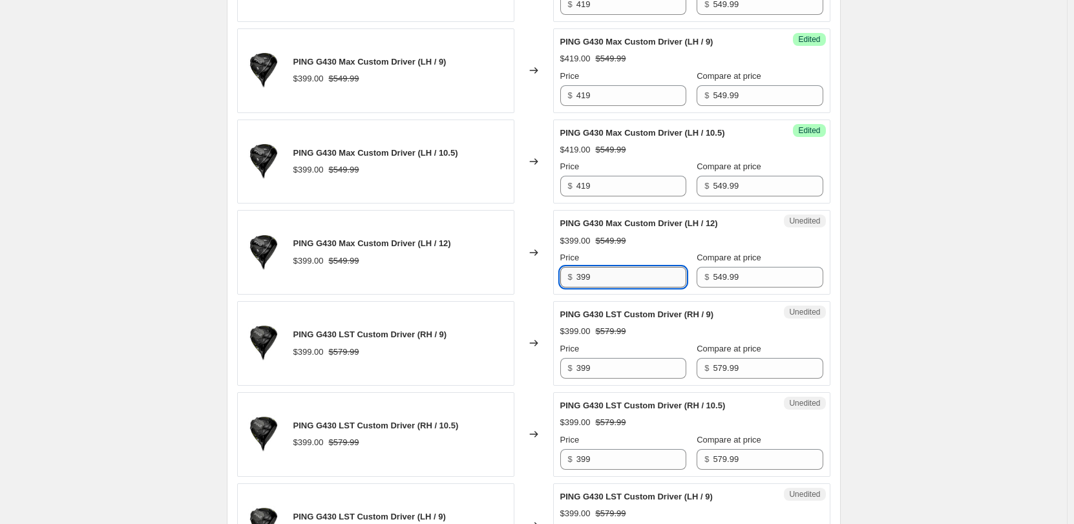
click at [452, 185] on input "399" at bounding box center [632, 277] width 110 height 21
type input "419"
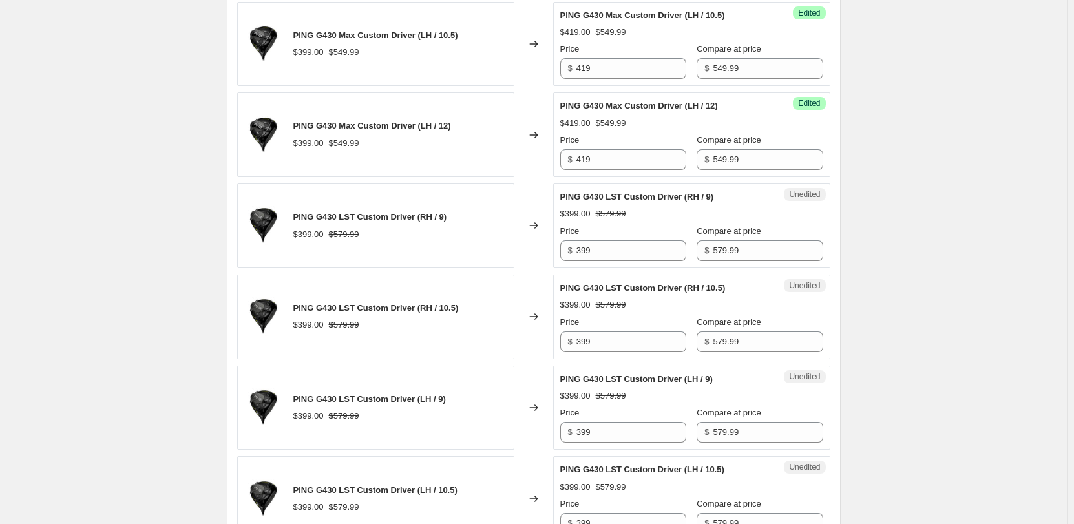
scroll to position [849, 0]
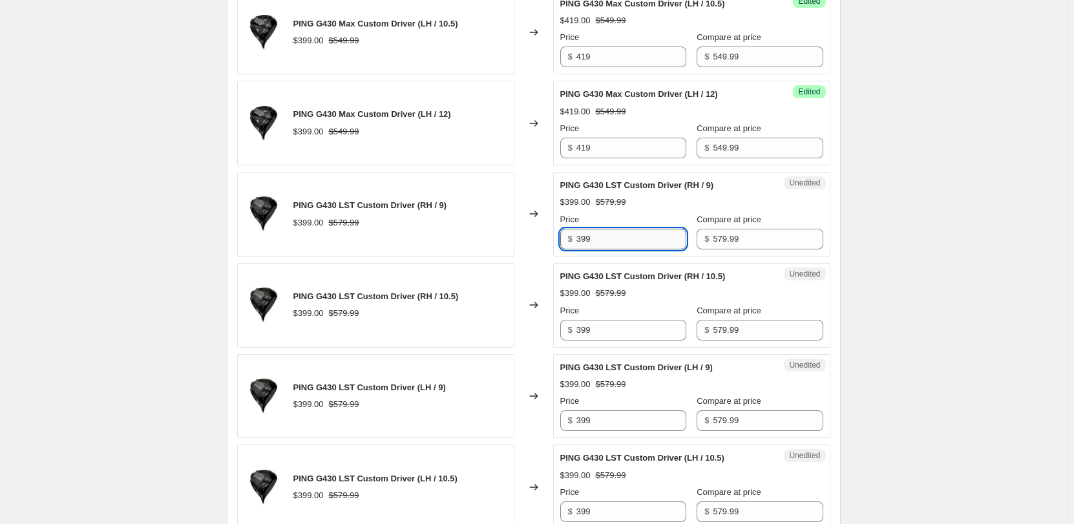
click at [452, 185] on input "399" at bounding box center [632, 239] width 110 height 21
type input "419"
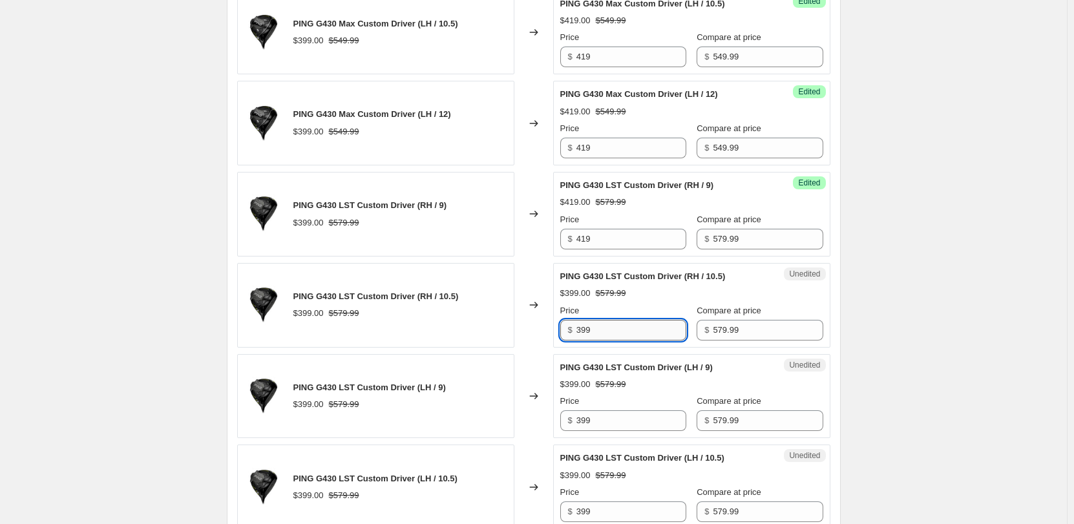
click at [452, 185] on input "399" at bounding box center [632, 330] width 110 height 21
type input "419"
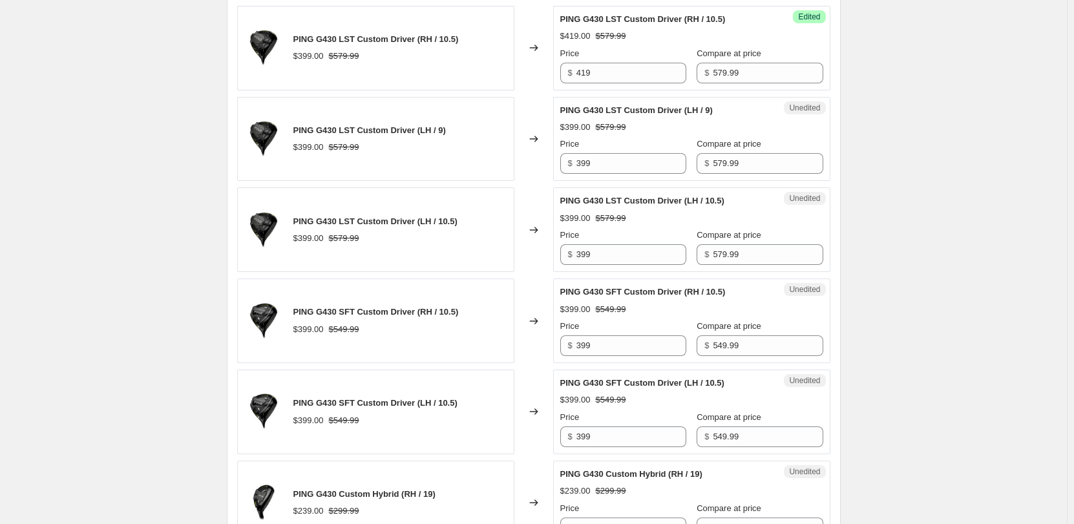
scroll to position [1107, 0]
click at [452, 167] on input "399" at bounding box center [632, 162] width 110 height 21
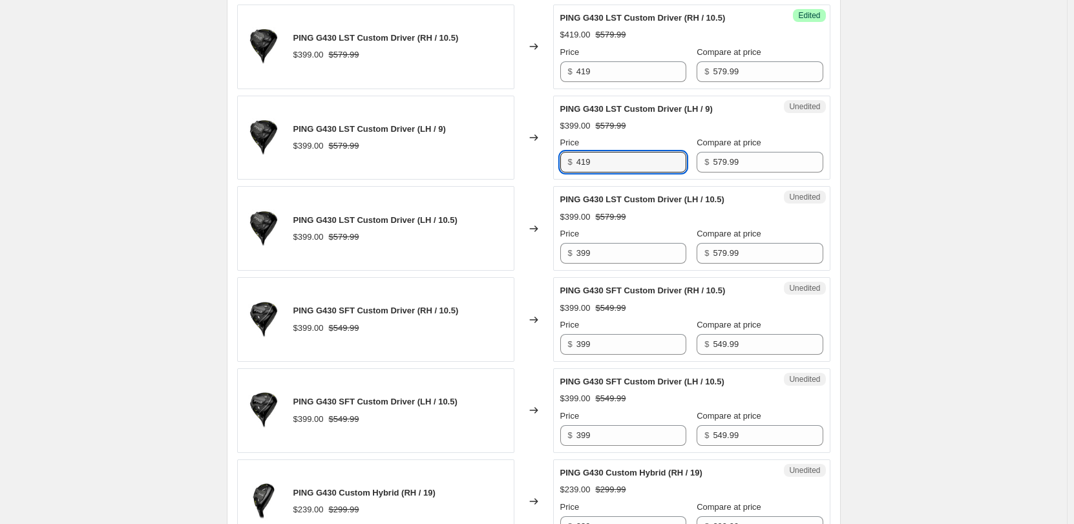
type input "419"
click at [452, 185] on div "Create new price [MEDICAL_DATA]. This page is ready Create new price [MEDICAL_D…" at bounding box center [533, 278] width 1067 height 2770
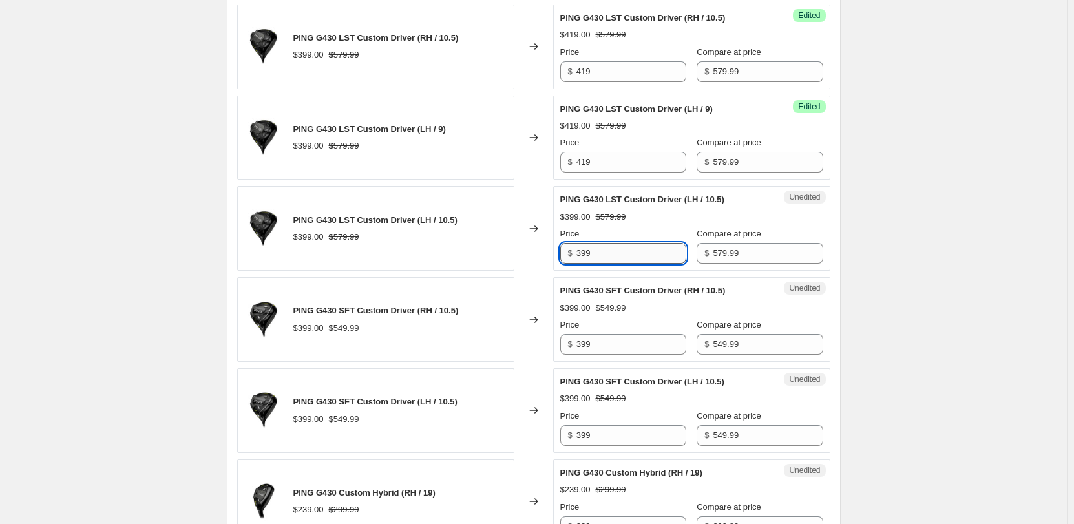
click at [452, 185] on input "399" at bounding box center [632, 253] width 110 height 21
type input "419"
click at [452, 185] on div "Create new price [MEDICAL_DATA]. This page is ready Create new price [MEDICAL_D…" at bounding box center [533, 278] width 1067 height 2770
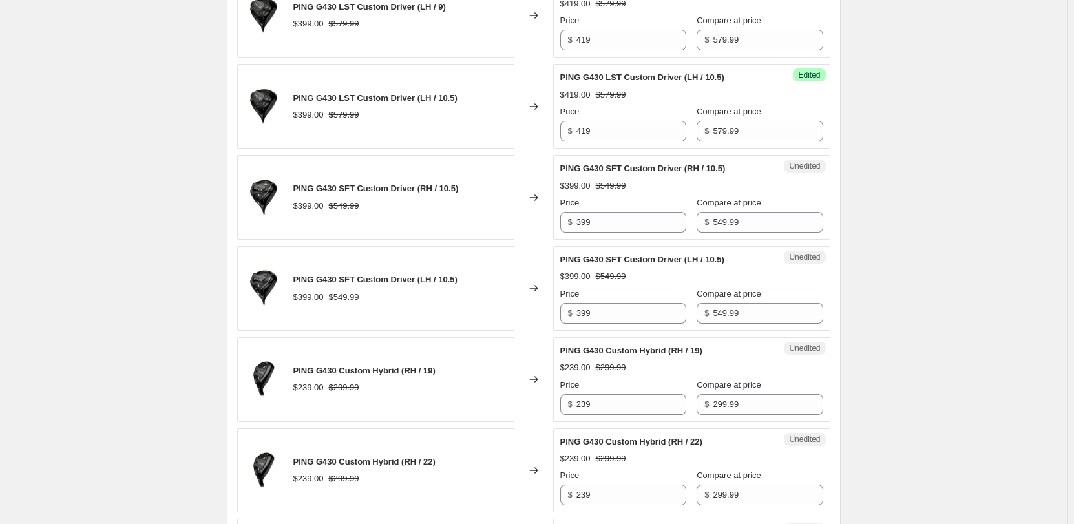
scroll to position [1237, 0]
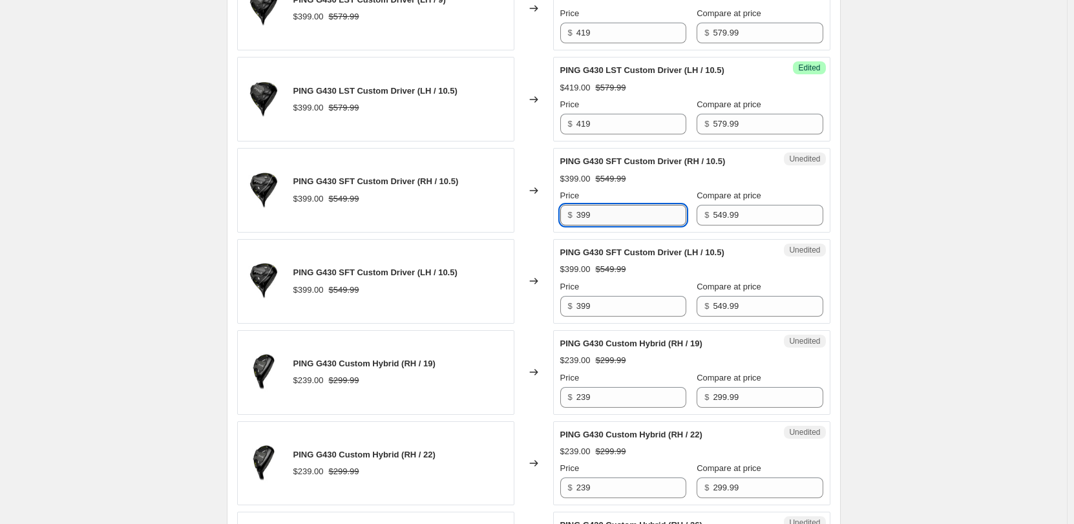
click at [452, 185] on input "399" at bounding box center [632, 215] width 110 height 21
type input "419"
click at [452, 185] on input "399" at bounding box center [632, 306] width 110 height 21
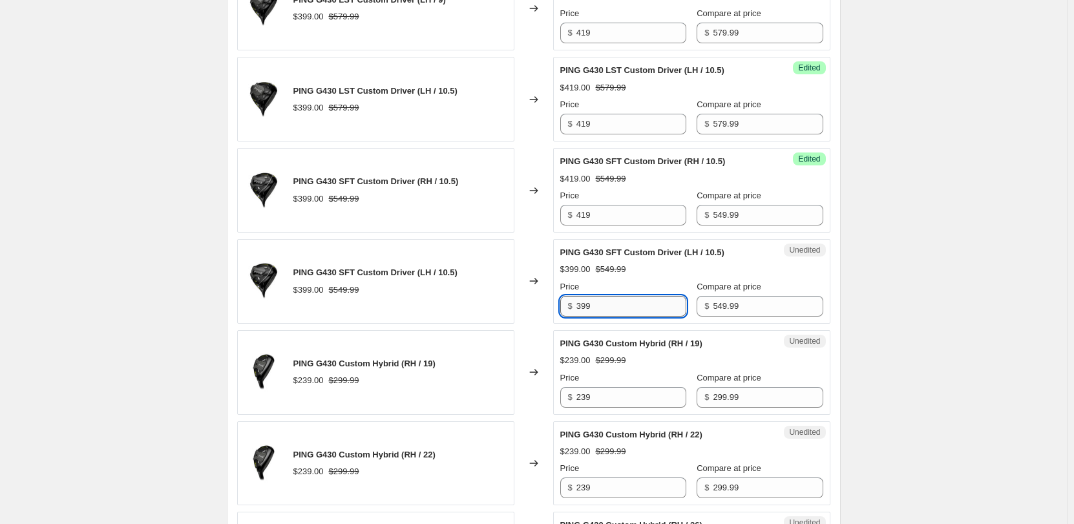
click at [452, 185] on input "399" at bounding box center [632, 306] width 110 height 21
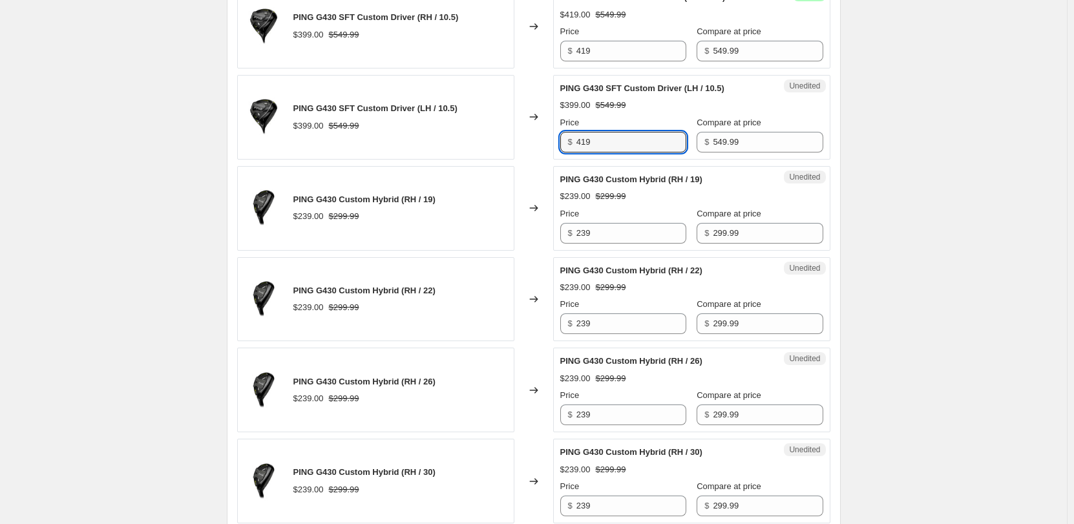
scroll to position [1431, 0]
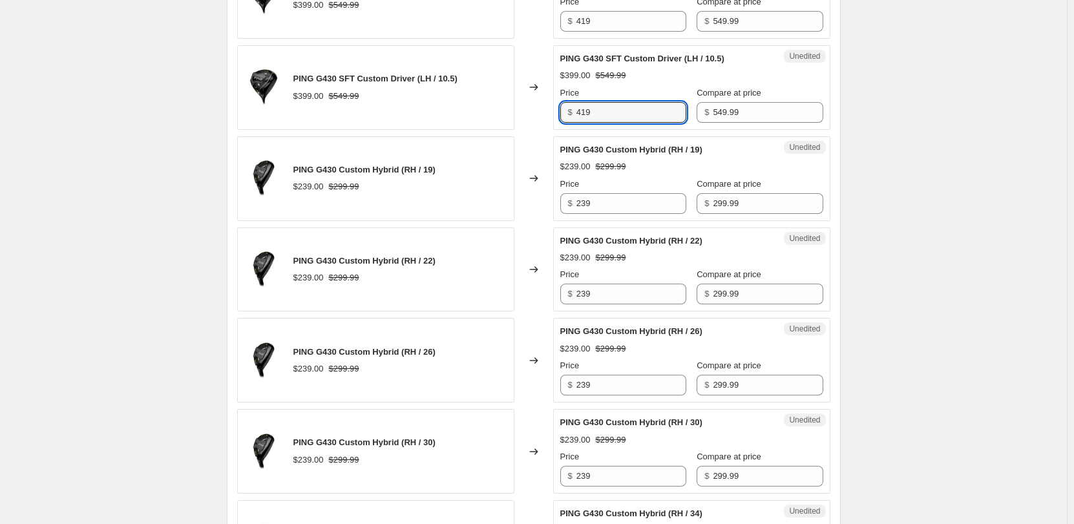
type input "419"
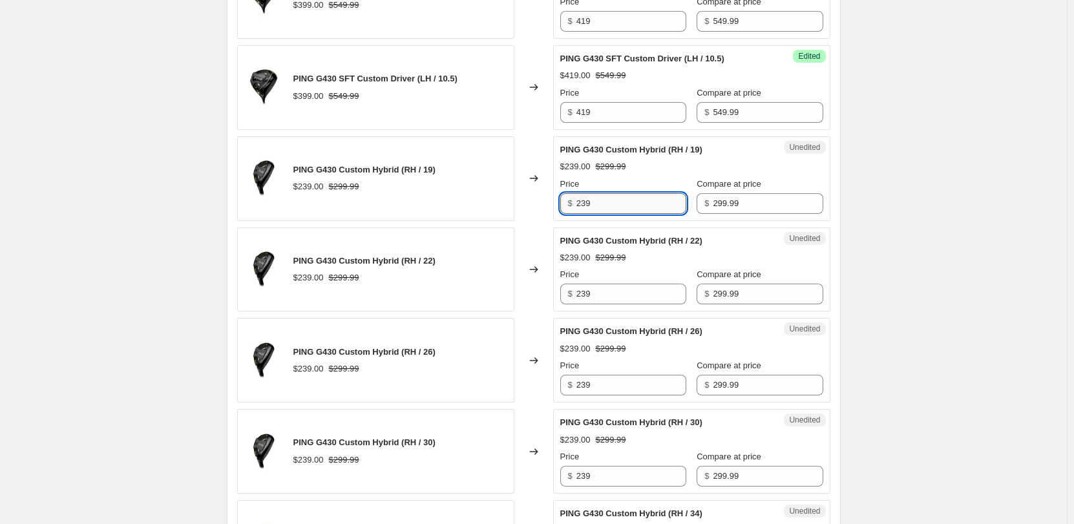
click at [452, 185] on input "239" at bounding box center [632, 203] width 110 height 21
type input "5"
type input "259"
click at [452, 185] on input "239" at bounding box center [632, 294] width 110 height 21
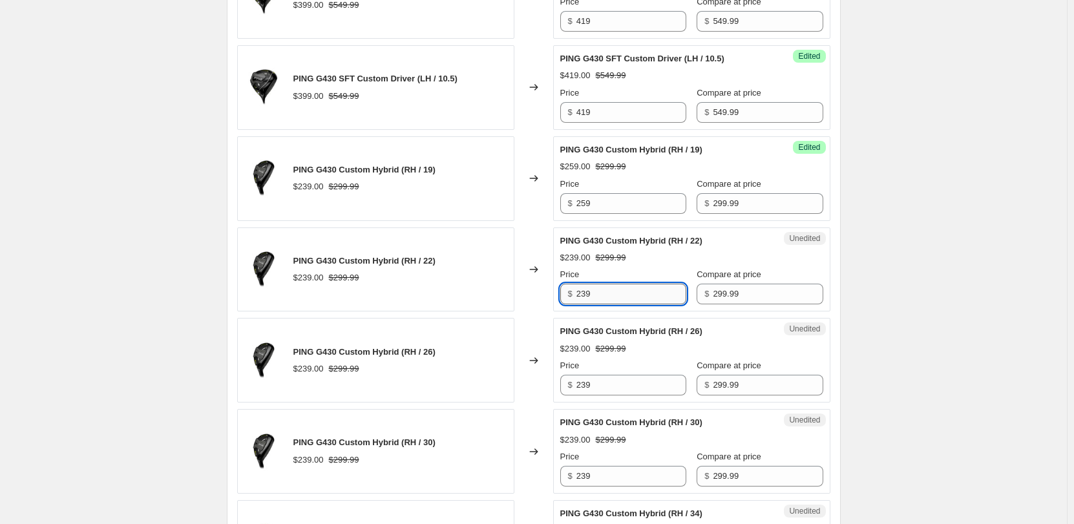
click at [452, 185] on input "239" at bounding box center [632, 294] width 110 height 21
type input "259"
click at [452, 185] on input "239" at bounding box center [632, 385] width 110 height 21
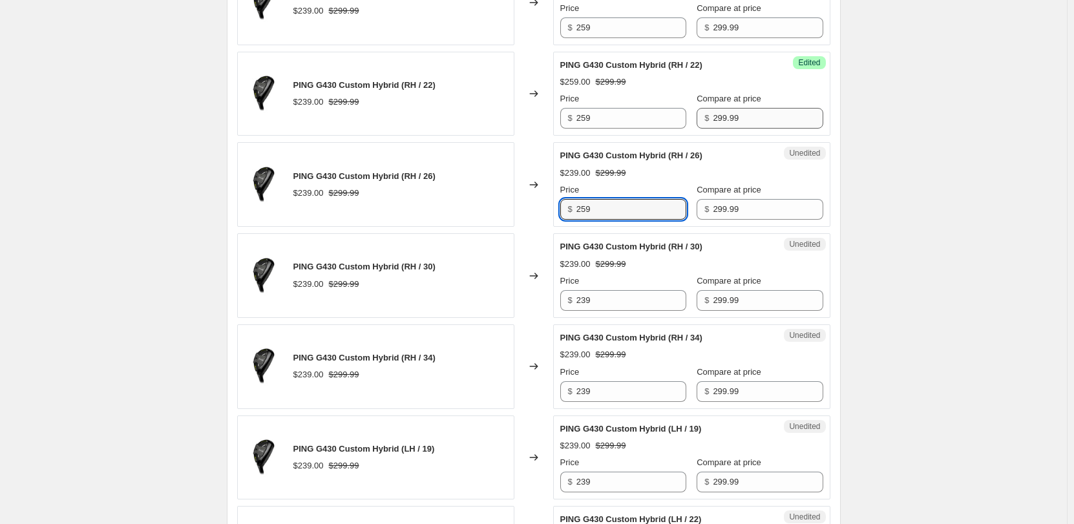
scroll to position [1625, 0]
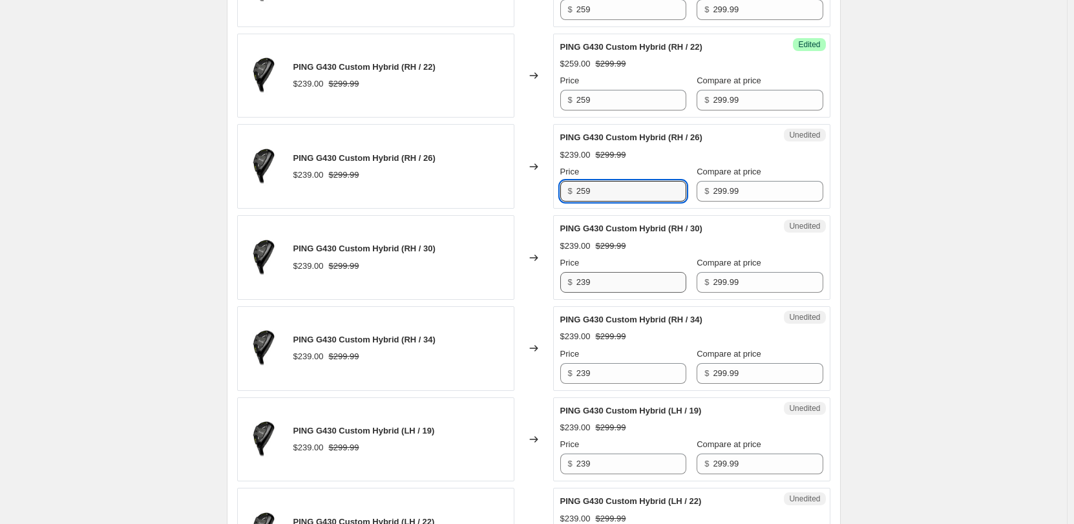
type input "259"
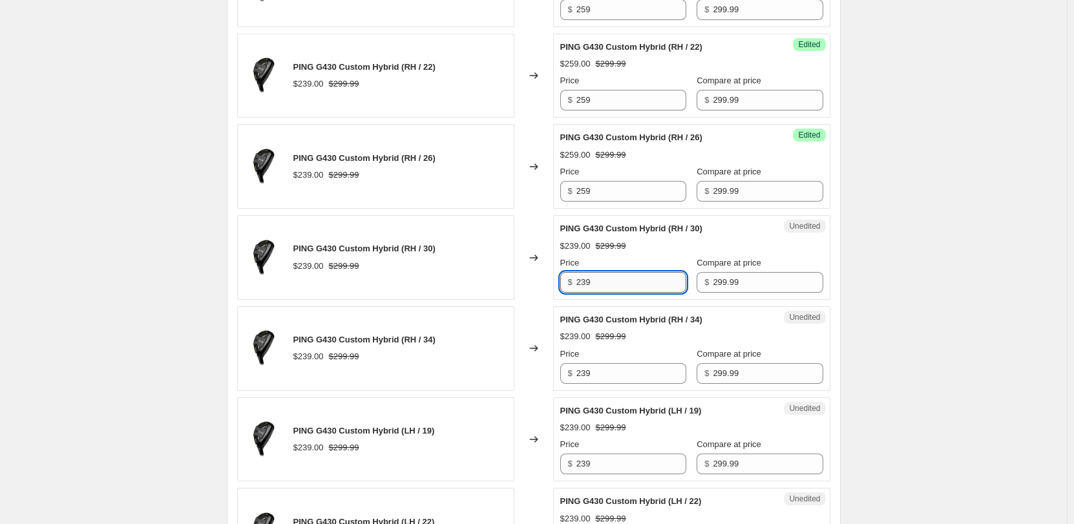
click at [452, 185] on input "239" at bounding box center [632, 282] width 110 height 21
type input "259"
click at [452, 185] on input "239" at bounding box center [632, 373] width 110 height 21
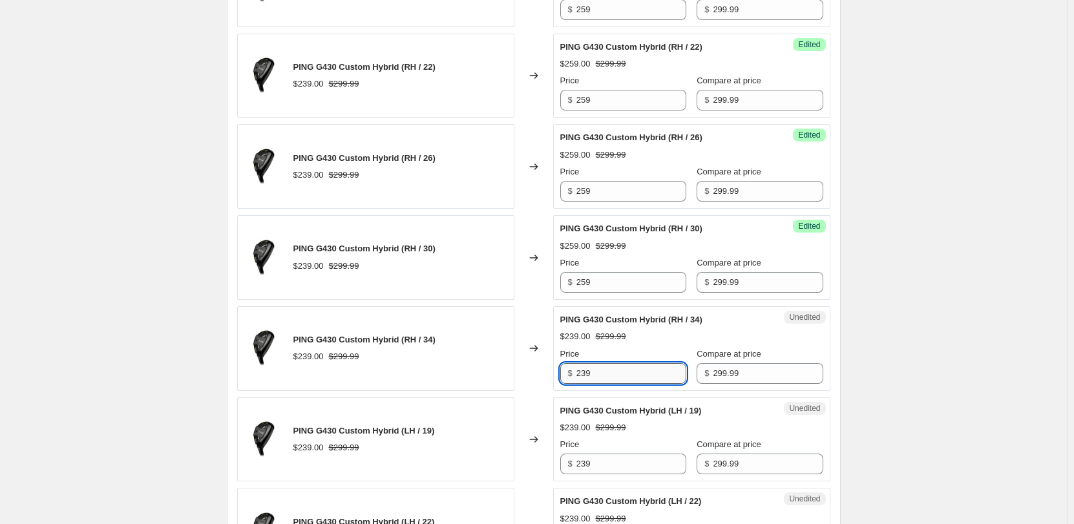
click at [452, 185] on input "239" at bounding box center [632, 373] width 110 height 21
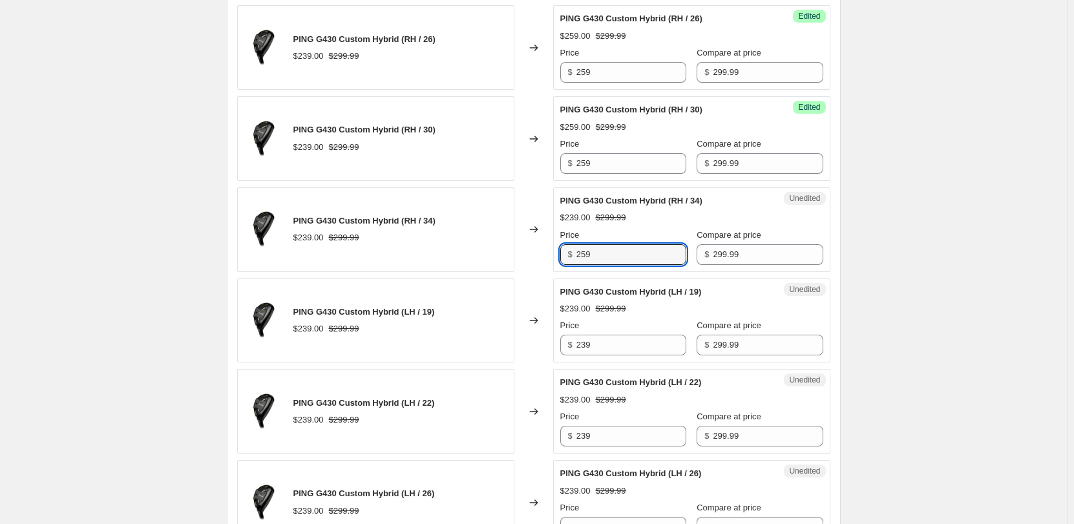
scroll to position [1754, 0]
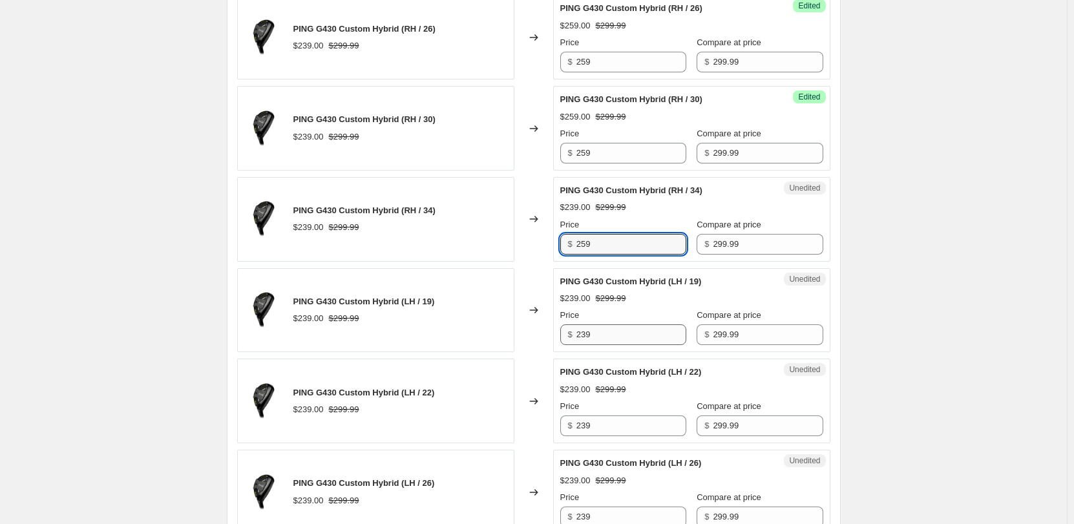
type input "259"
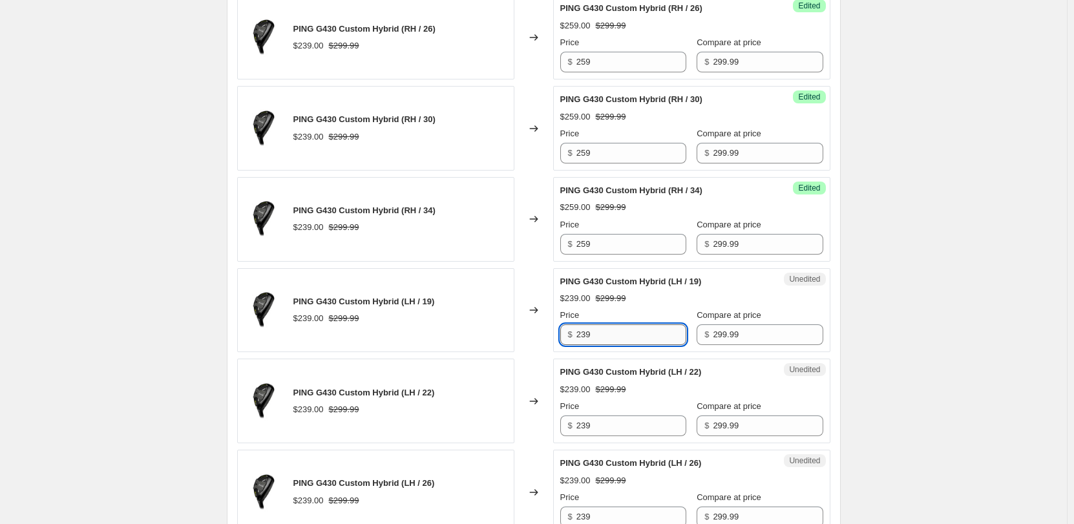
click at [452, 185] on input "239" at bounding box center [632, 335] width 110 height 21
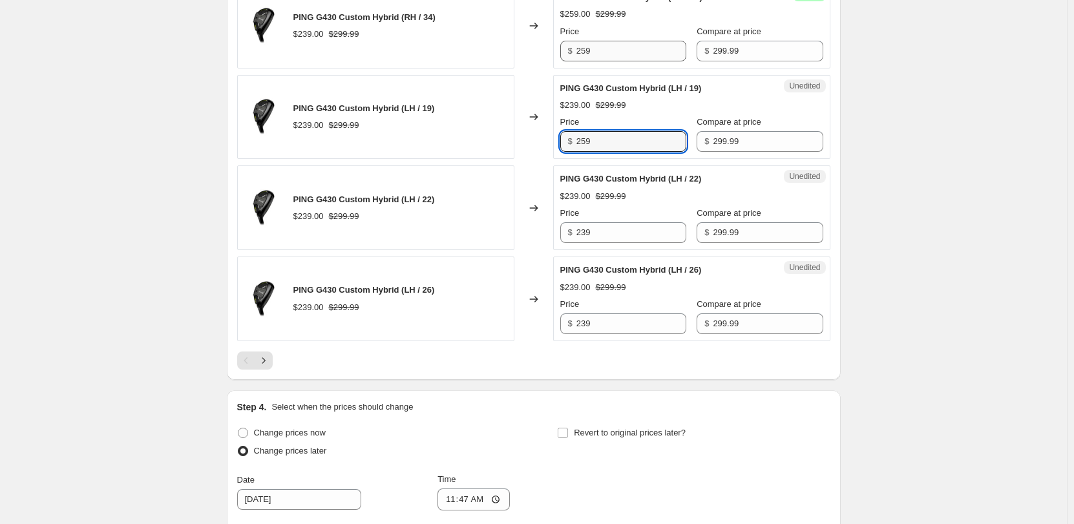
scroll to position [1948, 0]
type input "259"
click at [452, 185] on input "239" at bounding box center [632, 232] width 110 height 21
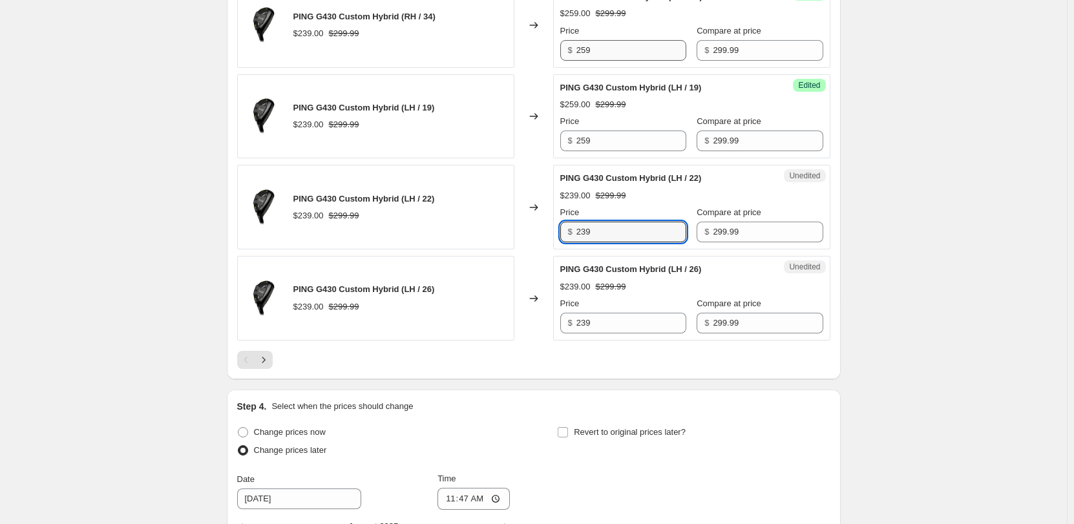
click at [452, 185] on input "239" at bounding box center [632, 232] width 110 height 21
type input "259"
click at [452, 185] on input "239" at bounding box center [632, 323] width 110 height 21
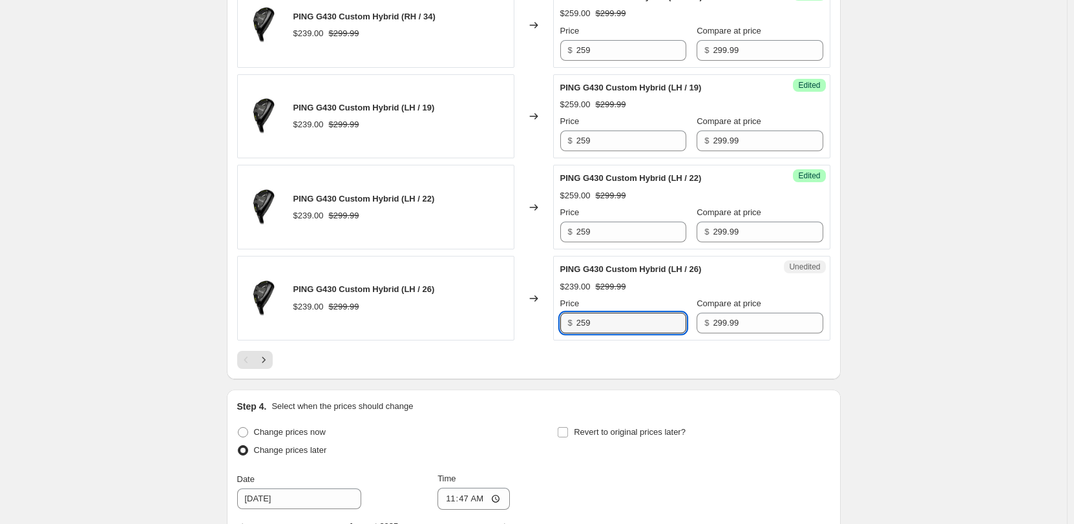
type input "259"
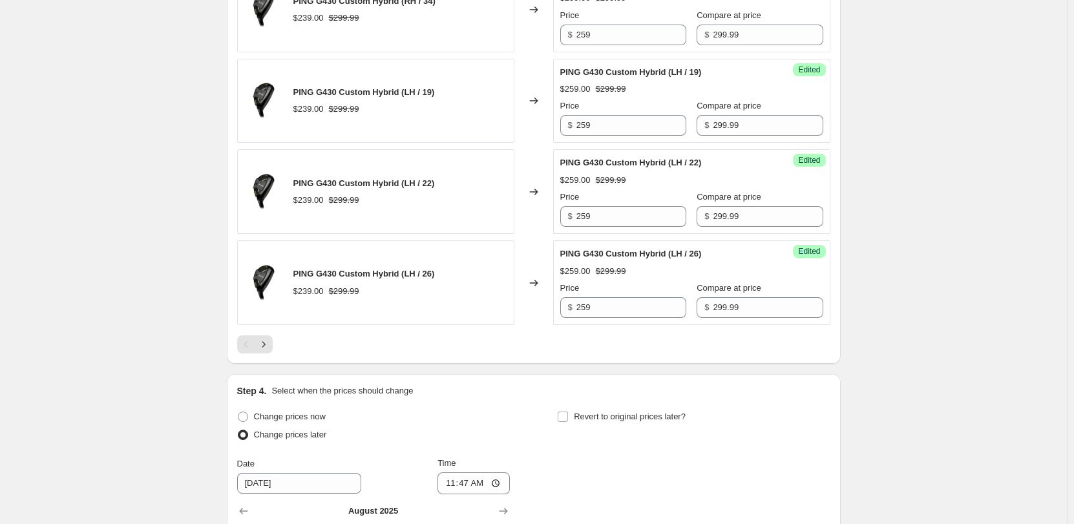
scroll to position [2004, 0]
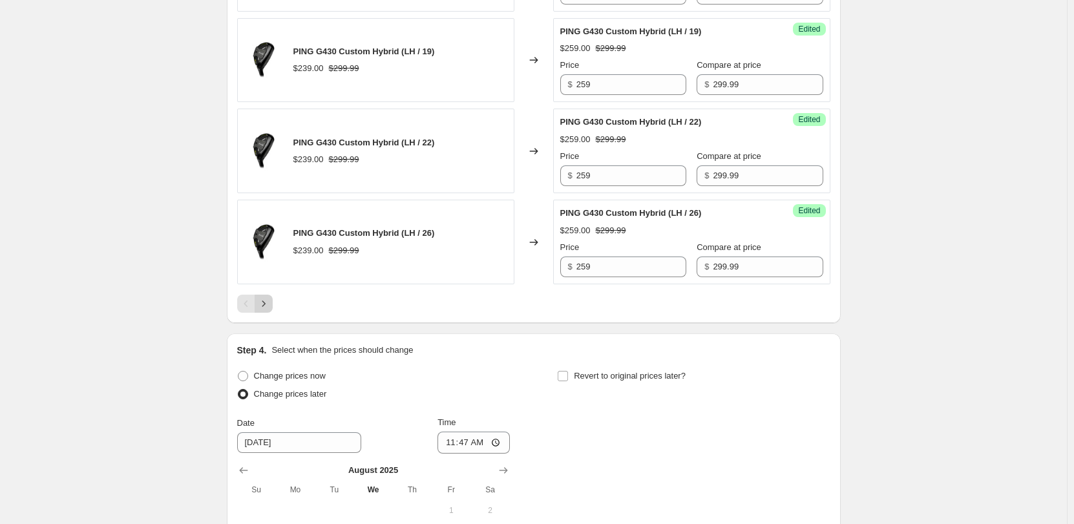
click at [262, 185] on icon "Next" at bounding box center [263, 303] width 13 height 13
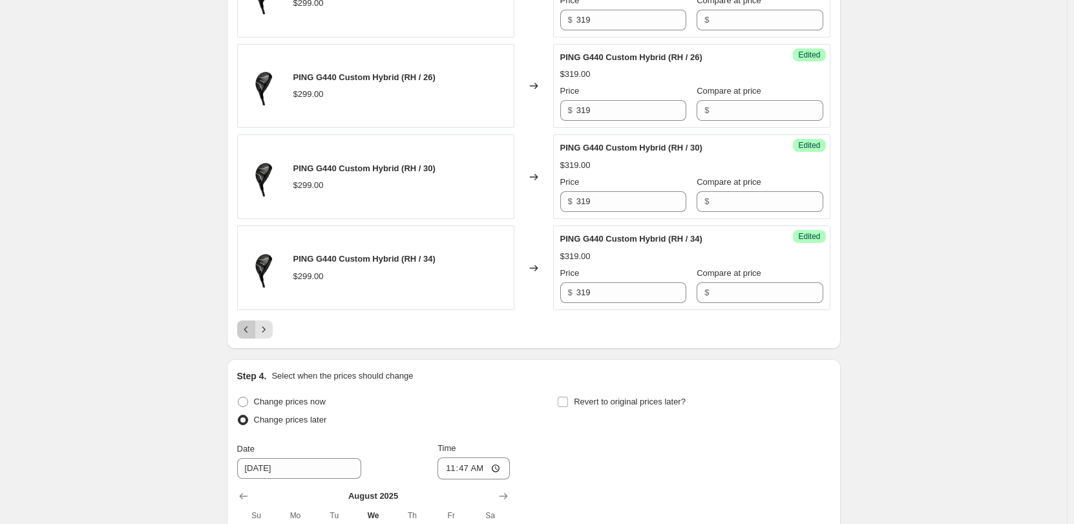
click at [242, 185] on button "Previous" at bounding box center [246, 330] width 18 height 18
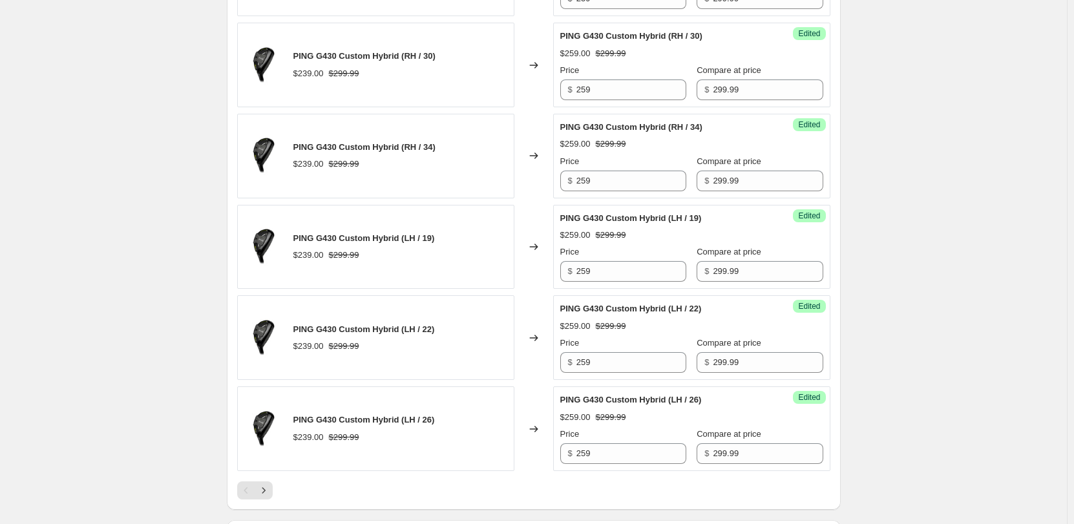
scroll to position [1875, 0]
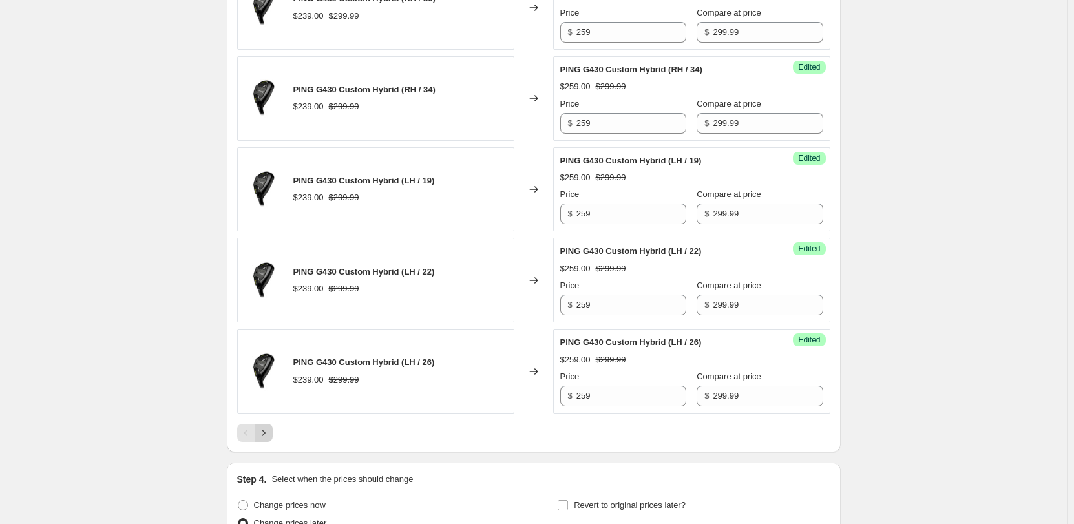
click at [263, 185] on icon "Next" at bounding box center [263, 433] width 13 height 13
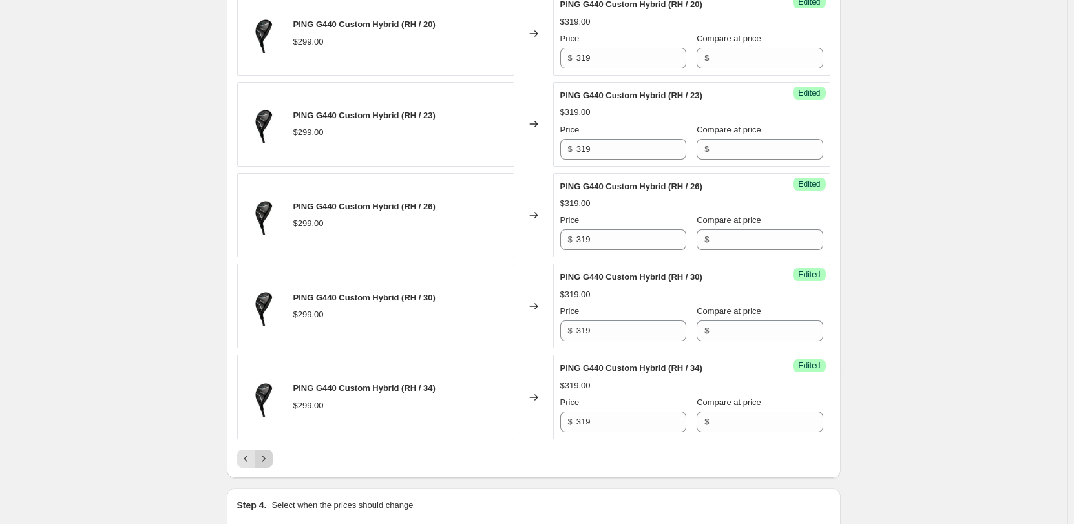
click at [265, 185] on icon "Next" at bounding box center [263, 459] width 3 height 6
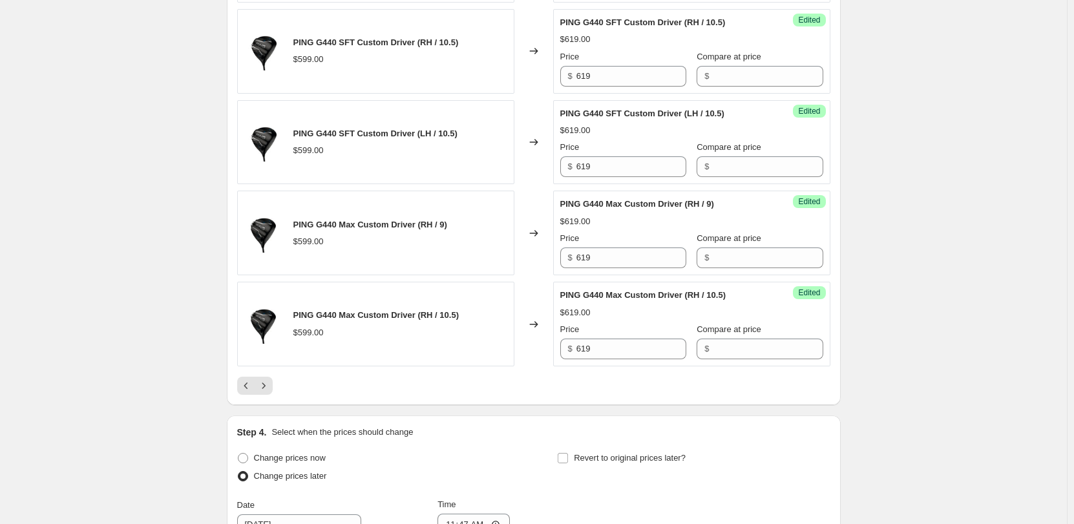
scroll to position [2069, 0]
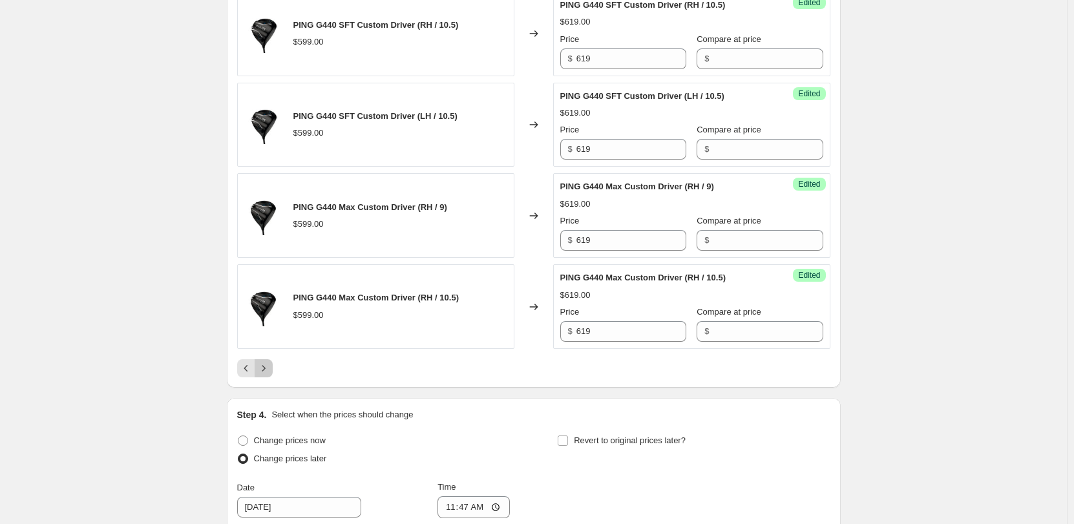
click at [270, 185] on icon "Next" at bounding box center [263, 368] width 13 height 13
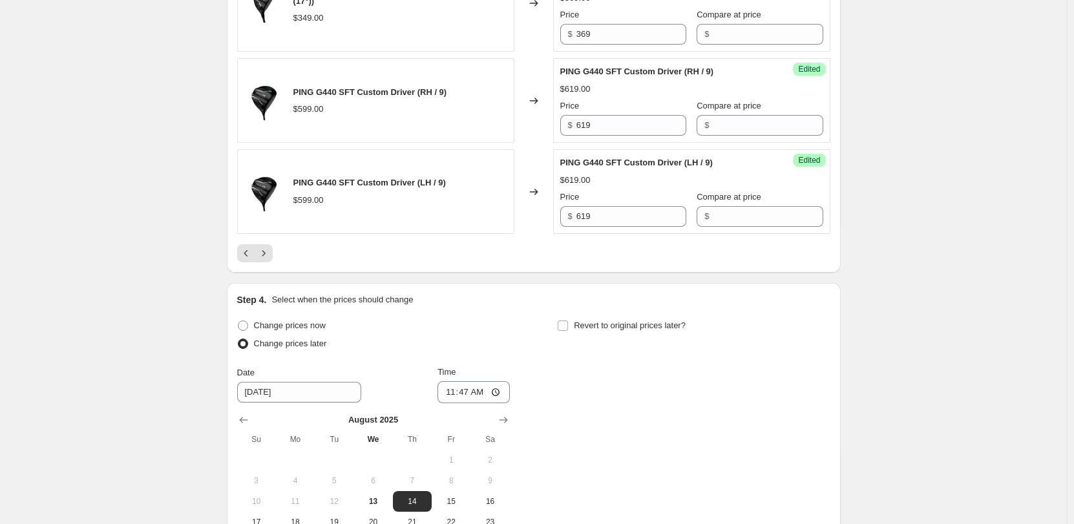
scroll to position [2198, 0]
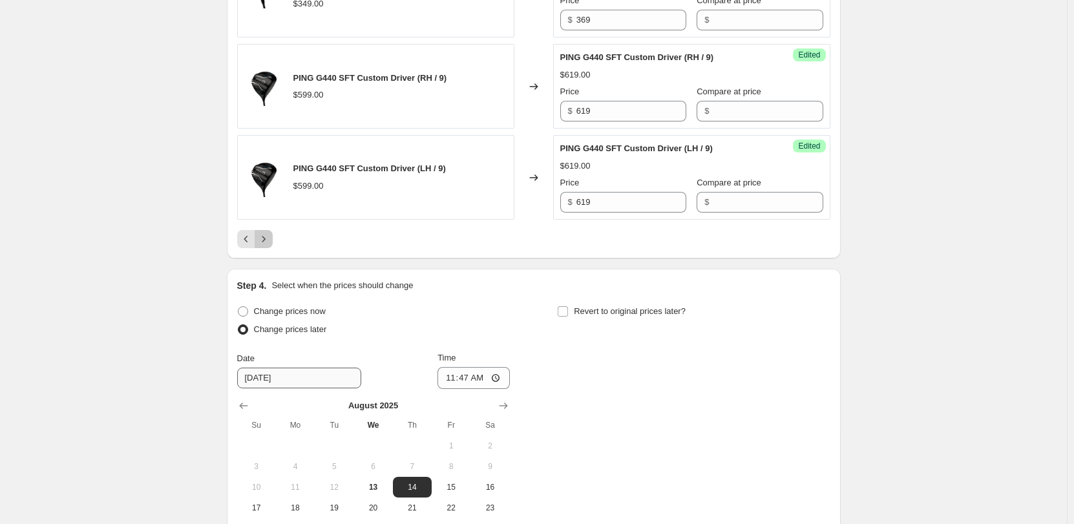
drag, startPoint x: 266, startPoint y: 234, endPoint x: 254, endPoint y: 253, distance: 22.1
click at [266, 185] on icon "Next" at bounding box center [263, 239] width 13 height 13
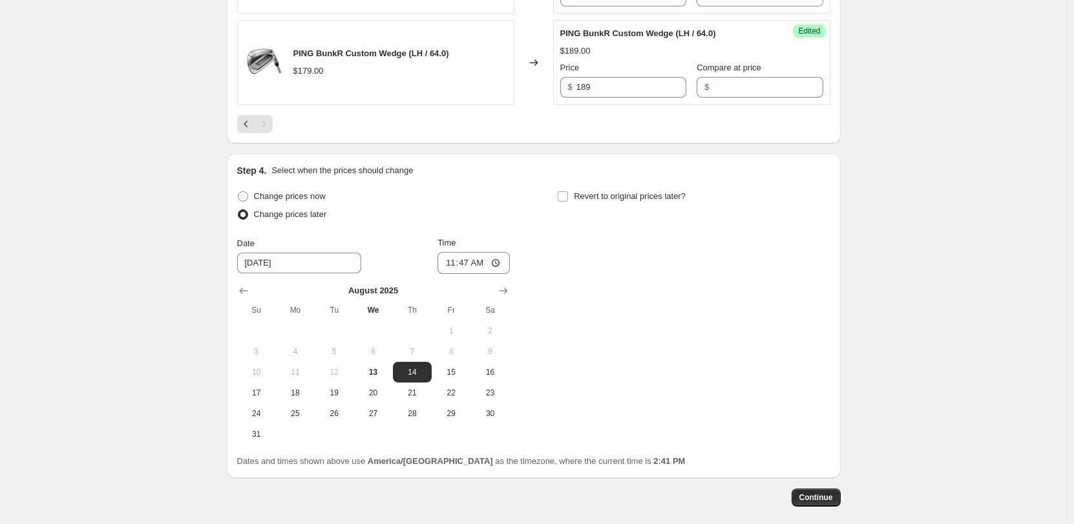
scroll to position [607, 0]
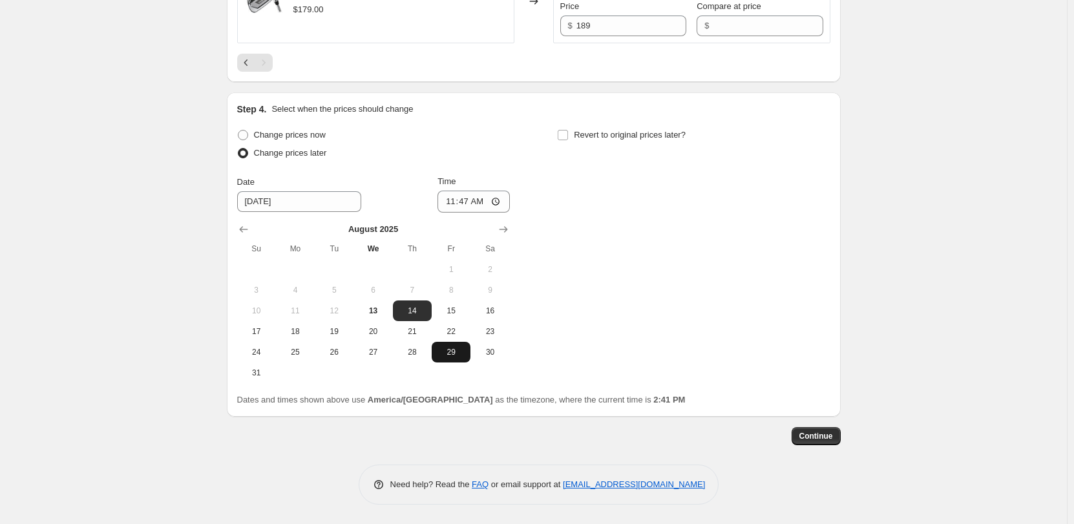
click at [452, 185] on button "29" at bounding box center [451, 352] width 39 height 21
click at [408, 185] on span "28" at bounding box center [412, 352] width 28 height 10
type input "[DATE]"
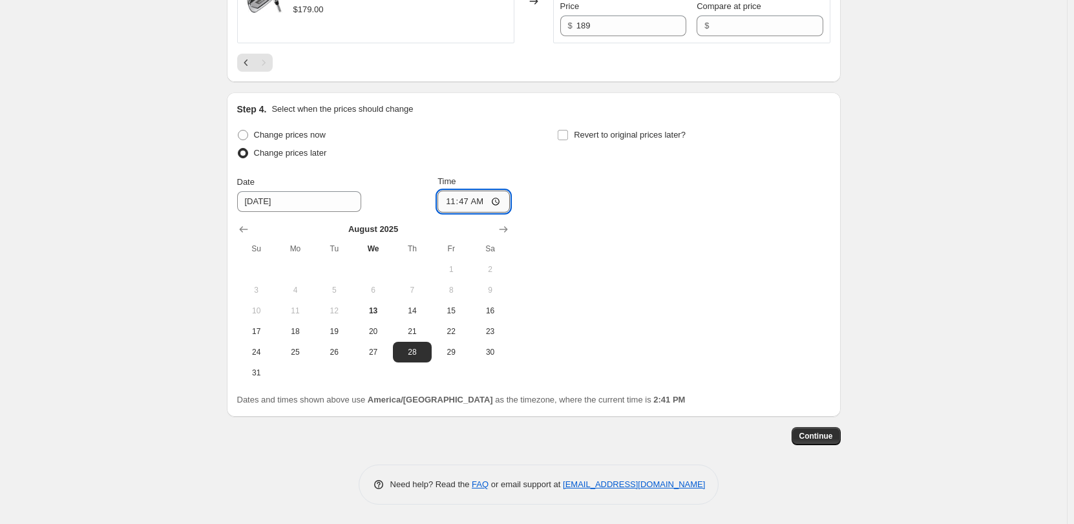
click at [452, 185] on input "11:47" at bounding box center [474, 202] width 72 height 22
click at [452, 185] on div "Change prices now Change prices later Date [DATE] Time 15:55 [DATE] Su Mo Tu We…" at bounding box center [533, 254] width 593 height 257
click at [452, 185] on input "15:55" at bounding box center [474, 202] width 72 height 22
type input "15:45"
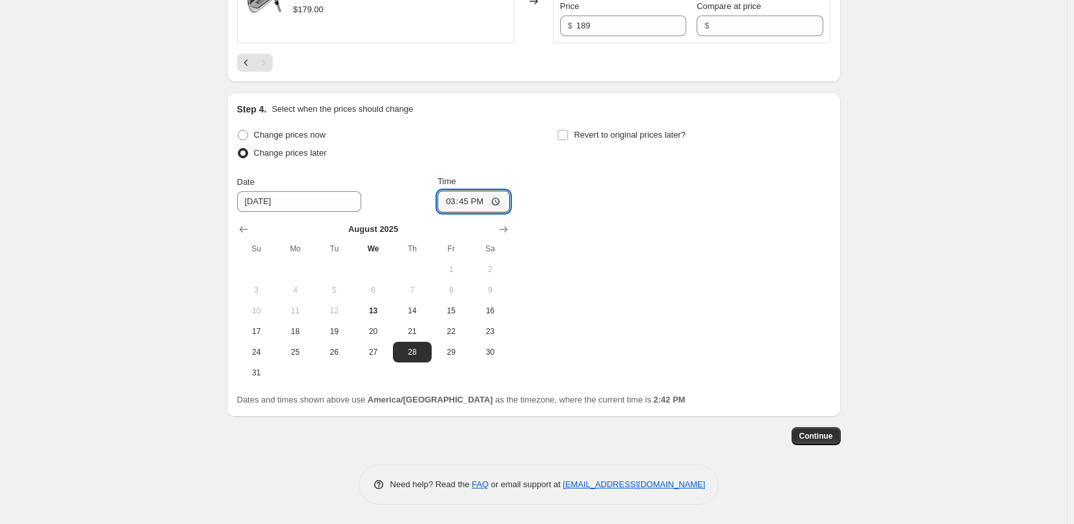
click at [452, 185] on div "Change prices now Change prices later Date [DATE] Time 15:45 [DATE] Su Mo Tu We…" at bounding box center [533, 254] width 593 height 257
click at [452, 185] on button "Continue" at bounding box center [816, 436] width 49 height 18
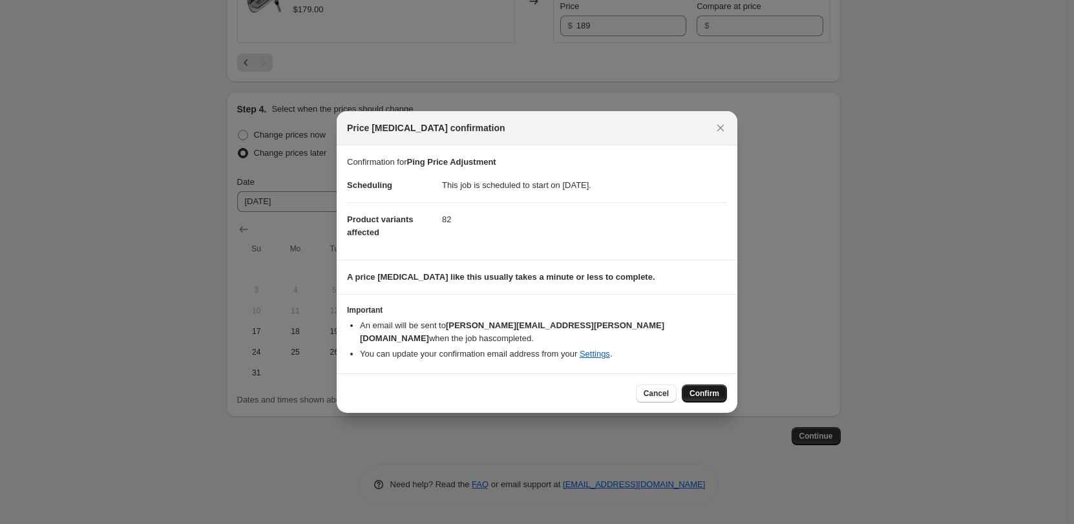
click at [452, 185] on span "Confirm" at bounding box center [705, 394] width 30 height 10
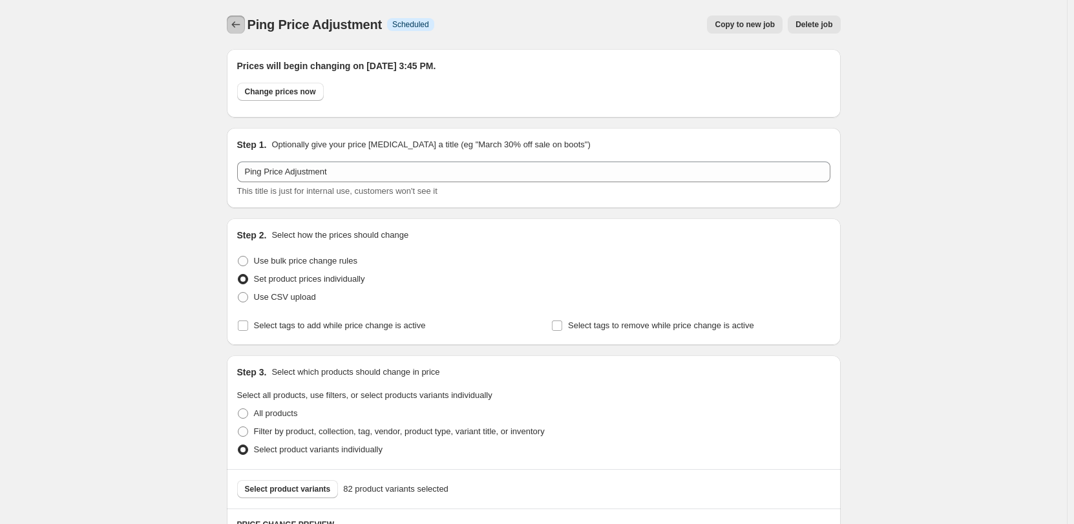
click at [242, 23] on icon "Price change jobs" at bounding box center [236, 24] width 13 height 13
